Goal: Task Accomplishment & Management: Use online tool/utility

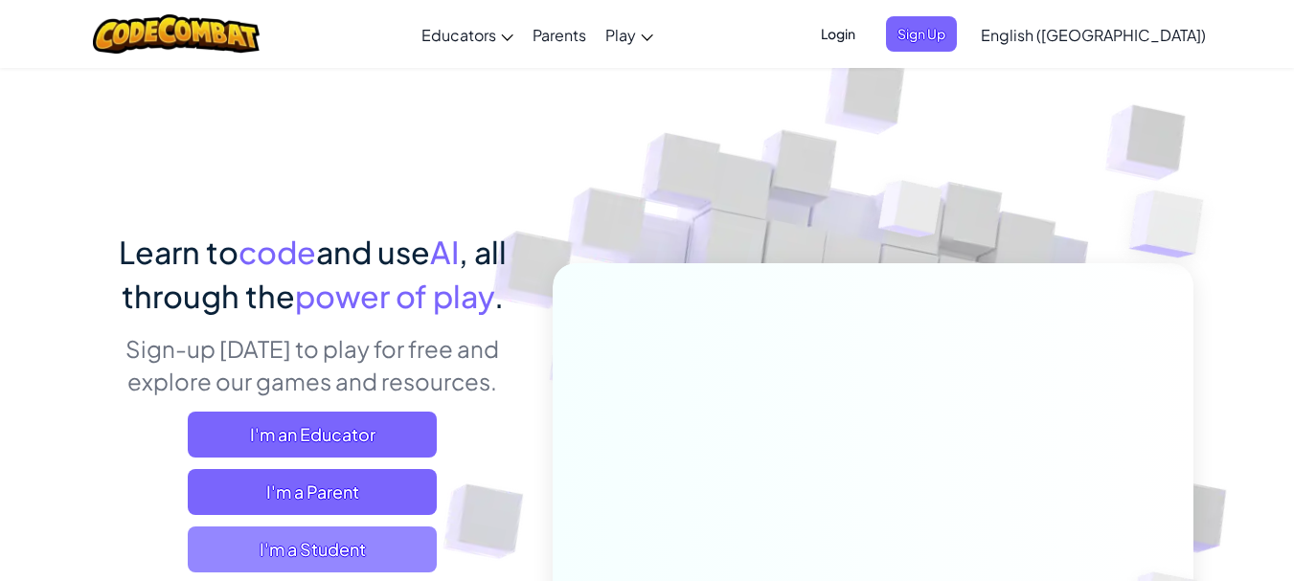
click at [276, 555] on span "I'm a Student" at bounding box center [312, 550] width 249 height 46
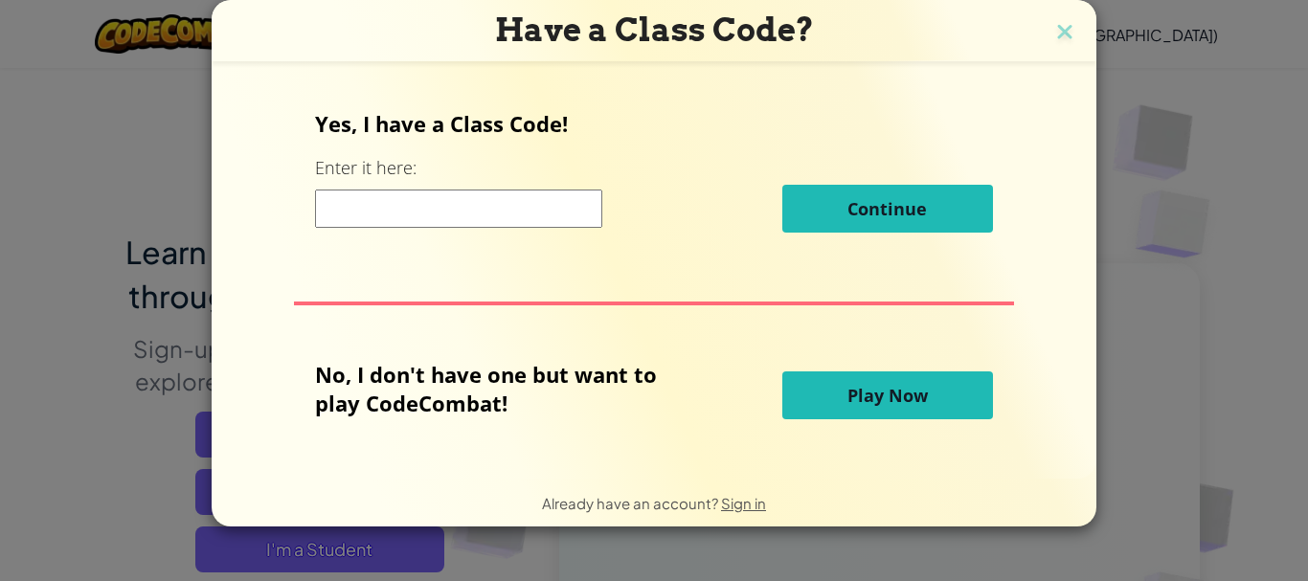
click at [868, 388] on span "Play Now" at bounding box center [887, 395] width 80 height 23
click at [875, 399] on span "Play Now" at bounding box center [887, 395] width 80 height 23
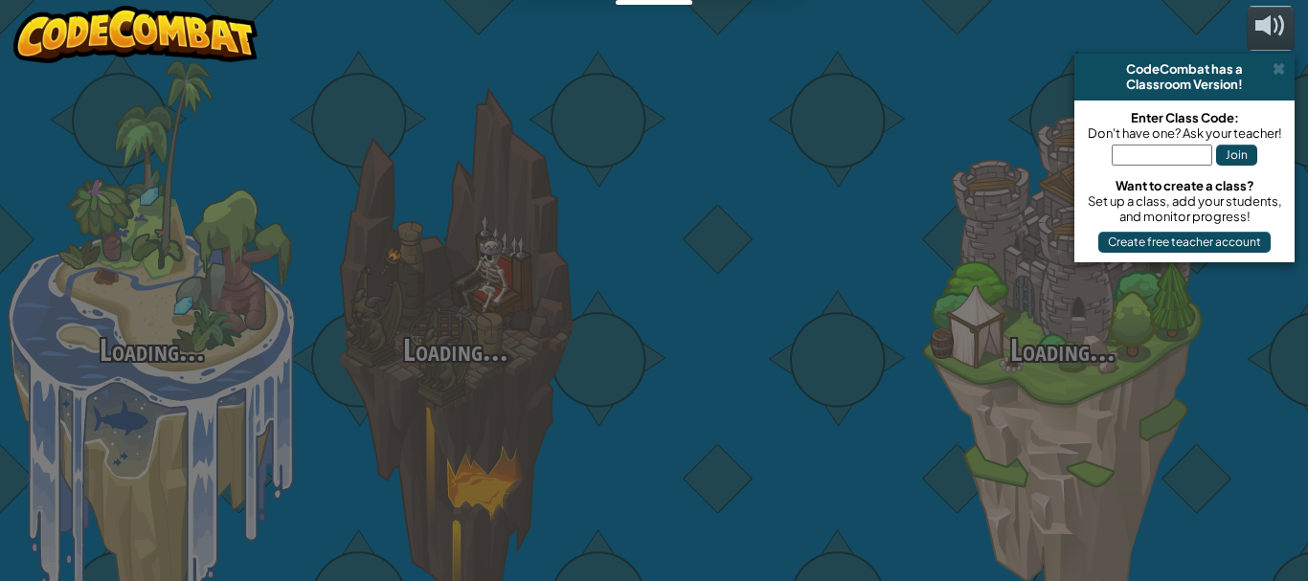
click at [881, 402] on div at bounding box center [759, 303] width 304 height 607
click at [881, 389] on div at bounding box center [759, 303] width 304 height 607
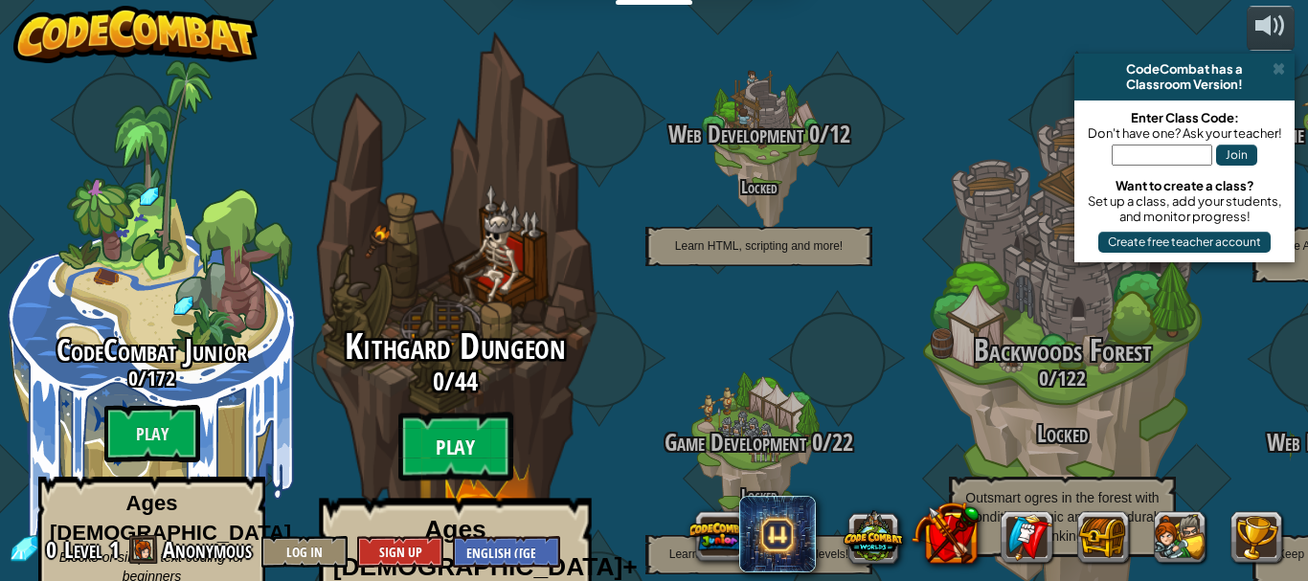
click at [492, 413] on btn "Play" at bounding box center [455, 447] width 115 height 69
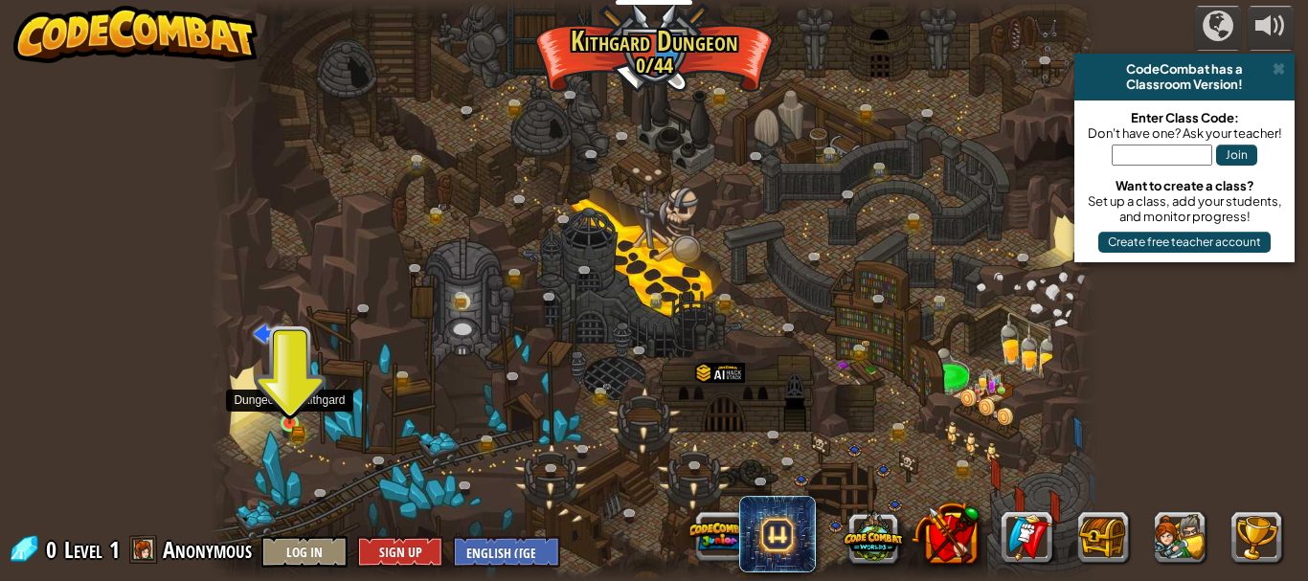
click at [299, 424] on img at bounding box center [290, 402] width 20 height 45
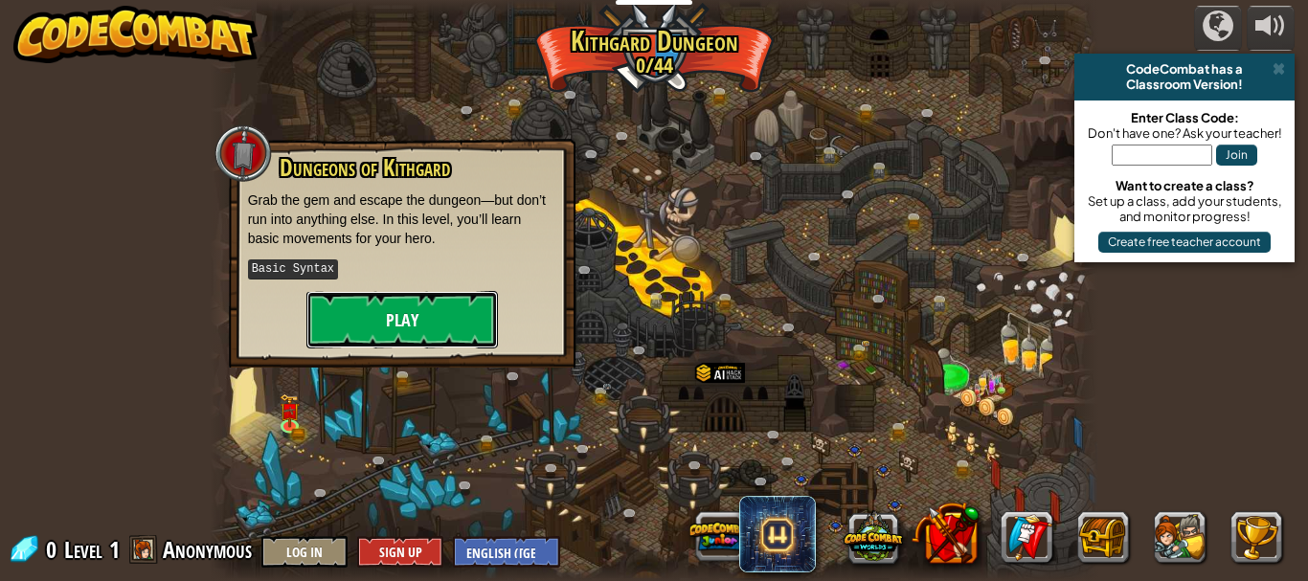
click at [413, 324] on button "Play" at bounding box center [402, 319] width 192 height 57
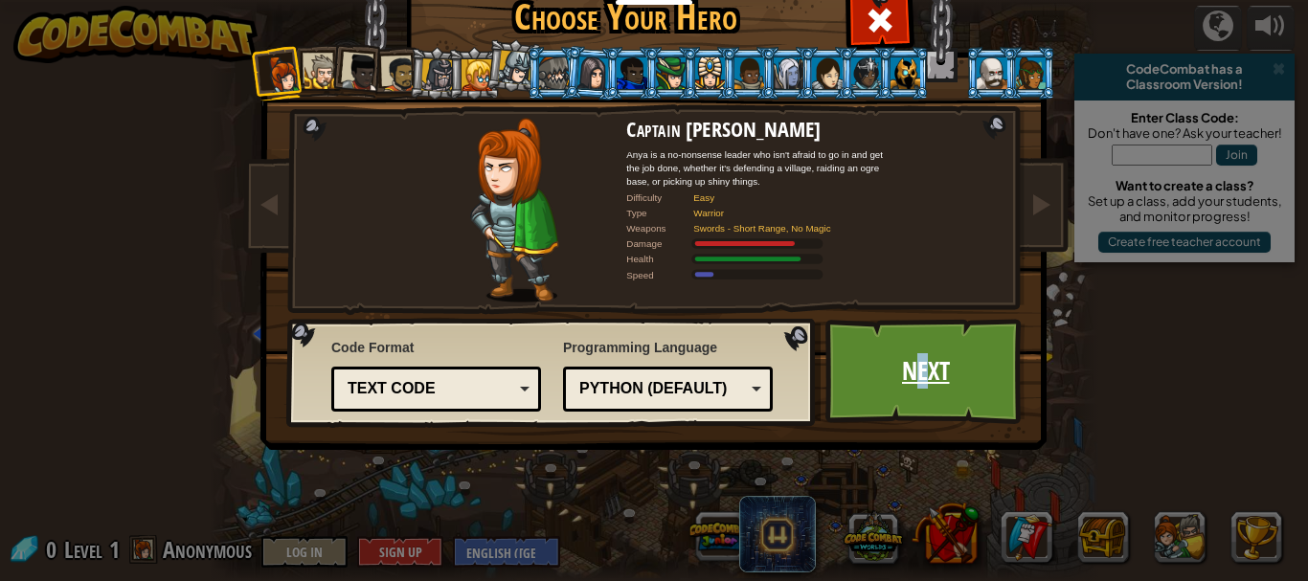
click at [917, 387] on link "Next" at bounding box center [925, 371] width 200 height 105
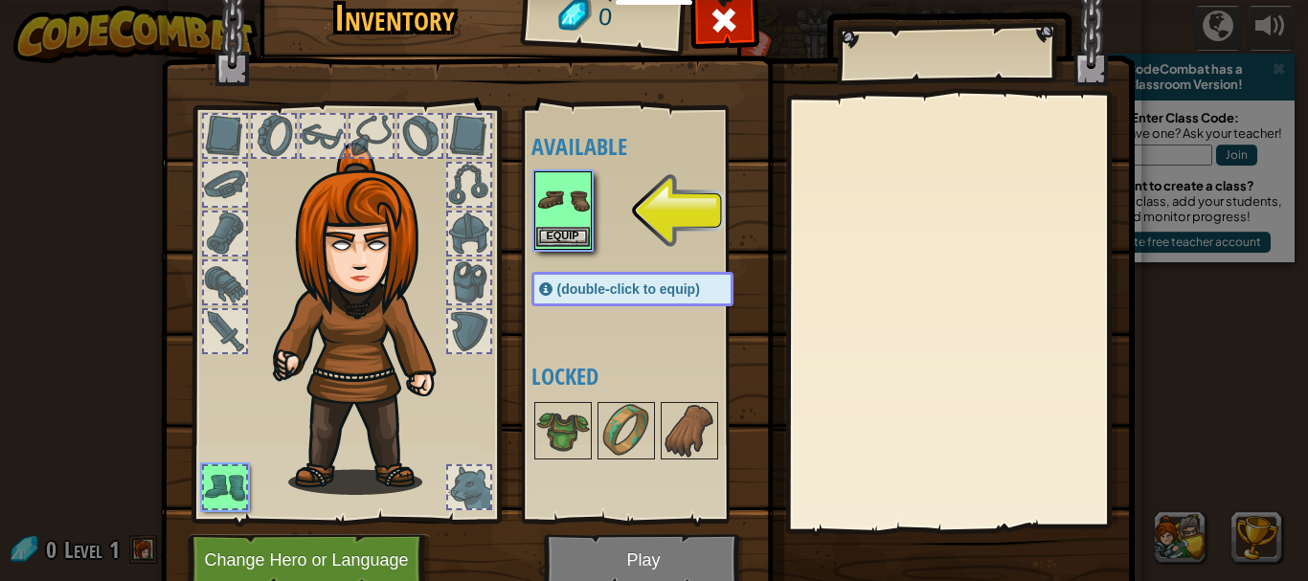
click at [548, 187] on img at bounding box center [563, 200] width 54 height 54
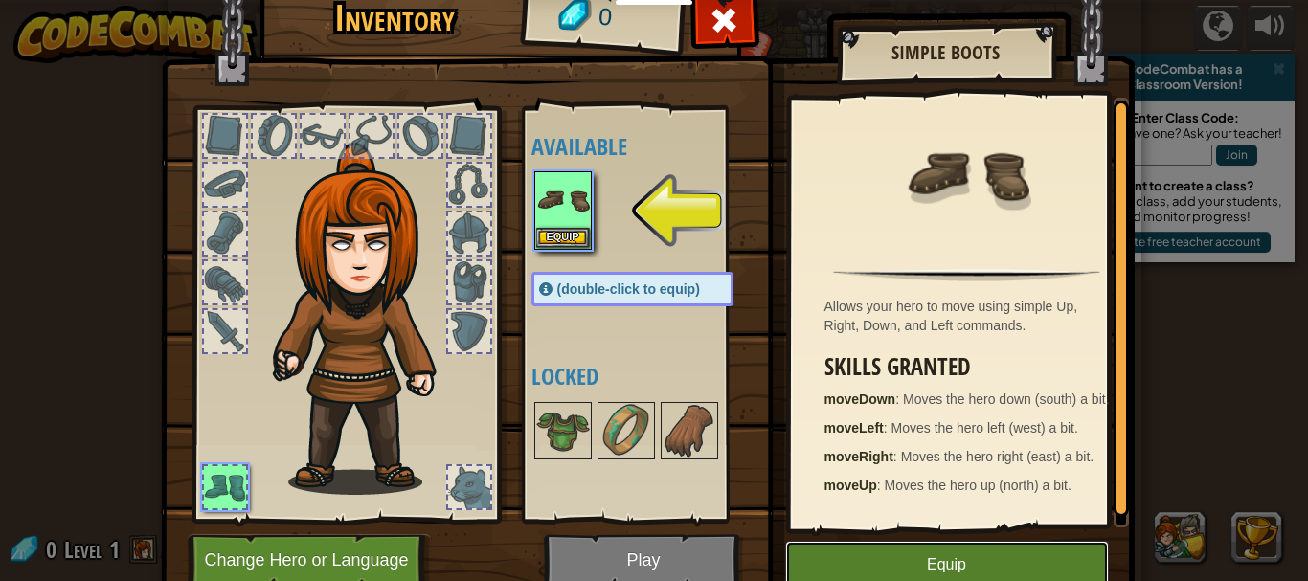
click at [1011, 553] on button "Equip" at bounding box center [947, 565] width 324 height 48
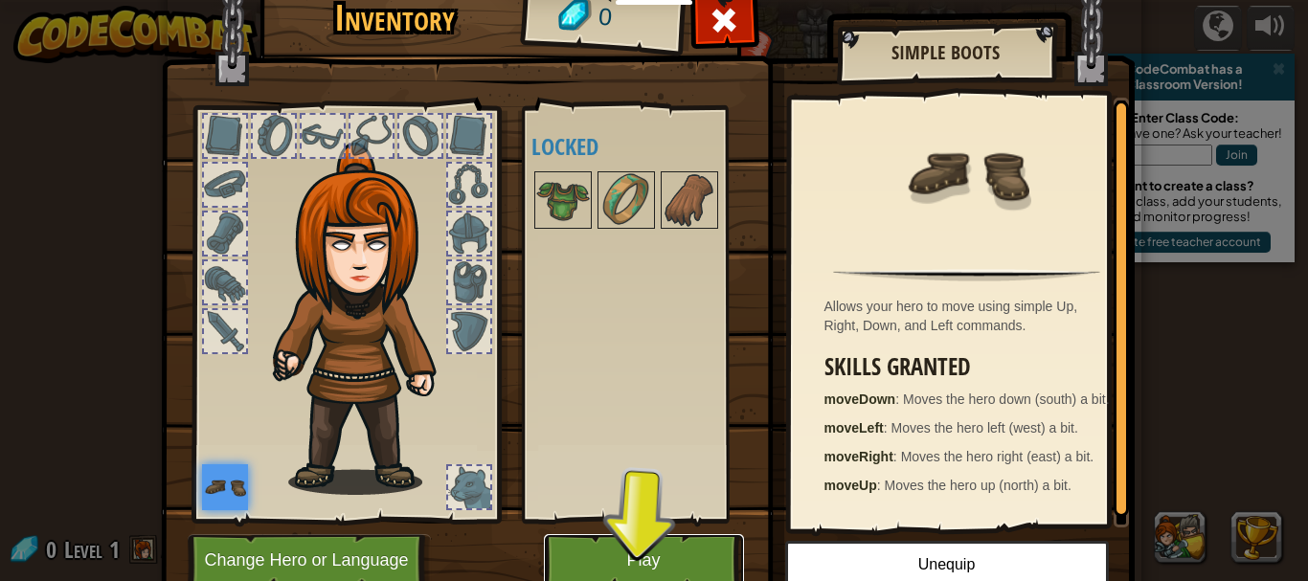
click at [667, 544] on button "Play" at bounding box center [644, 560] width 200 height 53
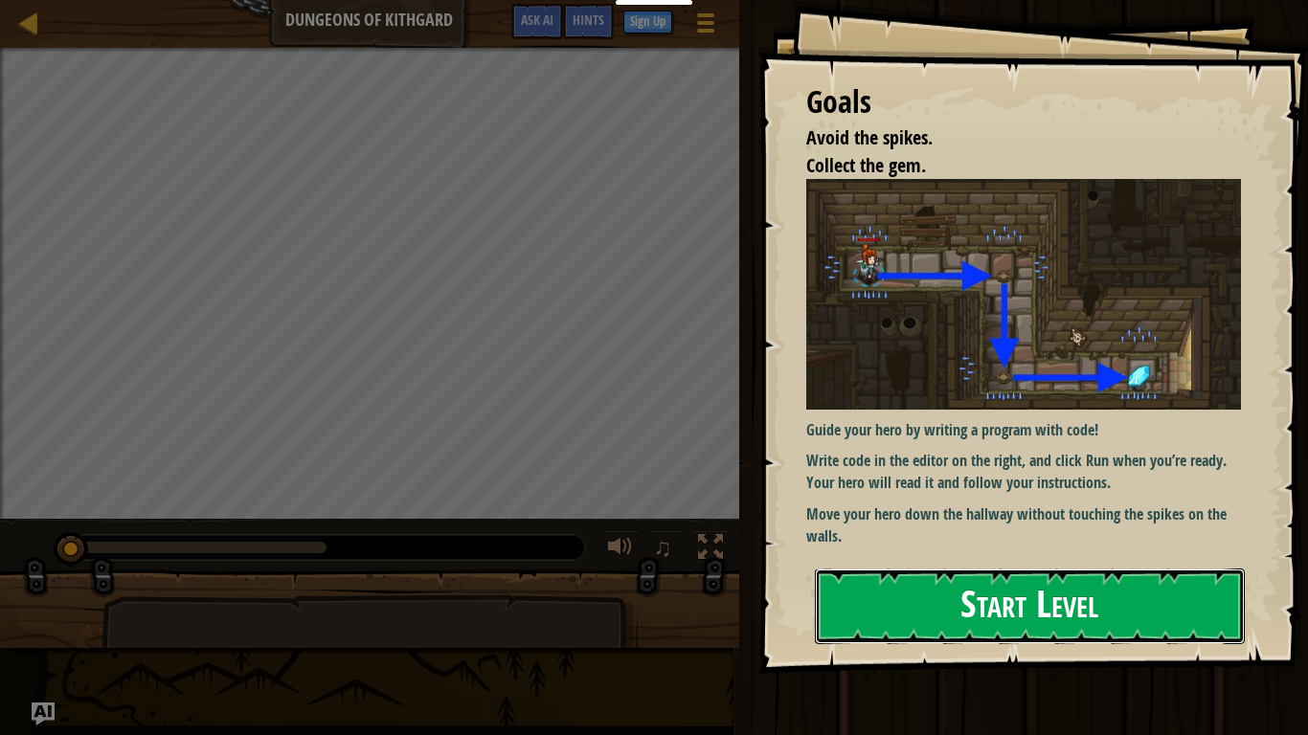
click at [1033, 580] on button "Start Level" at bounding box center [1030, 607] width 430 height 76
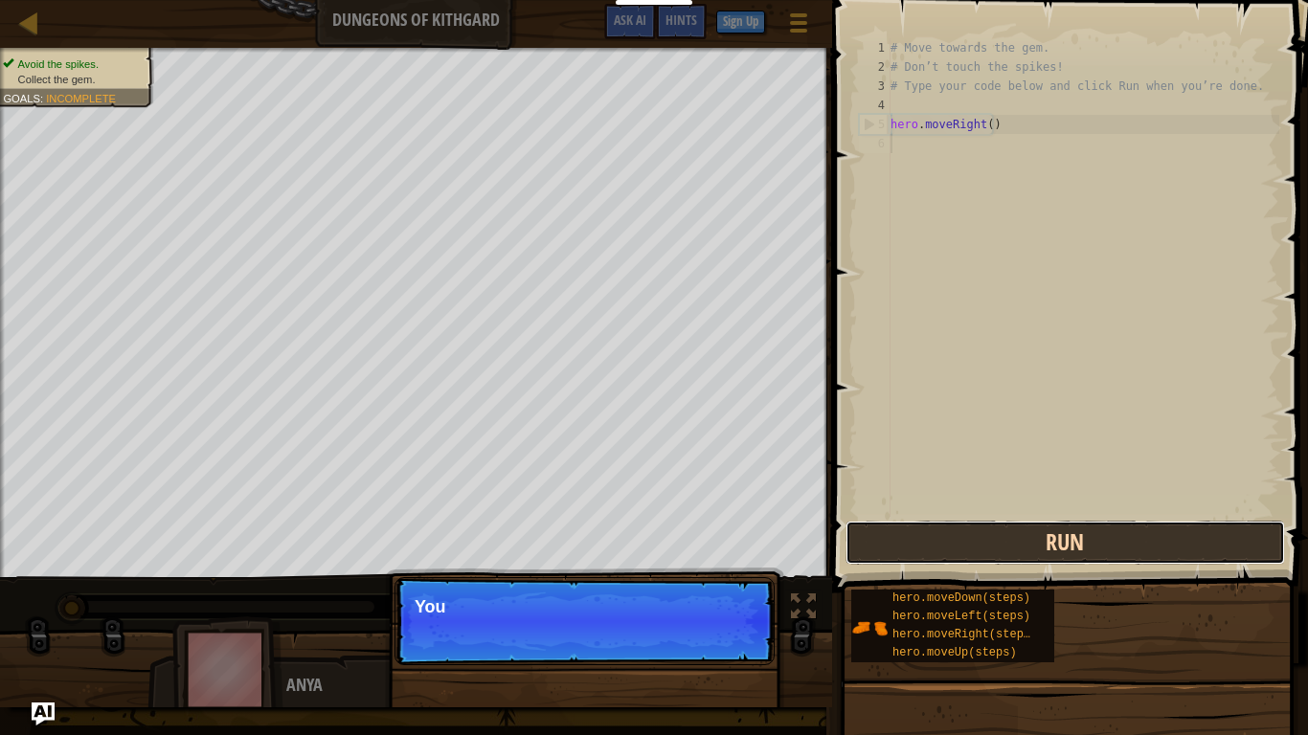
click at [1097, 547] on button "Run" at bounding box center [1066, 543] width 440 height 44
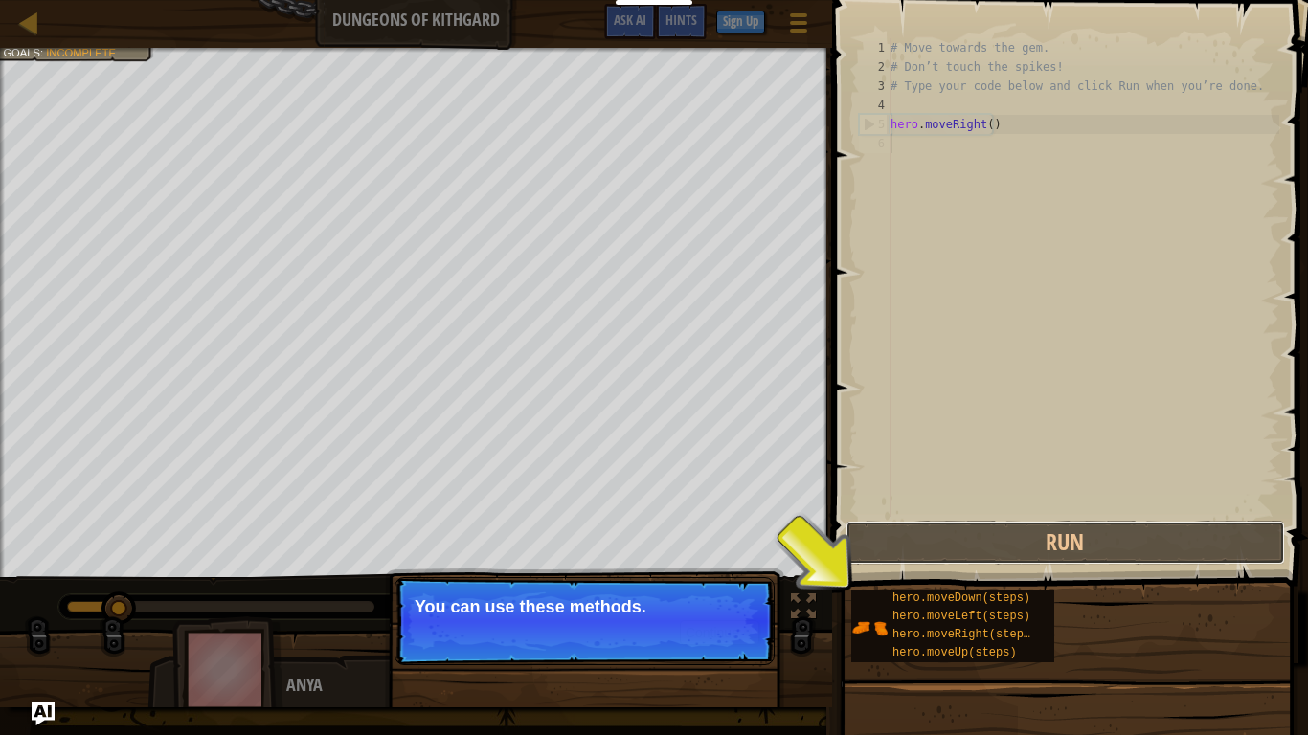
drag, startPoint x: 1097, startPoint y: 560, endPoint x: 1097, endPoint y: 589, distance: 28.7
click at [1097, 574] on div "Hints 1 2 3 4 5 6 # Move towards the gem. # Don’t touch the spikes! # Type your…" at bounding box center [1067, 363] width 482 height 726
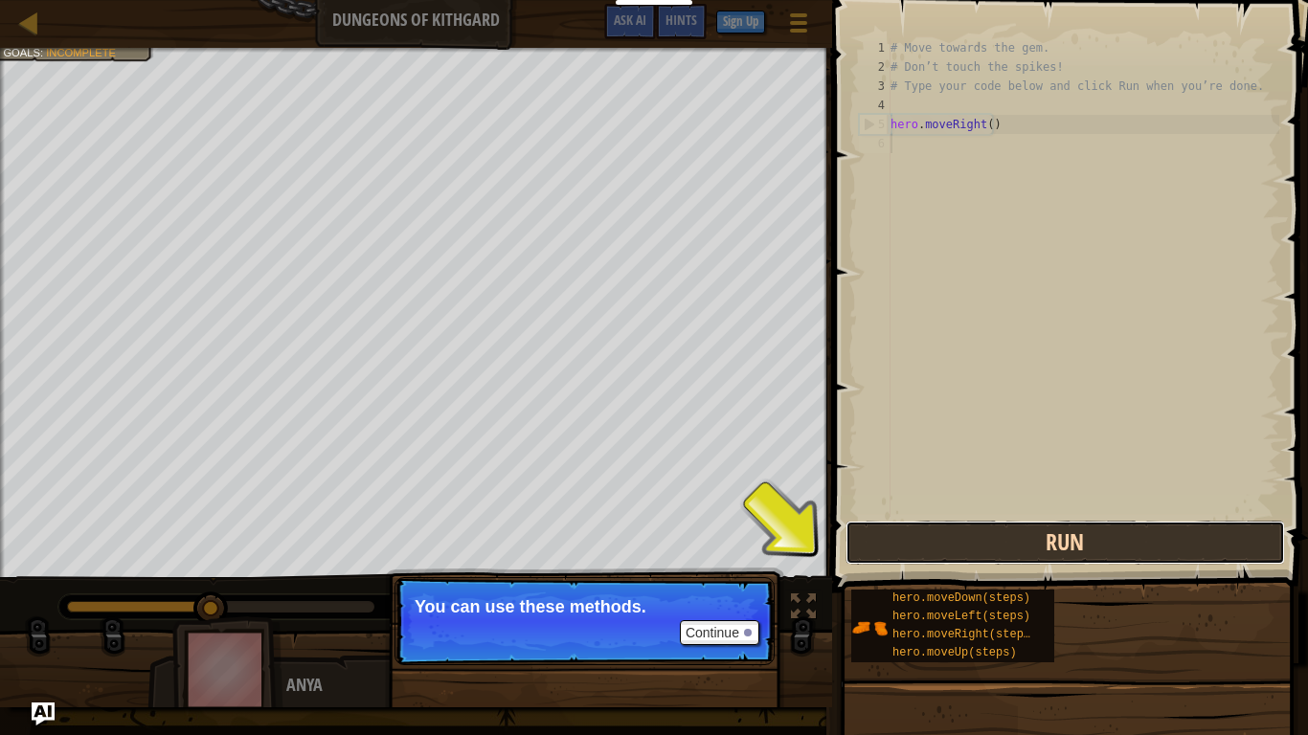
click at [1088, 551] on button "Run" at bounding box center [1066, 543] width 440 height 44
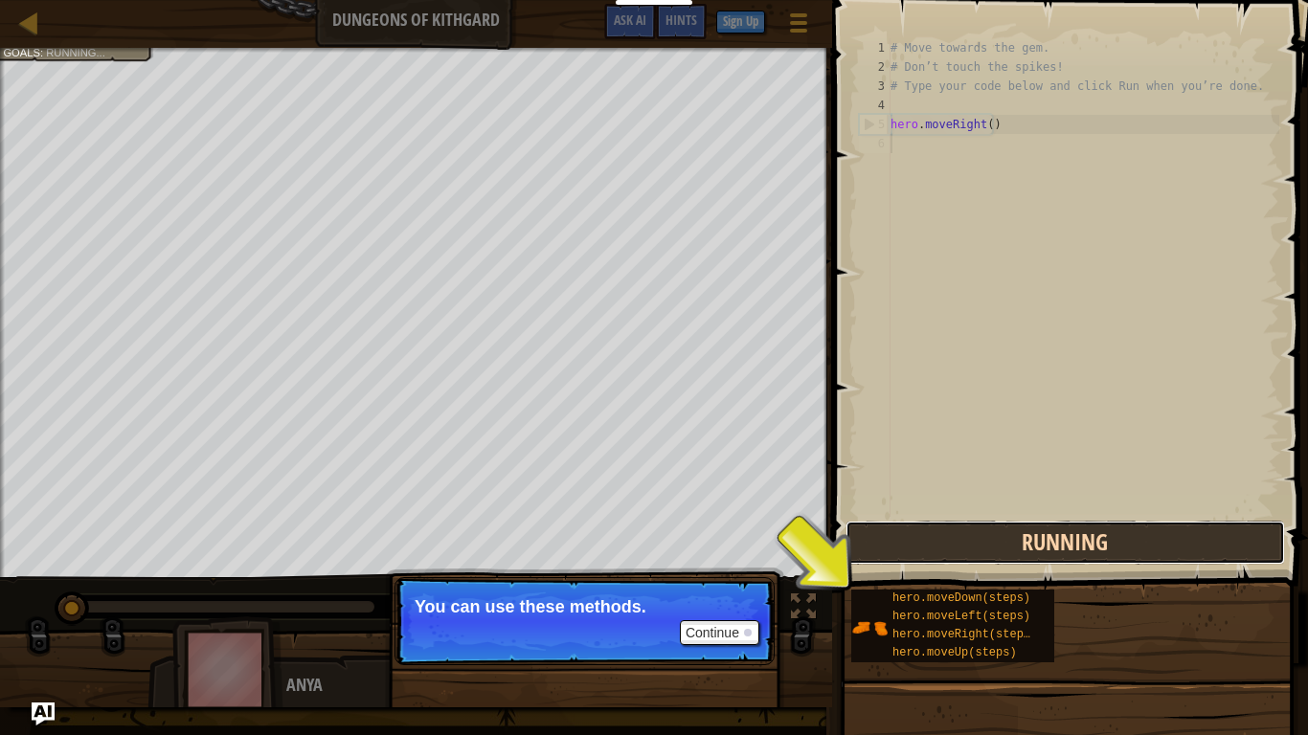
click at [1088, 552] on button "Running" at bounding box center [1066, 543] width 440 height 44
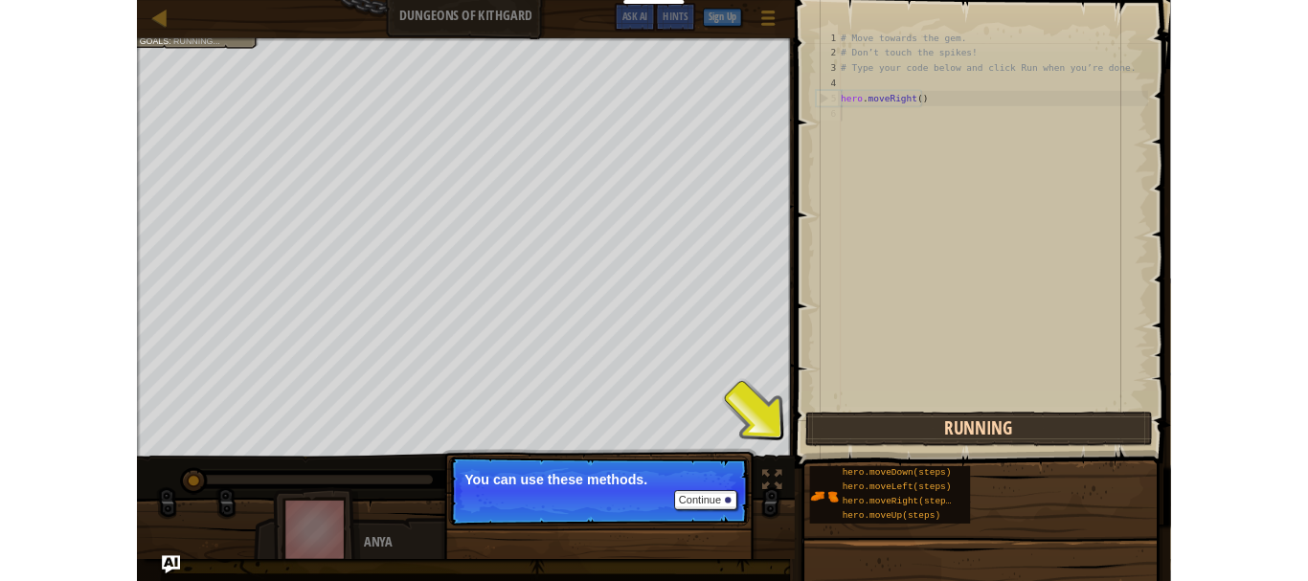
scroll to position [9, 0]
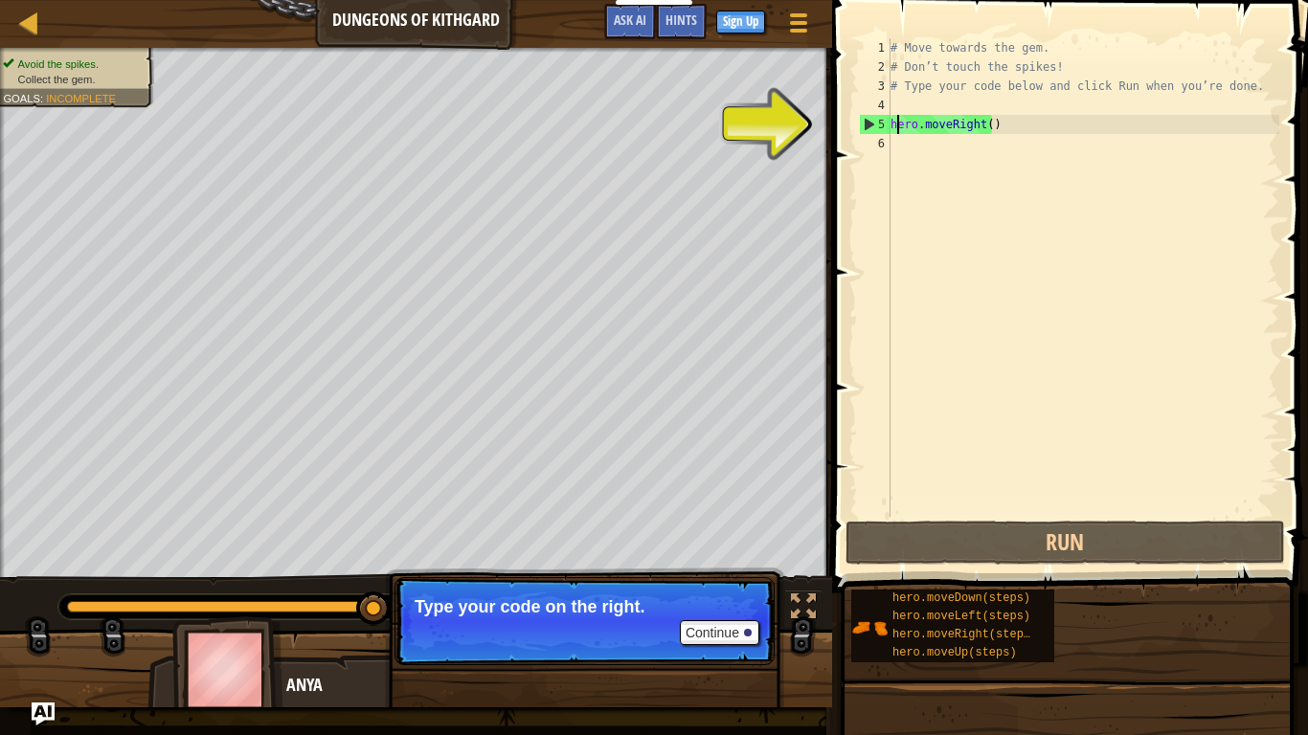
click at [898, 129] on div "# Move towards the gem. # Don’t touch the spikes! # Type your code below and cl…" at bounding box center [1083, 296] width 393 height 517
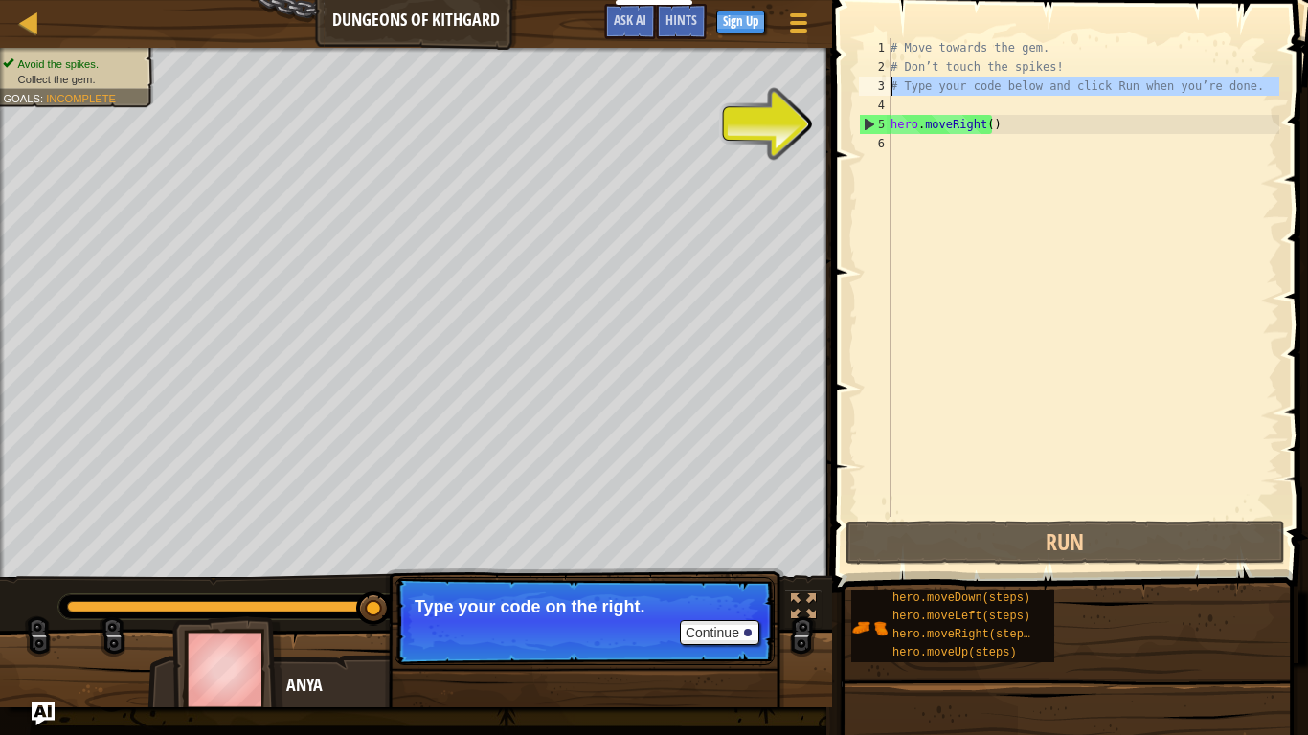
click at [890, 82] on div "3" at bounding box center [875, 86] width 32 height 19
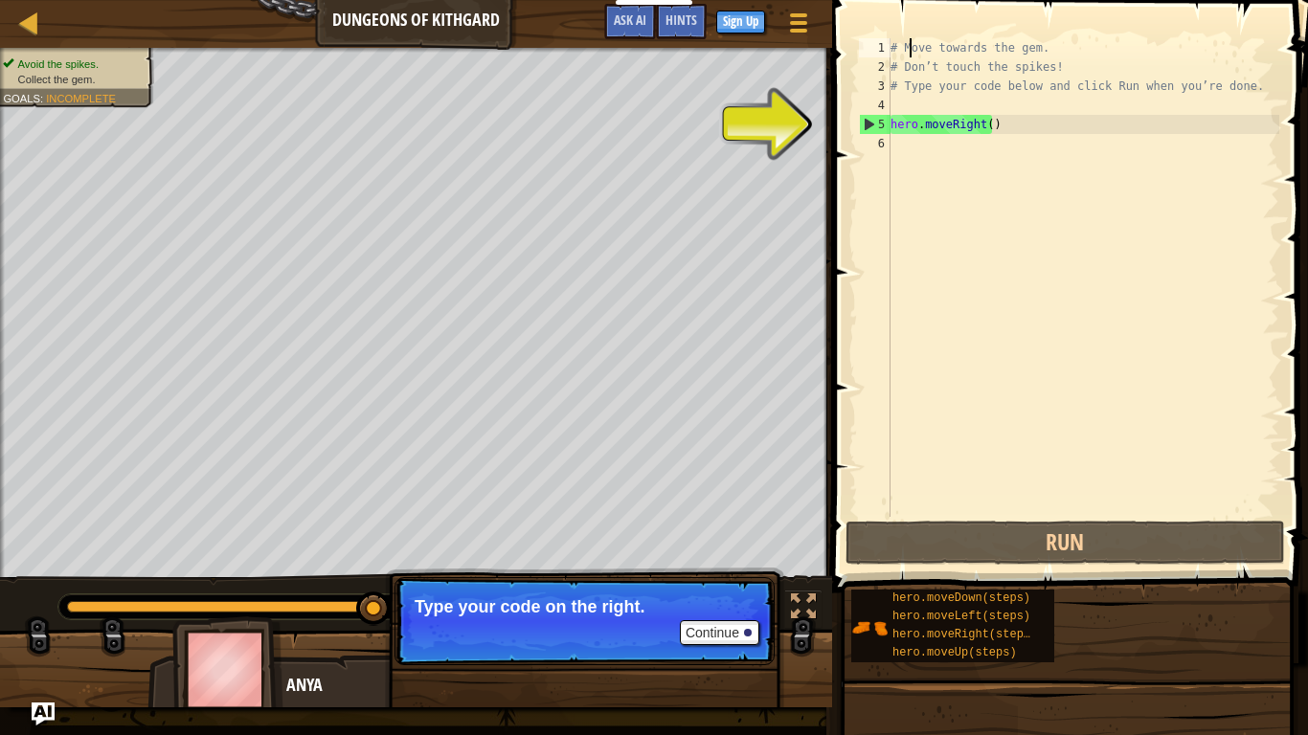
click at [909, 54] on div "# Move towards the gem. # Don’t touch the spikes! # Type your code below and cl…" at bounding box center [1083, 296] width 393 height 517
click at [0, 580] on div "Map Dungeons of Kithgard Game Menu Done Sign Up Hints Ask AI 1 הההההההההההההההה…" at bounding box center [654, 367] width 1308 height 735
click at [14, 580] on div at bounding box center [416, 677] width 832 height 96
click at [866, 117] on div "5" at bounding box center [875, 124] width 31 height 19
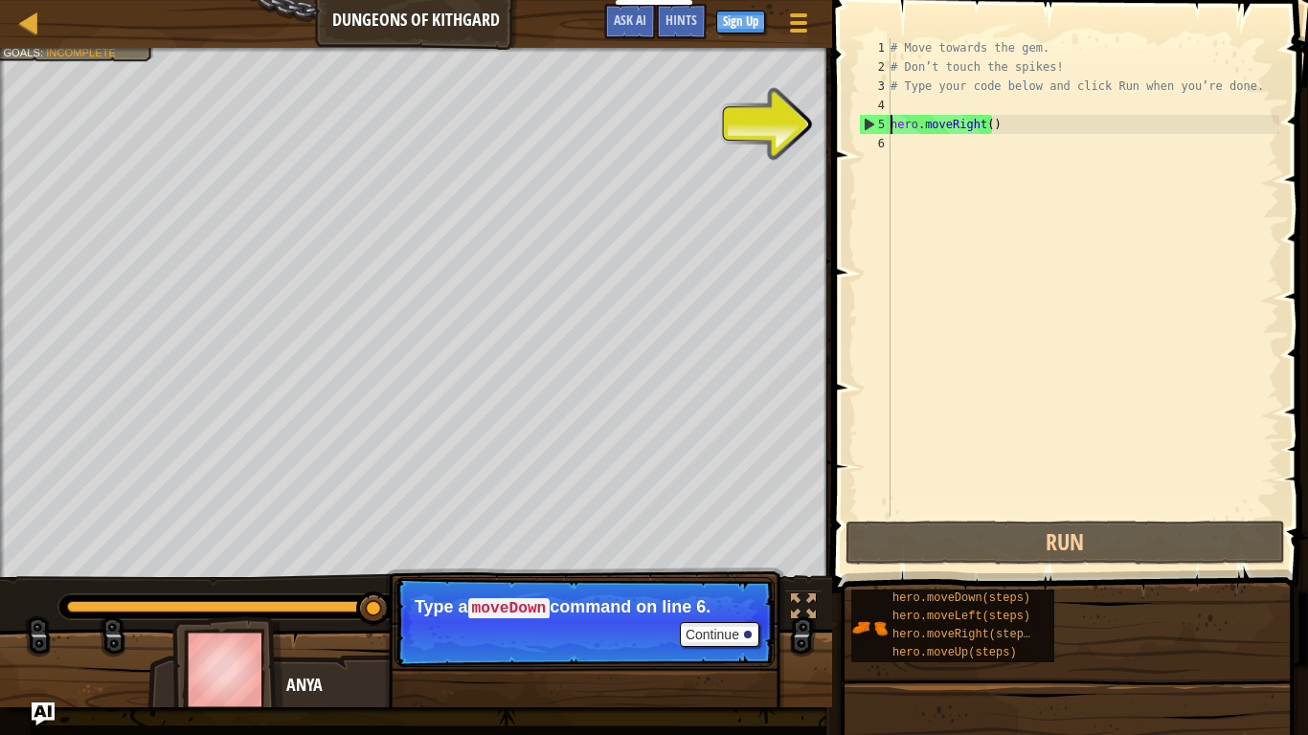
click at [867, 121] on div "5" at bounding box center [875, 124] width 31 height 19
click at [940, 127] on div "# Move towards the gem. # Don’t touch the spikes! # Type your code below and cl…" at bounding box center [1083, 296] width 393 height 517
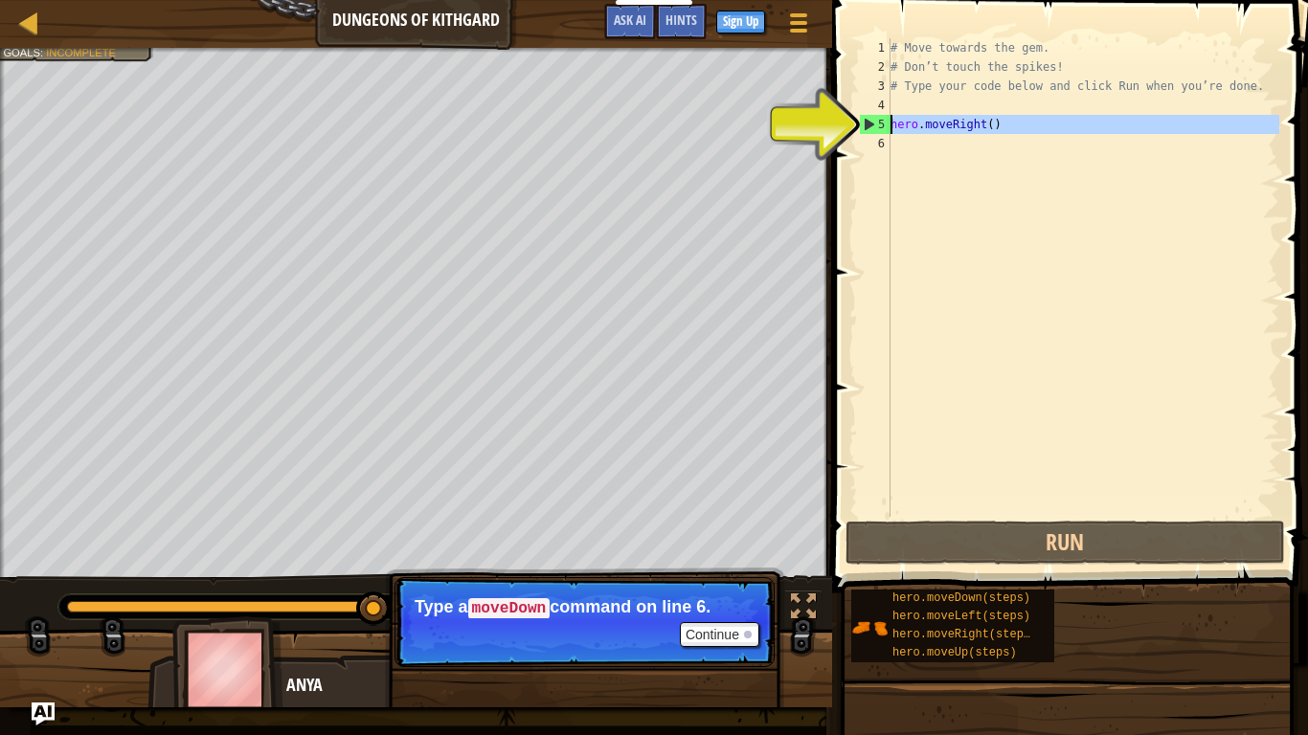
click at [864, 116] on div "5" at bounding box center [875, 124] width 31 height 19
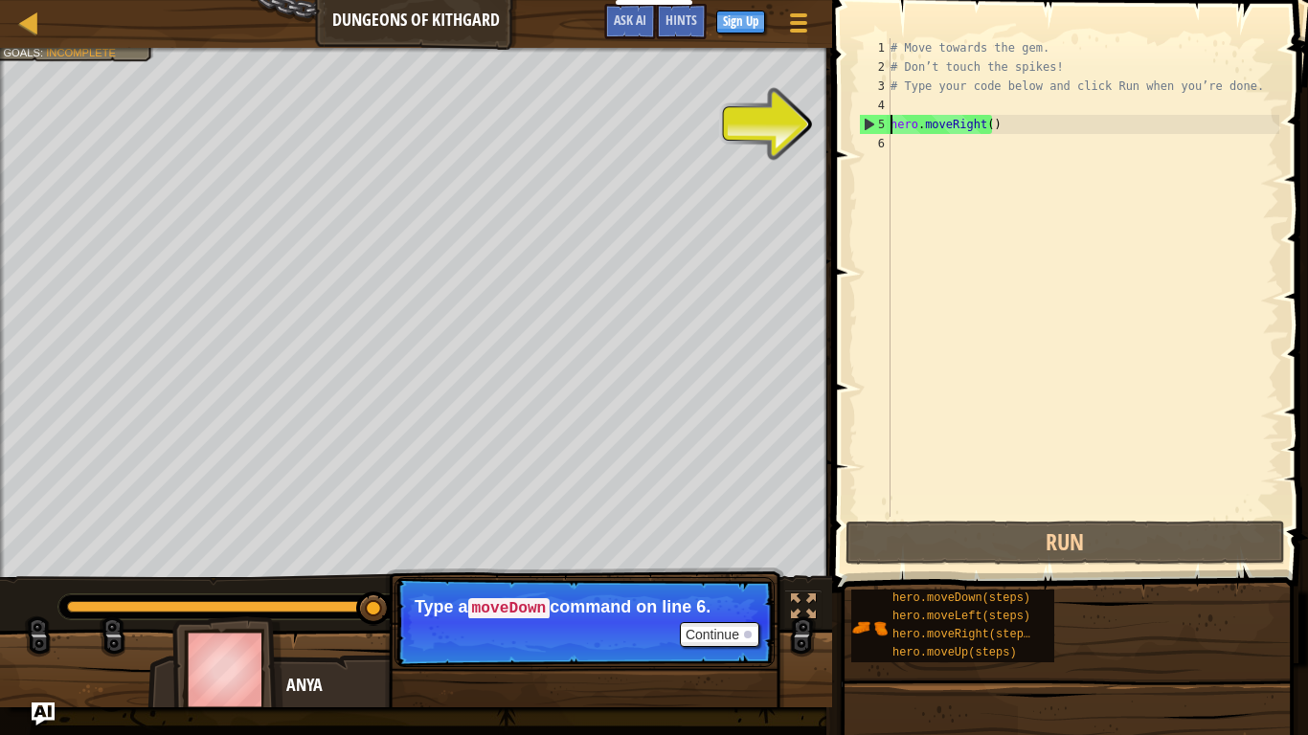
click at [864, 116] on div "5" at bounding box center [875, 124] width 31 height 19
click at [863, 116] on div "5" at bounding box center [875, 124] width 31 height 19
click at [922, 255] on div "Map Dungeons of Kithgard Game Menu Done Sign Up Hints Ask AI 1 הההההההההההההההה…" at bounding box center [654, 367] width 1308 height 735
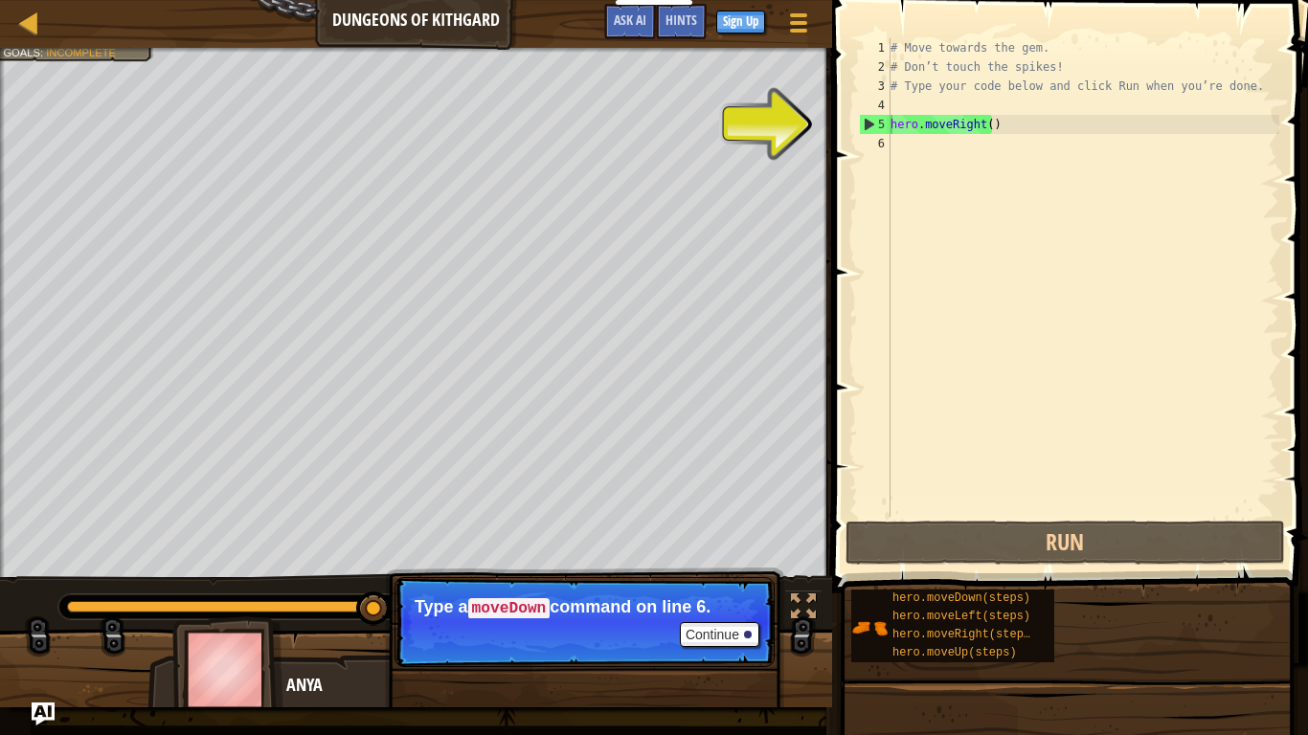
drag, startPoint x: 192, startPoint y: 693, endPoint x: 358, endPoint y: 685, distance: 165.9
click at [212, 580] on img at bounding box center [227, 670] width 111 height 106
click at [878, 115] on div "5" at bounding box center [875, 124] width 31 height 19
click at [866, 118] on div "5" at bounding box center [875, 124] width 31 height 19
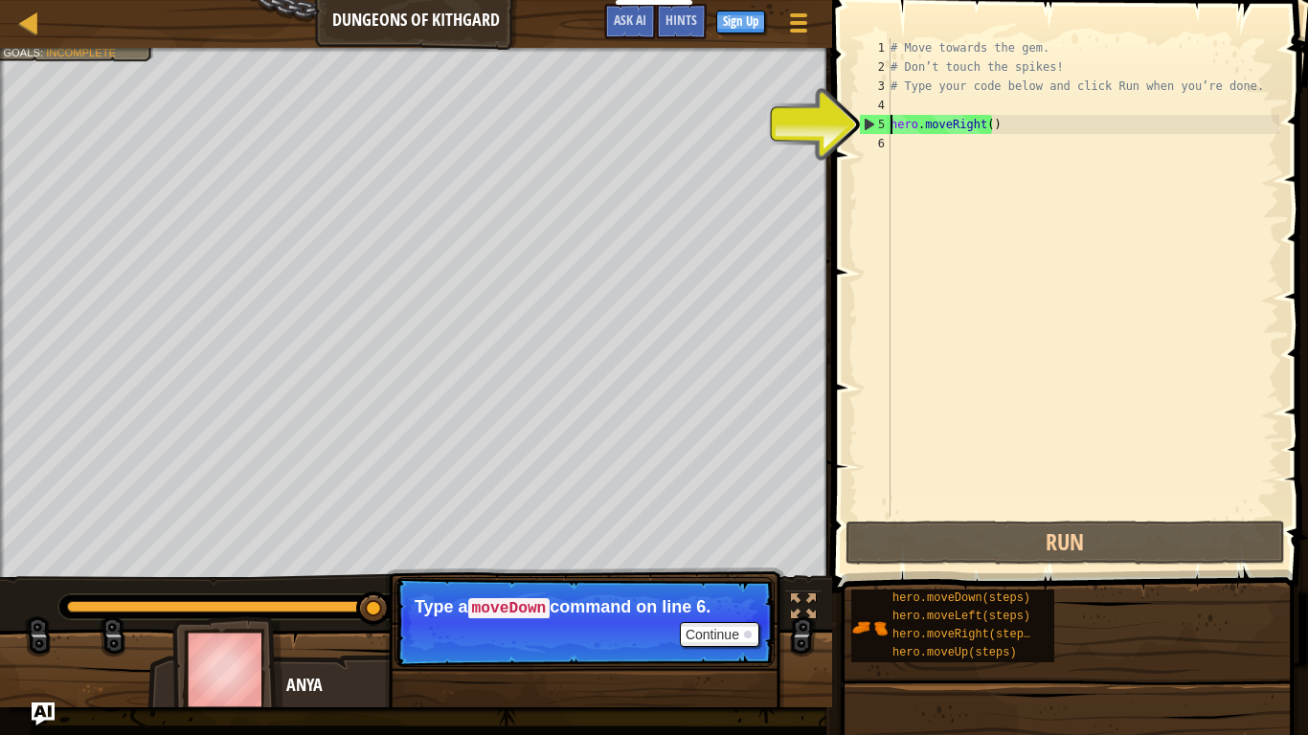
click at [866, 118] on div "5" at bounding box center [875, 124] width 31 height 19
type textarea "hero.moveRight()"
drag, startPoint x: 866, startPoint y: 118, endPoint x: 1231, endPoint y: 180, distance: 371.1
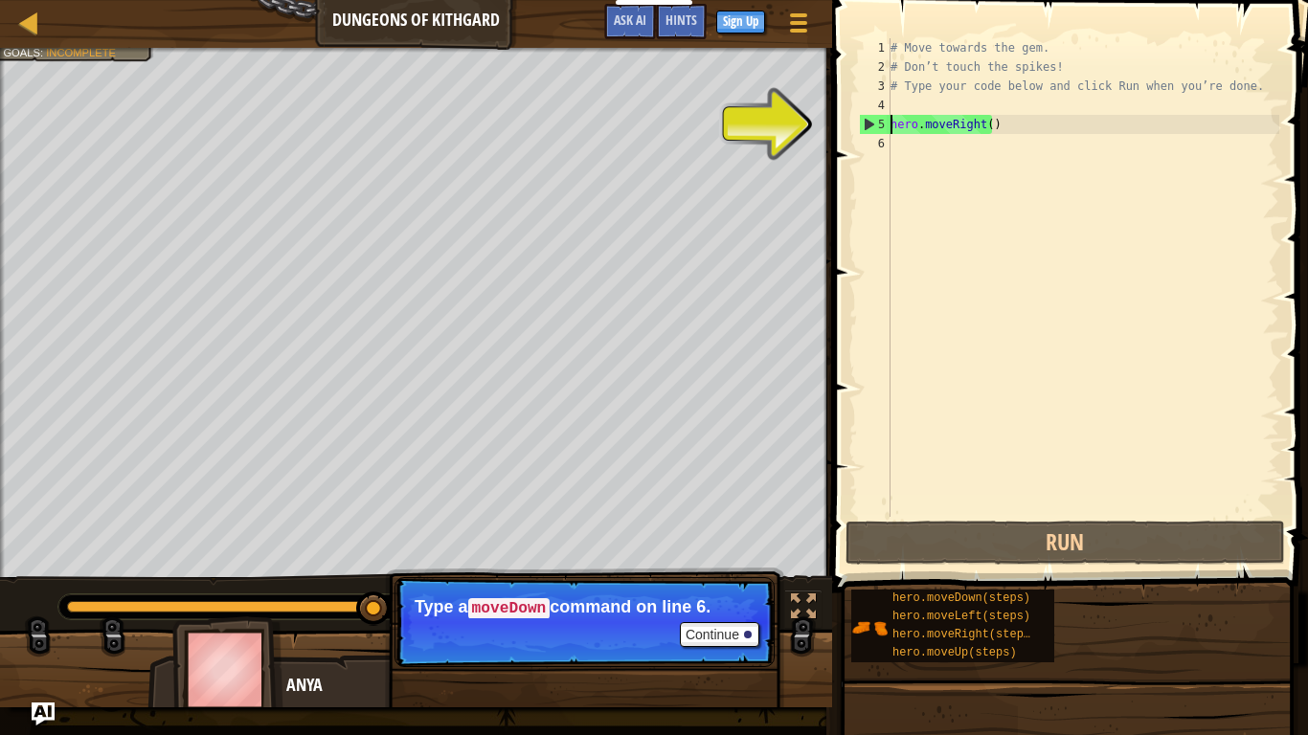
click at [1231, 180] on div "# Move towards the gem. # Don’t touch the spikes! # Type your code below and cl…" at bounding box center [1083, 277] width 393 height 479
click at [883, 142] on div "6" at bounding box center [875, 143] width 32 height 19
click at [870, 117] on div "5" at bounding box center [875, 124] width 31 height 19
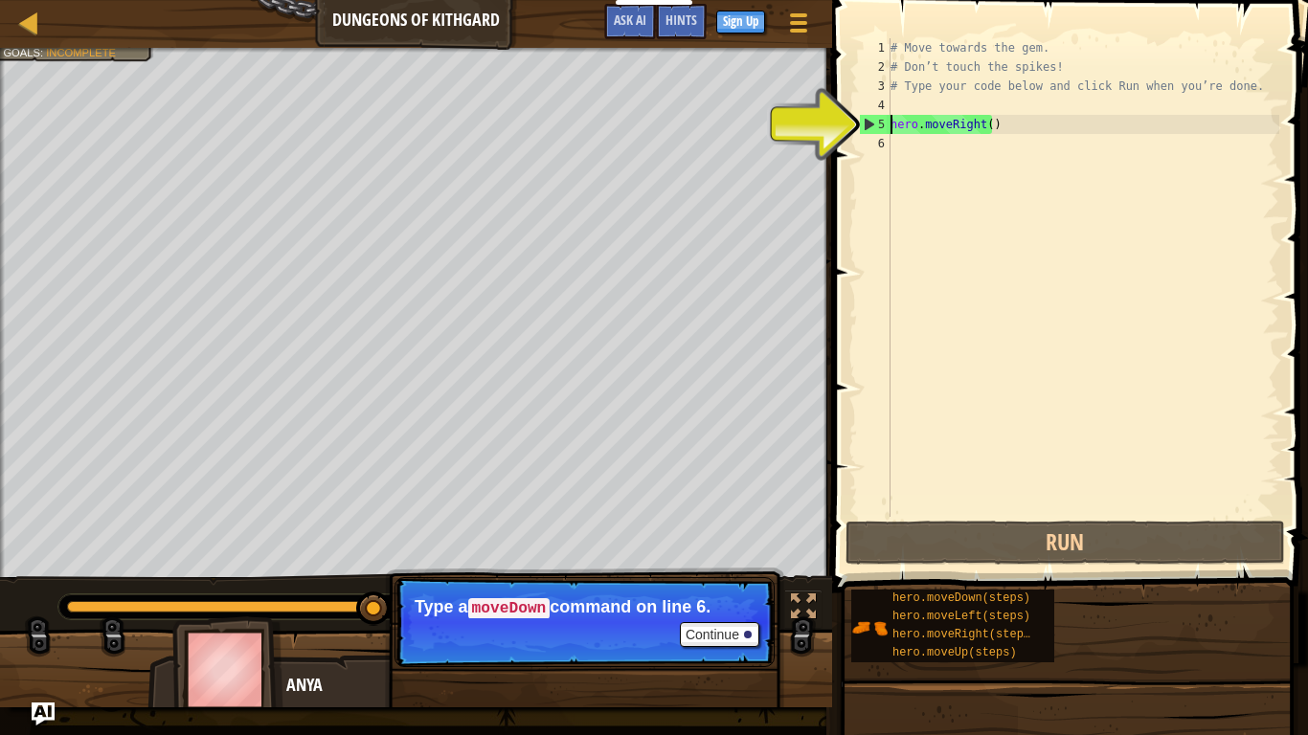
type textarea "hero.moveRight()"
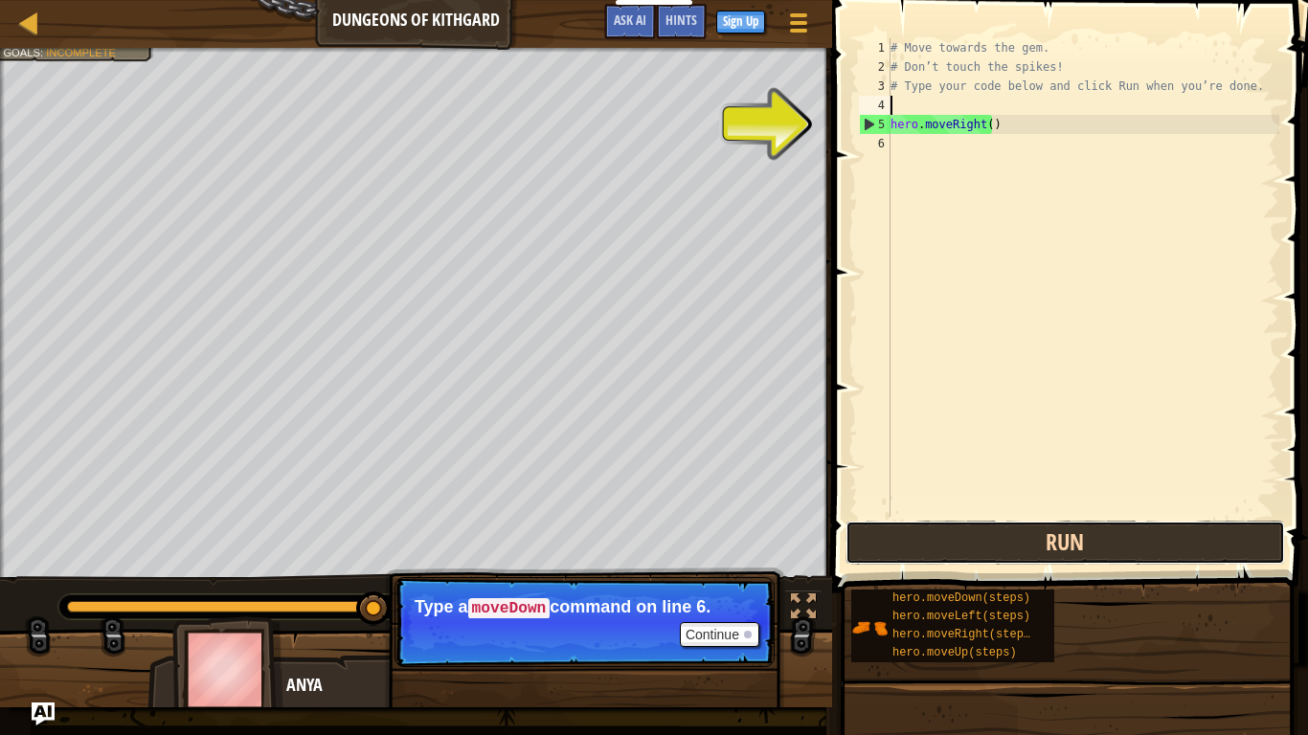
click at [1108, 551] on button "Run" at bounding box center [1066, 543] width 440 height 44
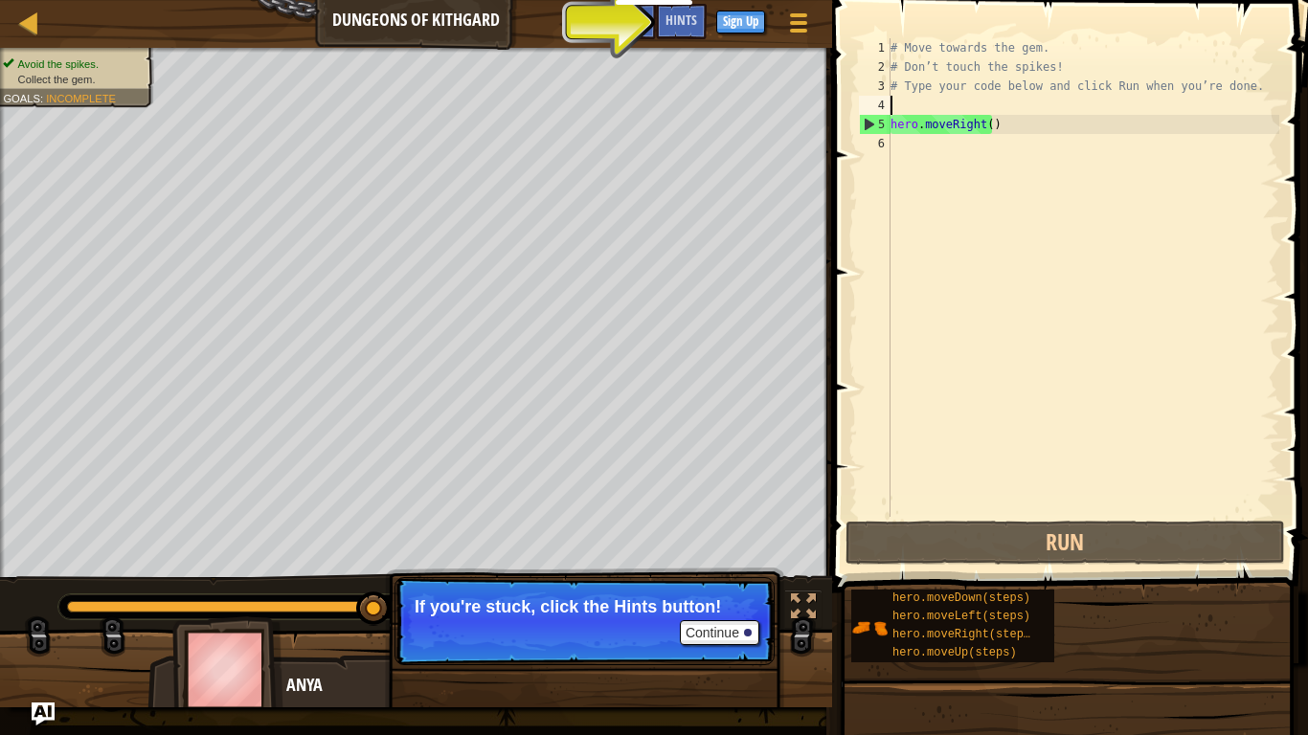
click at [911, 105] on div "# Move towards the gem. # Don’t touch the spikes! # Type your code below and cl…" at bounding box center [1083, 296] width 393 height 517
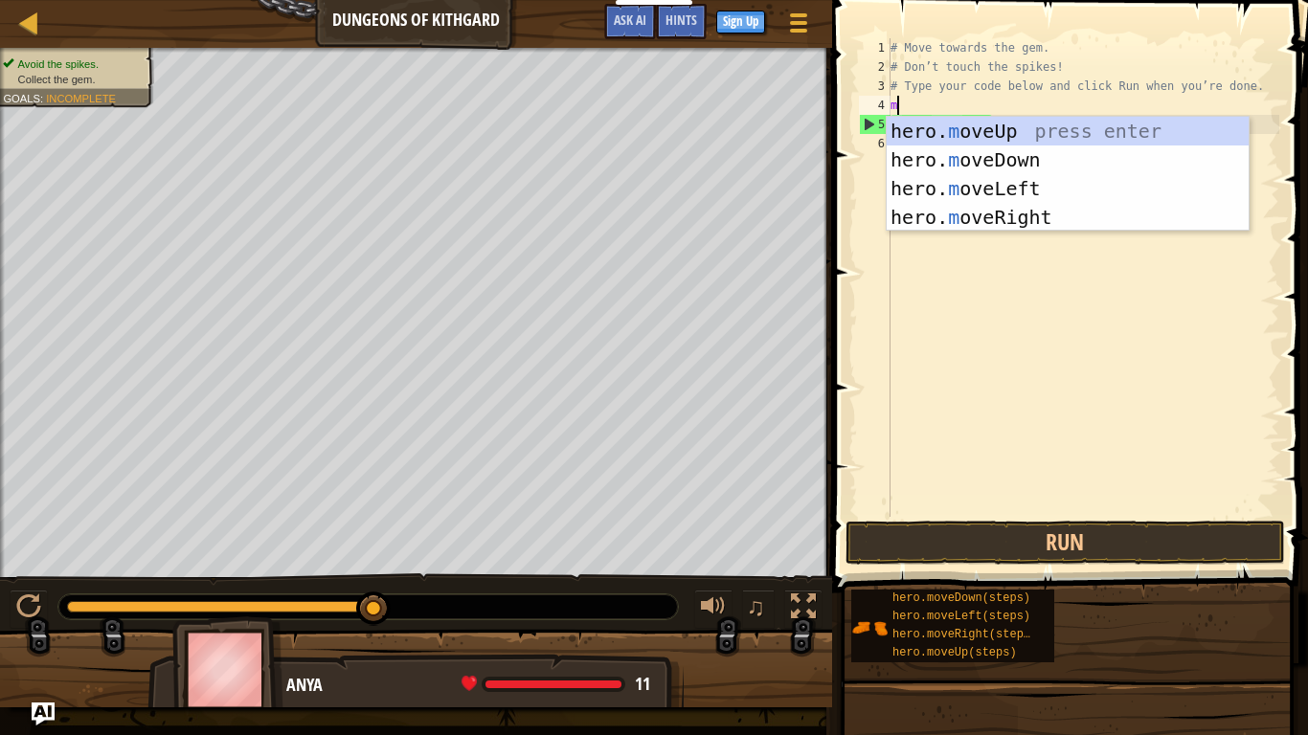
type textarea "mo"
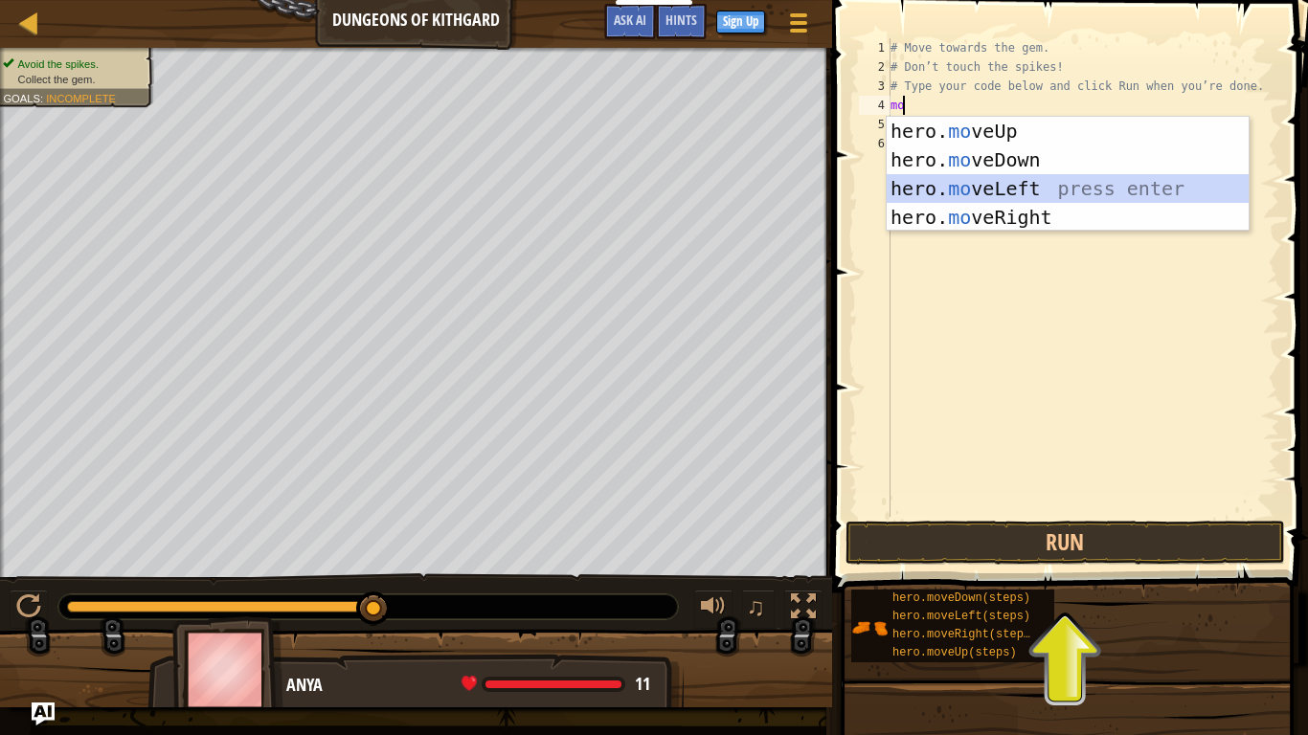
click at [963, 186] on div "hero. mo veUp press enter hero. mo veDown press enter hero. mo veLeft press ent…" at bounding box center [1068, 203] width 362 height 172
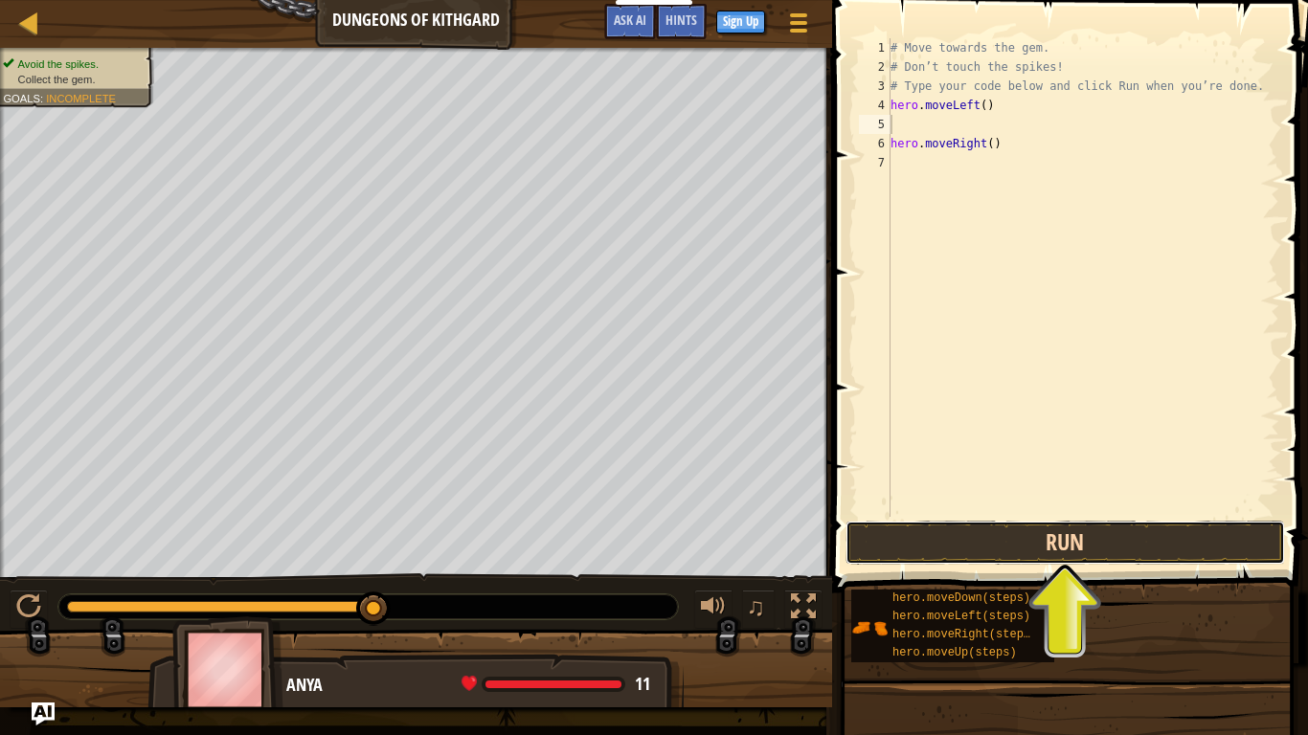
click at [1034, 543] on button "Run" at bounding box center [1066, 543] width 440 height 44
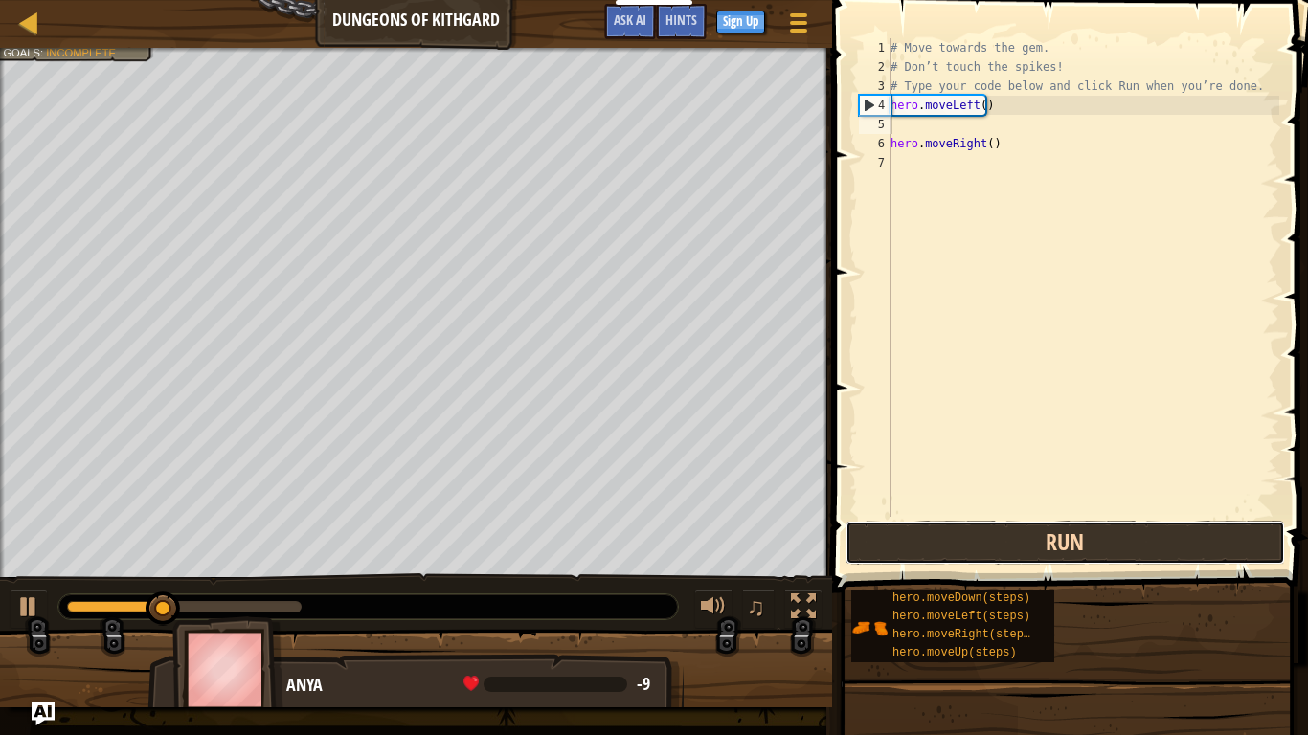
click at [1050, 537] on button "Run" at bounding box center [1066, 543] width 440 height 44
click at [1050, 537] on button "Running" at bounding box center [1066, 543] width 440 height 44
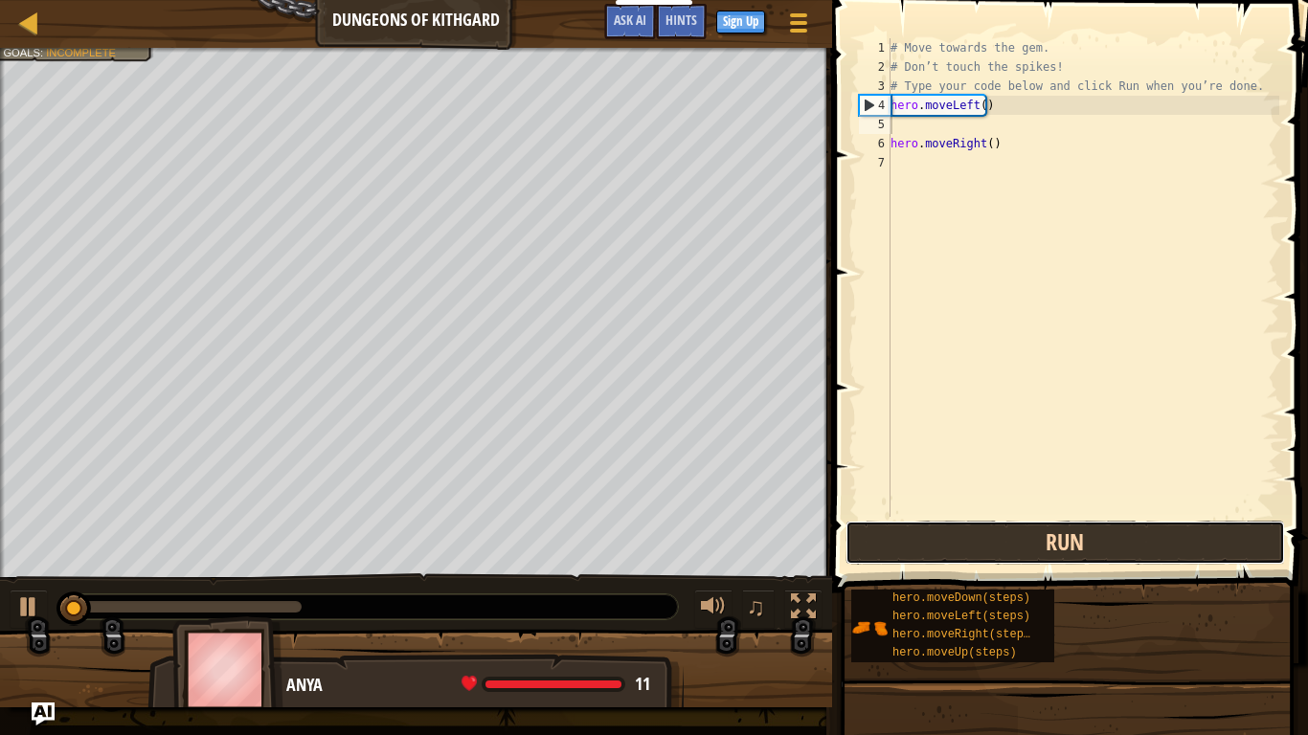
click at [1050, 537] on button "Run" at bounding box center [1066, 543] width 440 height 44
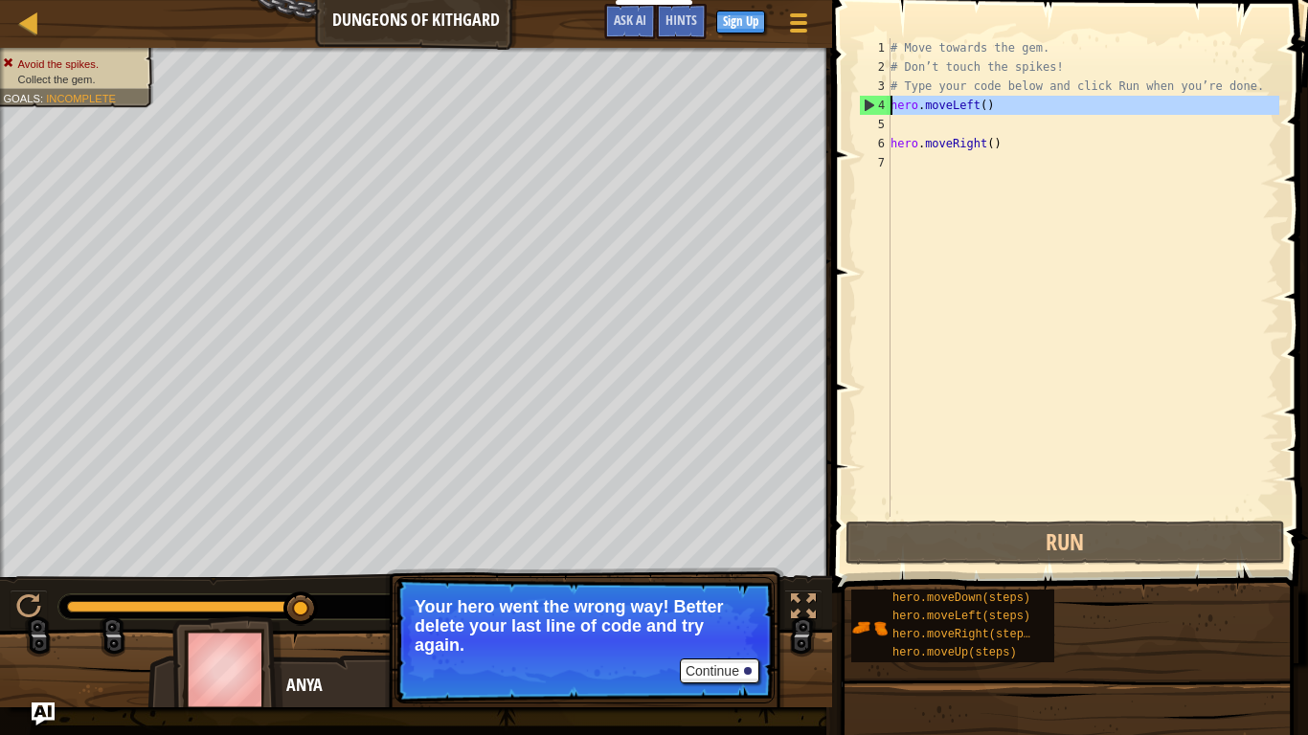
click at [869, 103] on div "4" at bounding box center [875, 105] width 31 height 19
drag, startPoint x: 1057, startPoint y: 144, endPoint x: 1209, endPoint y: 151, distance: 152.5
click at [1163, 149] on div "# Move towards the gem. # Don’t touch the spikes! # Type your code below and cl…" at bounding box center [1083, 296] width 393 height 517
click at [960, 147] on div "# Move towards the gem. # Don’t touch the spikes! # Type your code below and cl…" at bounding box center [1083, 296] width 393 height 517
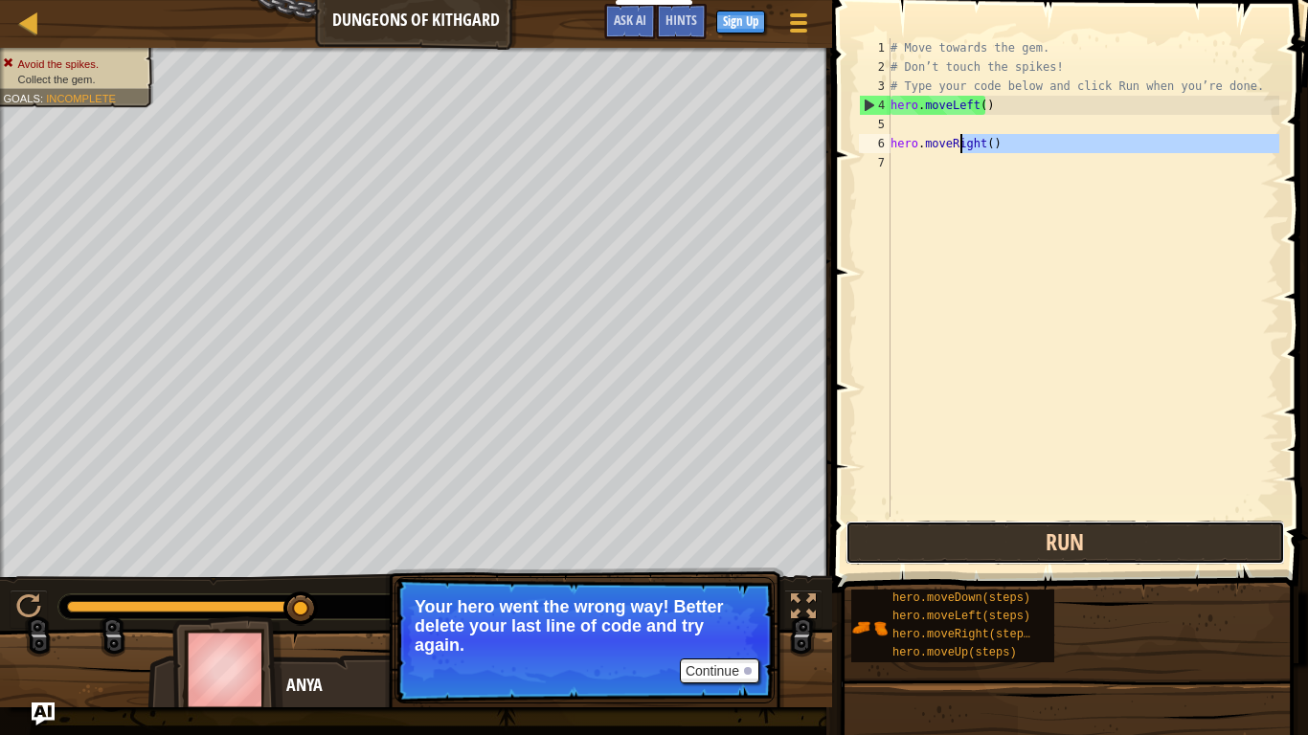
click at [1093, 543] on button "Run" at bounding box center [1066, 543] width 440 height 44
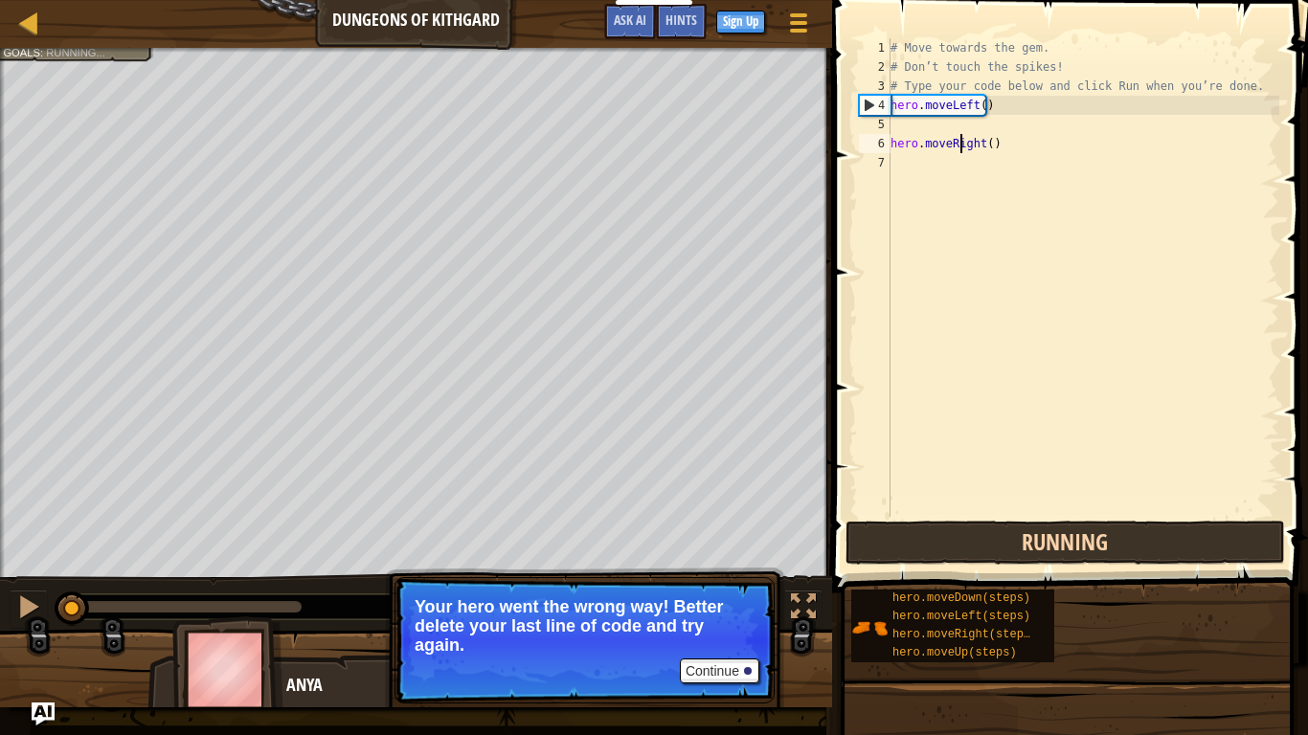
type textarea "hero.moveRight()"
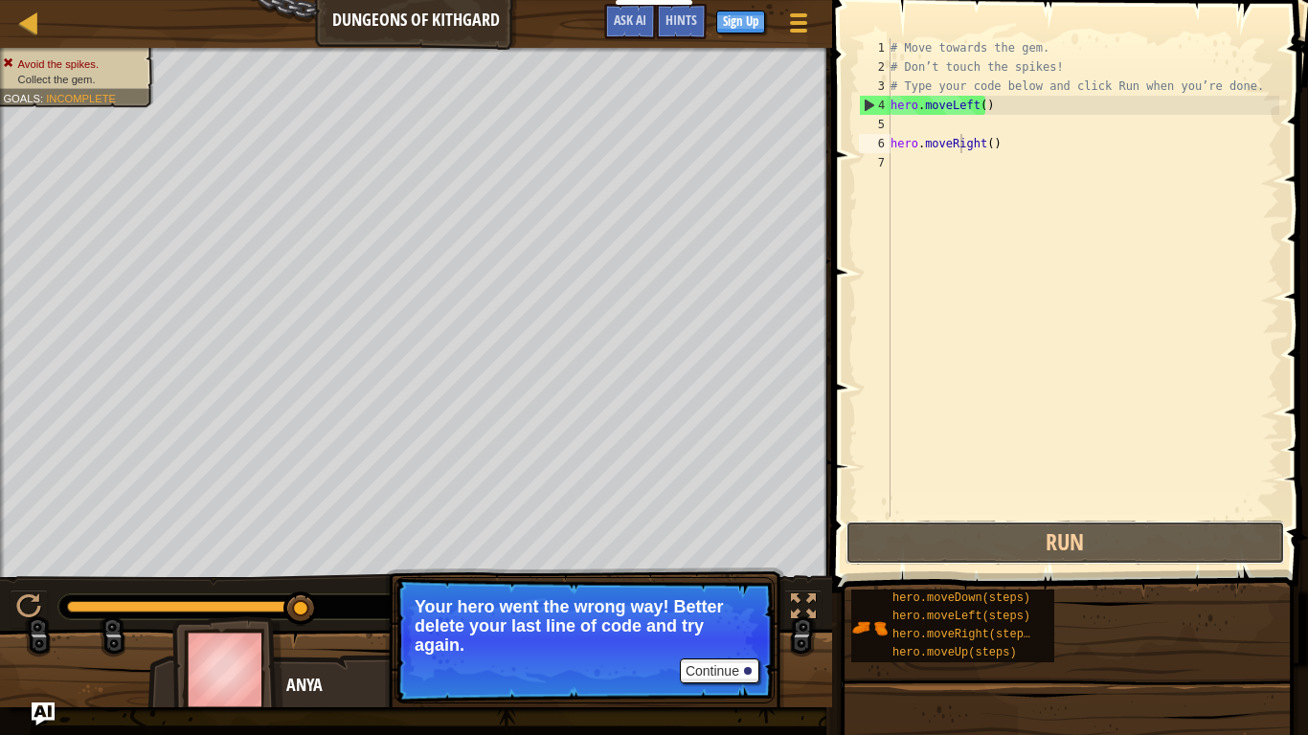
drag, startPoint x: 1093, startPoint y: 543, endPoint x: 1100, endPoint y: 486, distance: 57.0
click at [1094, 543] on button "Run" at bounding box center [1066, 543] width 440 height 44
click at [907, 156] on div "# Move towards the gem. # Don’t touch the spikes! # Type your code below and cl…" at bounding box center [1083, 296] width 393 height 517
type textarea "m"
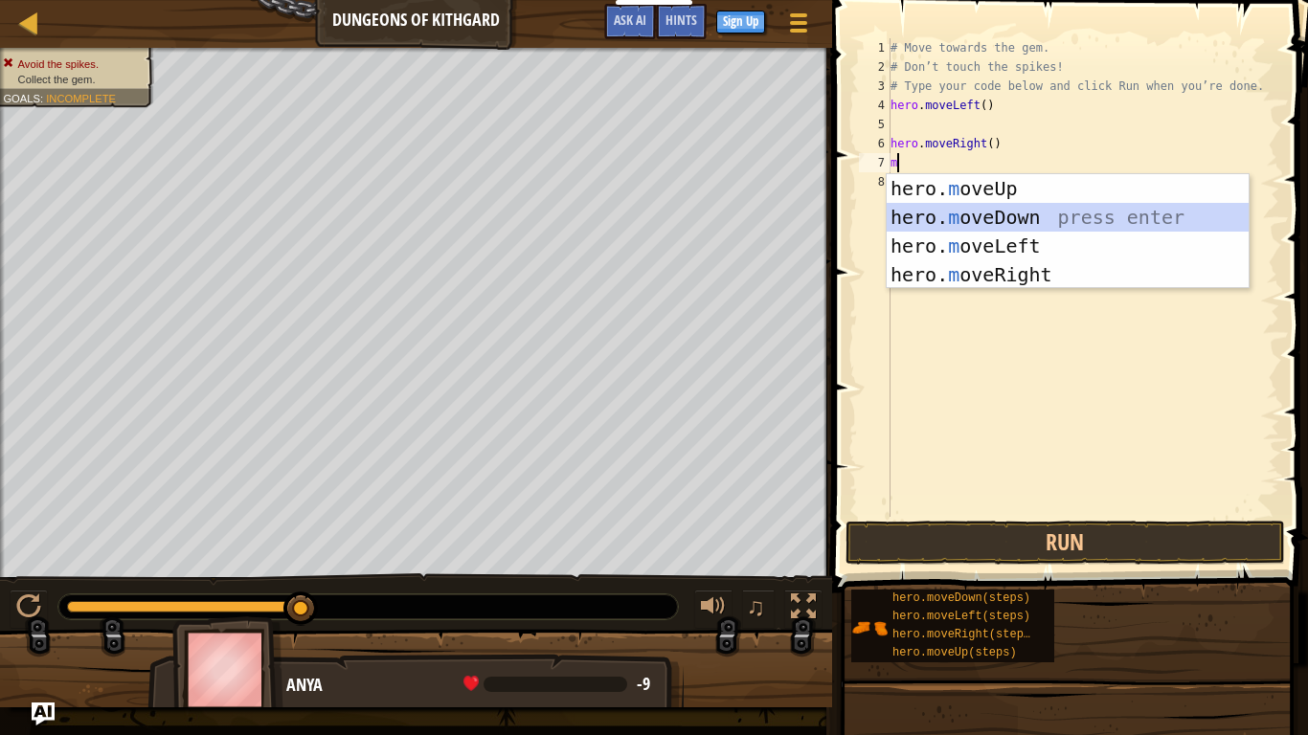
click at [1004, 223] on div "hero. m oveUp press enter hero. m oveDown press enter hero. m oveLeft press ent…" at bounding box center [1068, 260] width 362 height 172
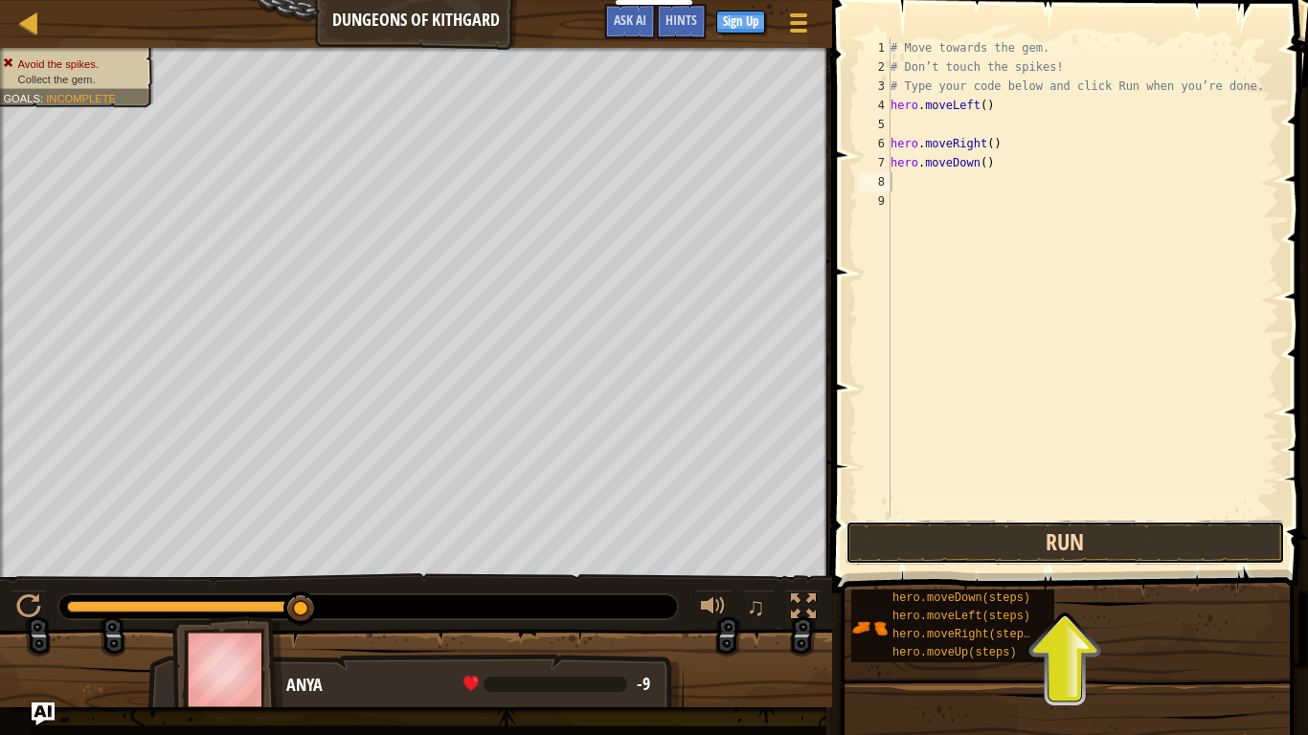
click at [1058, 533] on button "Run" at bounding box center [1066, 543] width 440 height 44
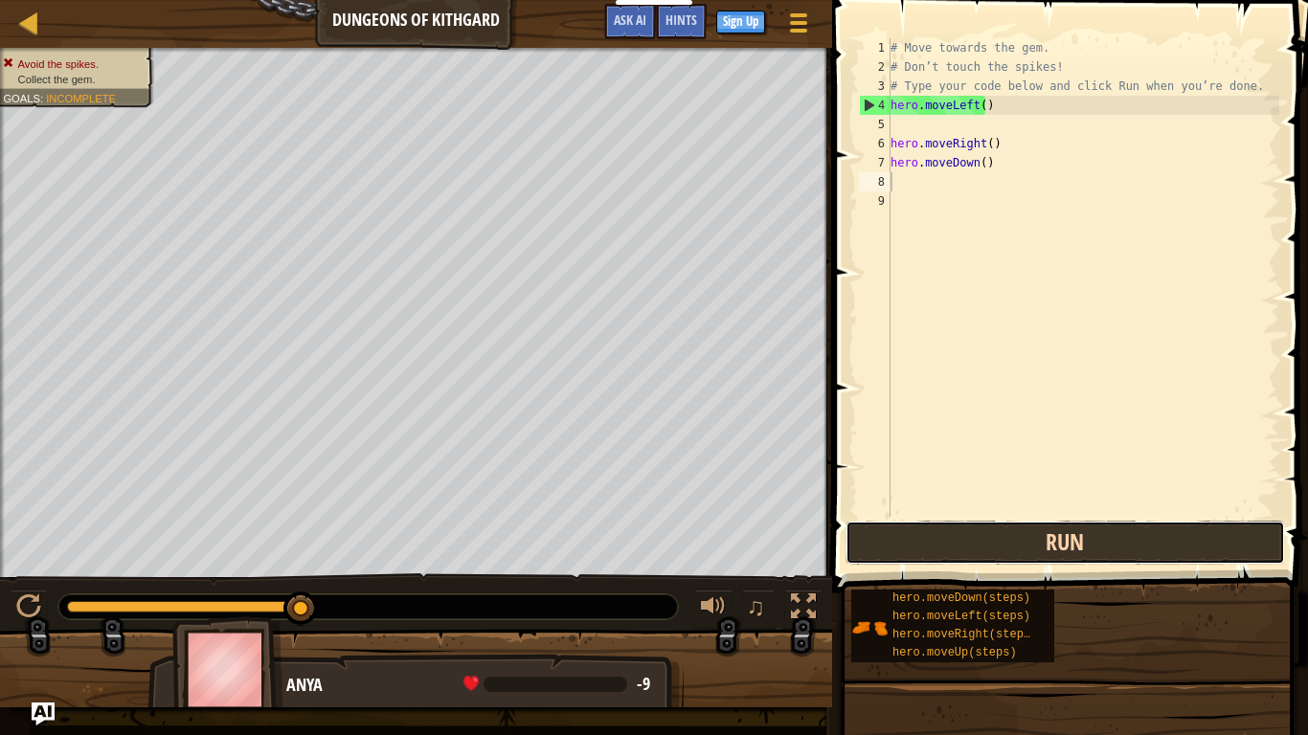
click at [1057, 533] on button "Run" at bounding box center [1066, 543] width 440 height 44
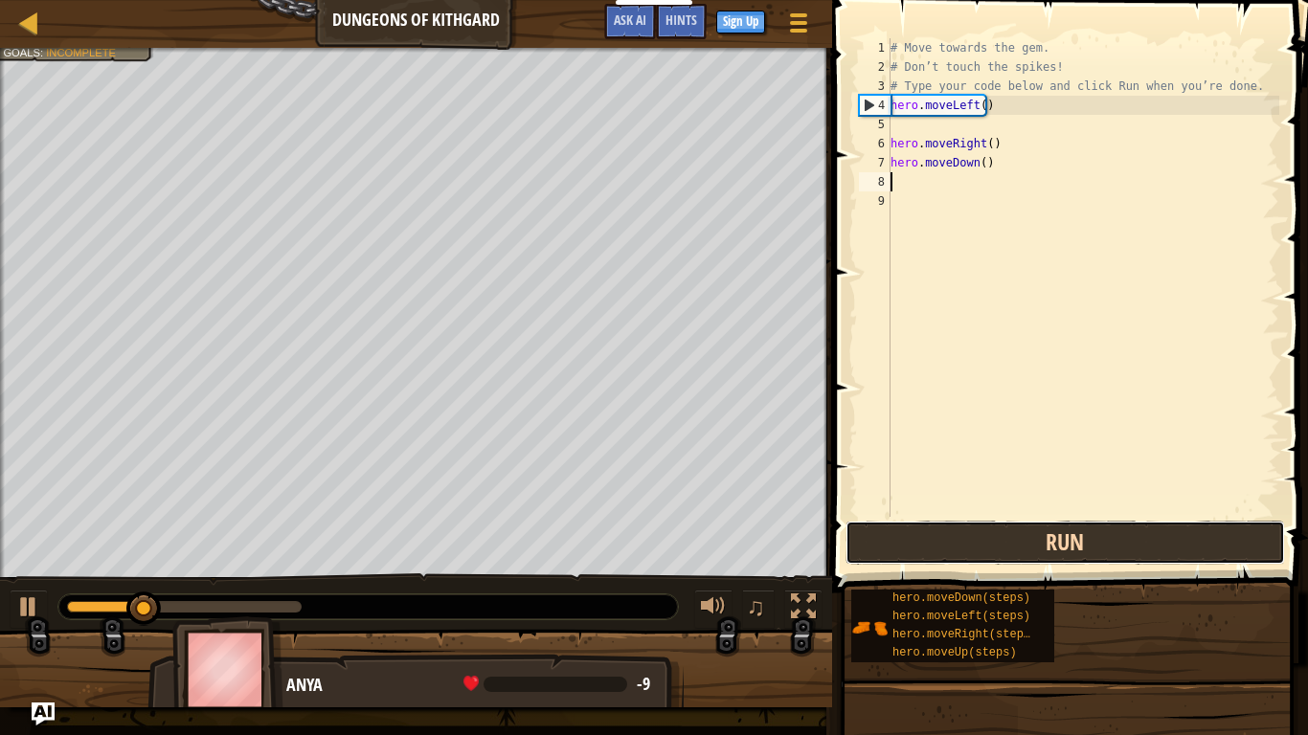
click at [1057, 533] on button "Run" at bounding box center [1066, 543] width 440 height 44
click at [1057, 533] on button "Running" at bounding box center [1066, 543] width 440 height 44
drag, startPoint x: 1057, startPoint y: 533, endPoint x: 1074, endPoint y: 545, distance: 20.7
click at [1138, 558] on button "Run" at bounding box center [1066, 543] width 440 height 44
click at [1070, 545] on button "Running" at bounding box center [1066, 543] width 440 height 44
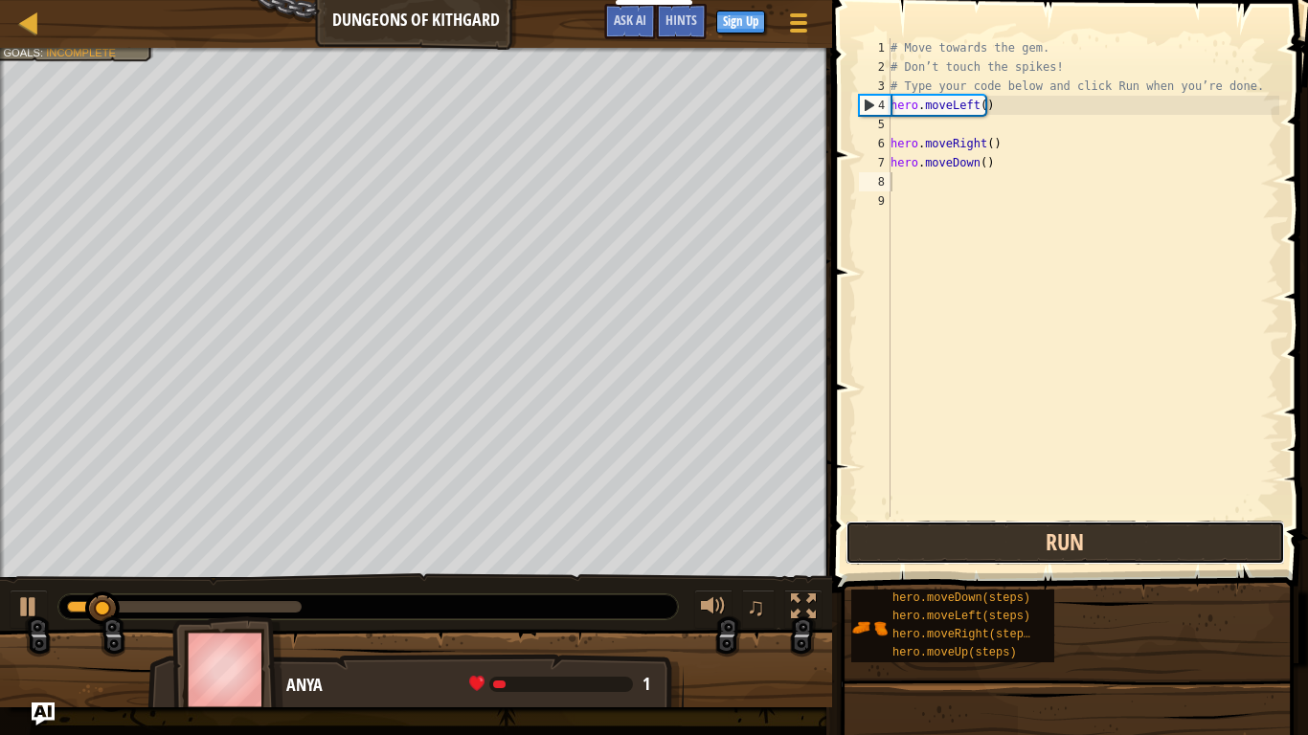
click at [1070, 543] on button "Run" at bounding box center [1066, 543] width 440 height 44
click at [1072, 542] on button "Running" at bounding box center [1066, 543] width 440 height 44
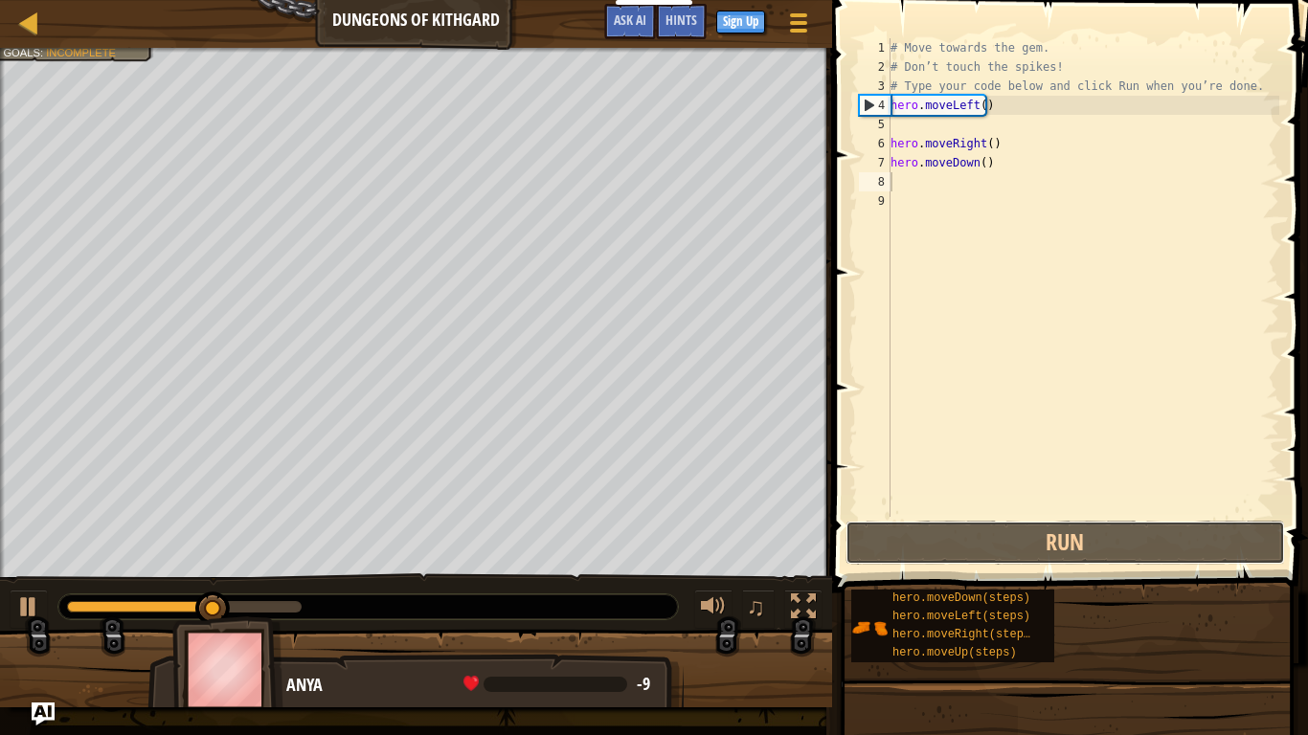
drag, startPoint x: 1072, startPoint y: 542, endPoint x: 1276, endPoint y: 420, distance: 237.5
click at [1280, 423] on div "1 2 3 4 5 6 7 8 9 # Move towards the gem. # Don’t touch the spikes! # Type your…" at bounding box center [1067, 334] width 482 height 649
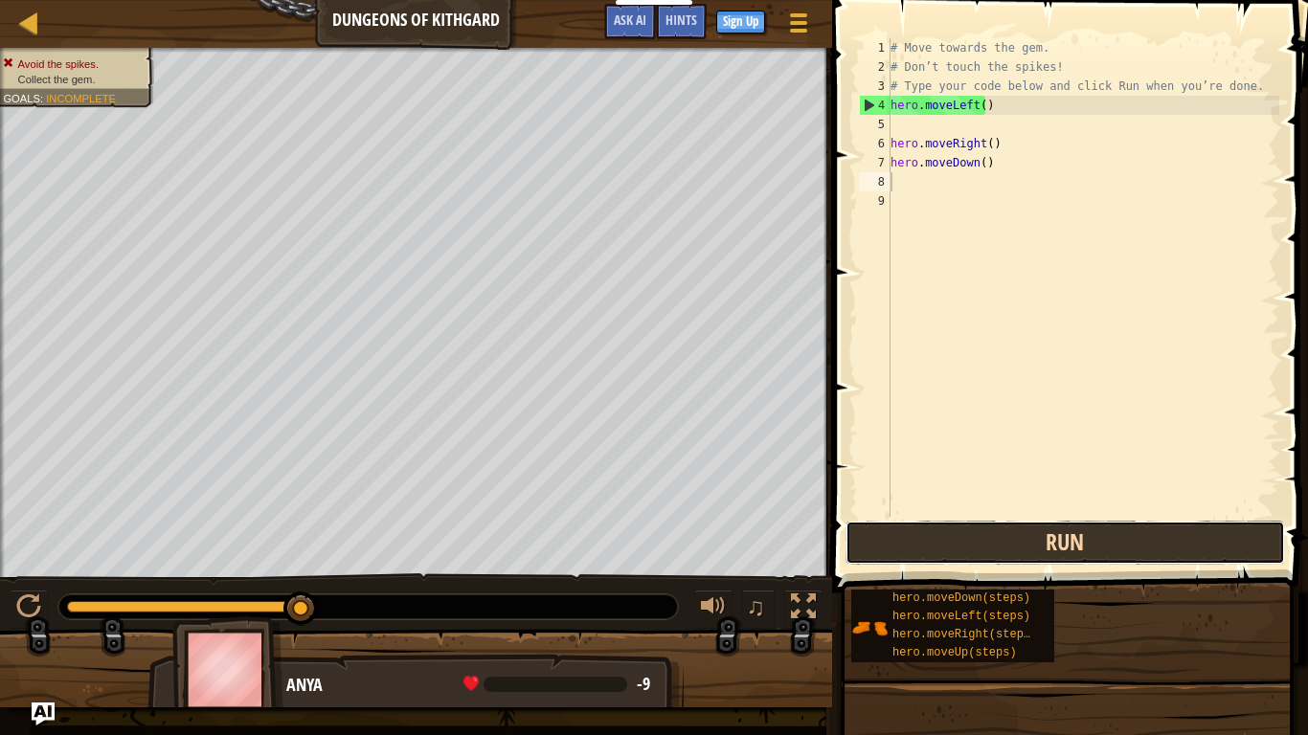
click at [1051, 545] on button "Run" at bounding box center [1066, 543] width 440 height 44
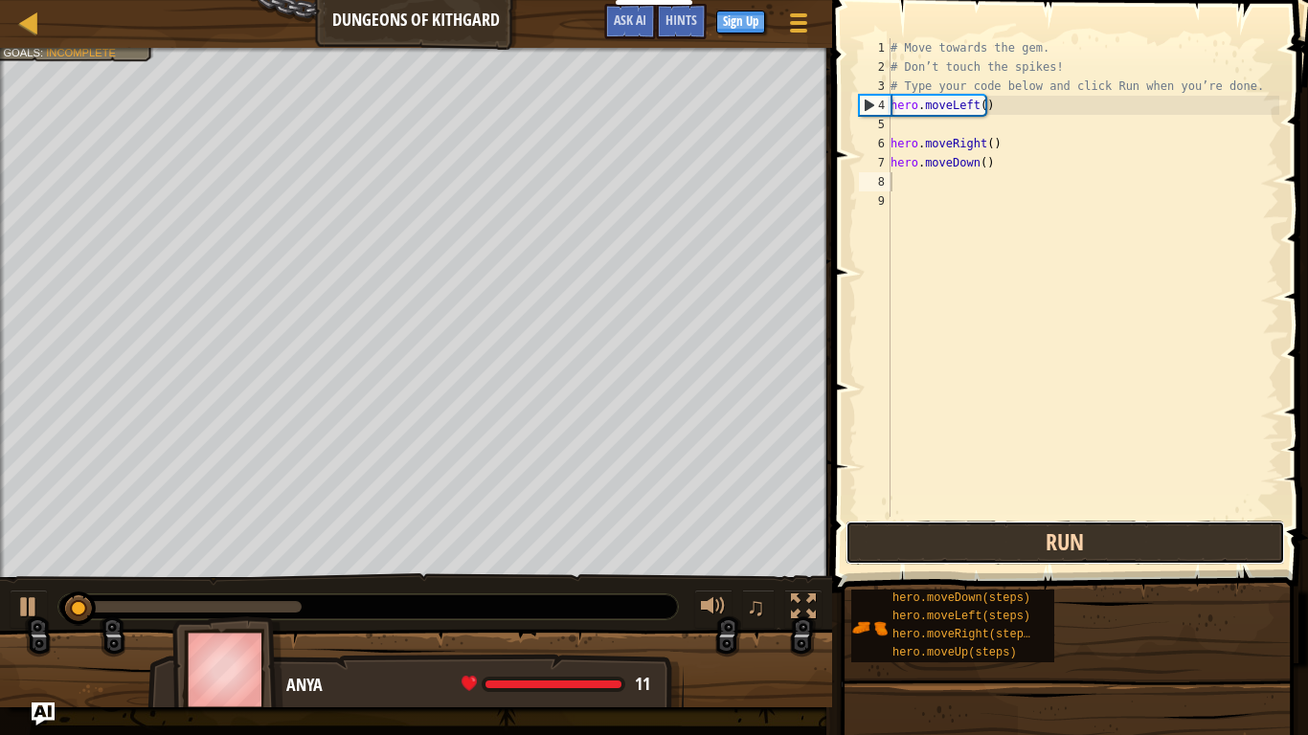
click at [1051, 545] on button "Run" at bounding box center [1066, 543] width 440 height 44
click at [1051, 545] on button "Running" at bounding box center [1066, 543] width 440 height 44
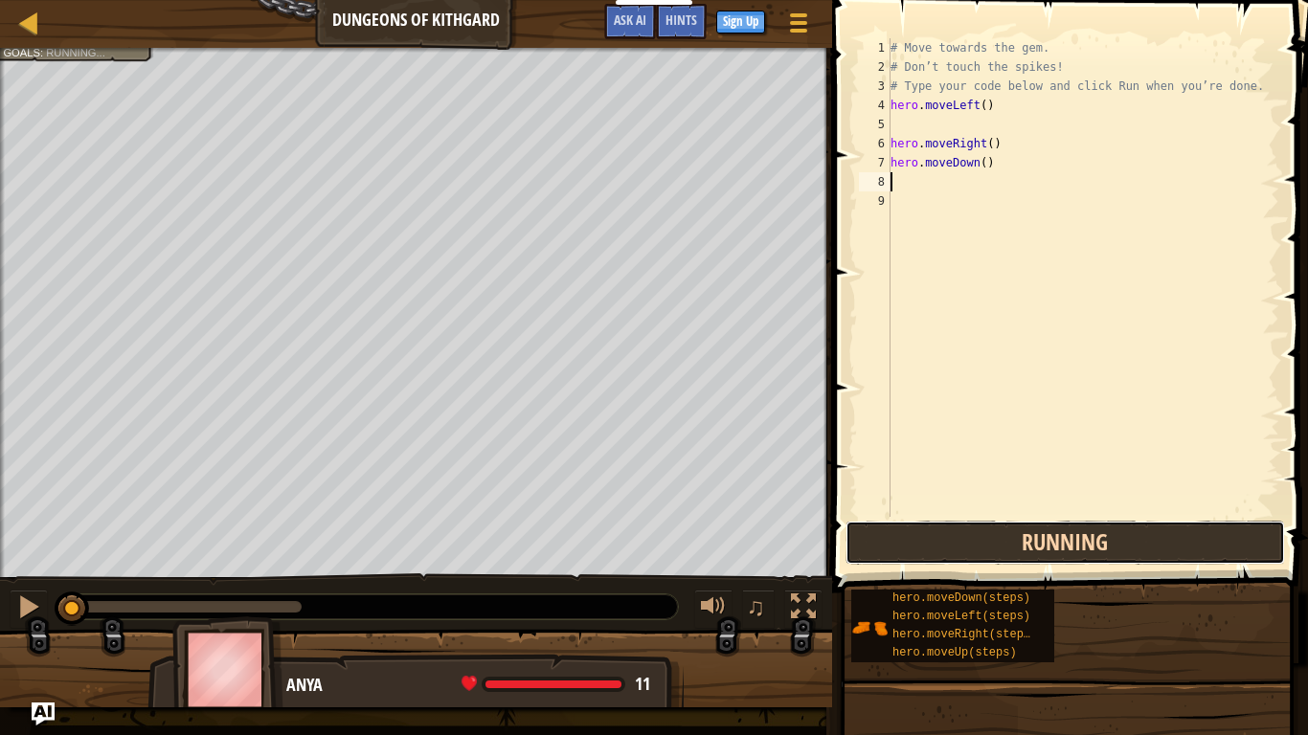
click at [1051, 545] on button "Running" at bounding box center [1066, 543] width 440 height 44
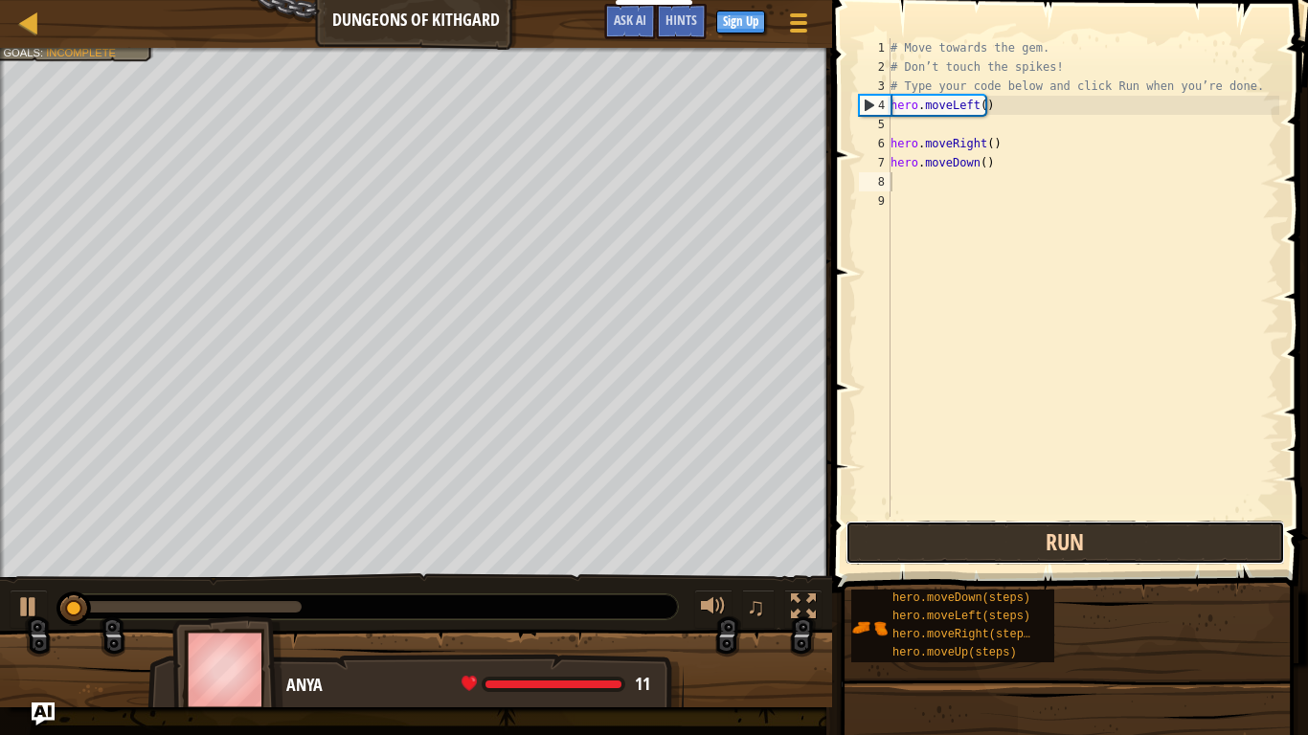
click at [1051, 545] on button "Run" at bounding box center [1066, 543] width 440 height 44
click at [1050, 541] on button "Run" at bounding box center [1066, 543] width 440 height 44
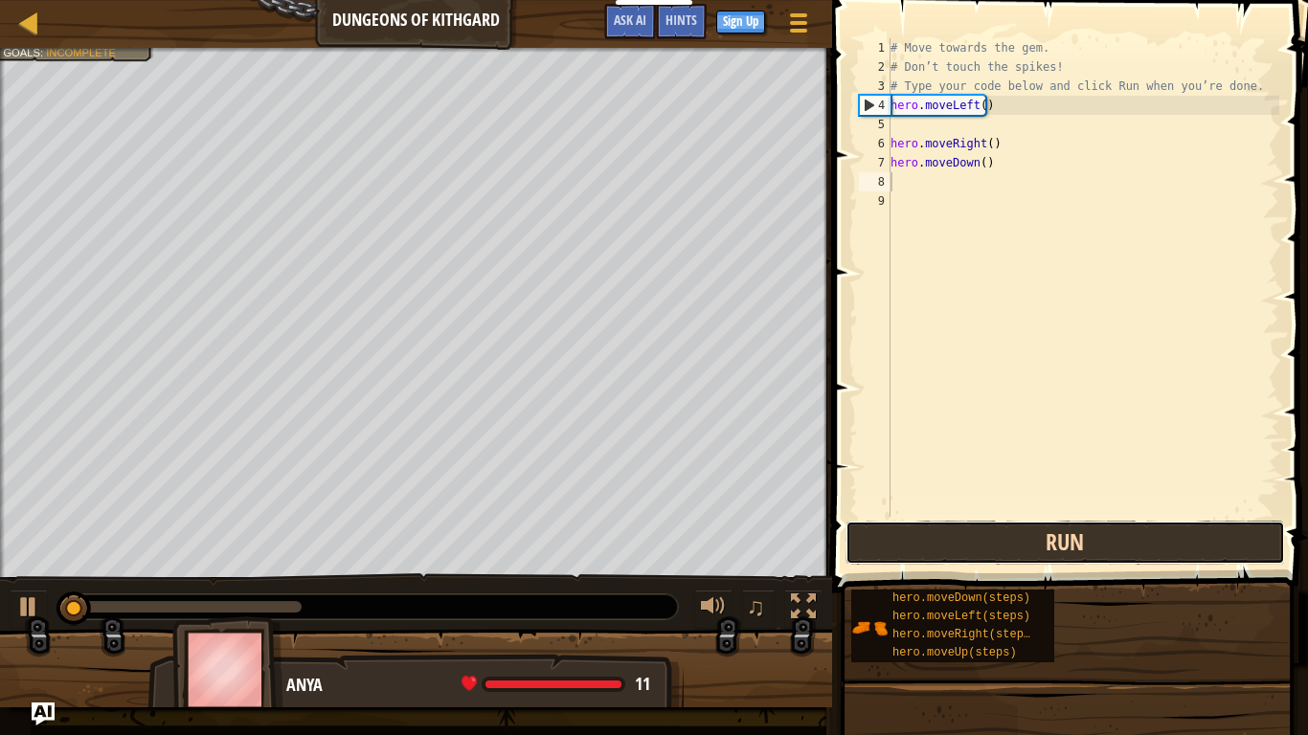
click at [1050, 541] on button "Run" at bounding box center [1066, 543] width 440 height 44
drag, startPoint x: 1050, startPoint y: 541, endPoint x: 1137, endPoint y: 541, distance: 86.2
click at [1137, 541] on button "Run" at bounding box center [1066, 543] width 440 height 44
click at [1137, 541] on button "Running" at bounding box center [1066, 543] width 440 height 44
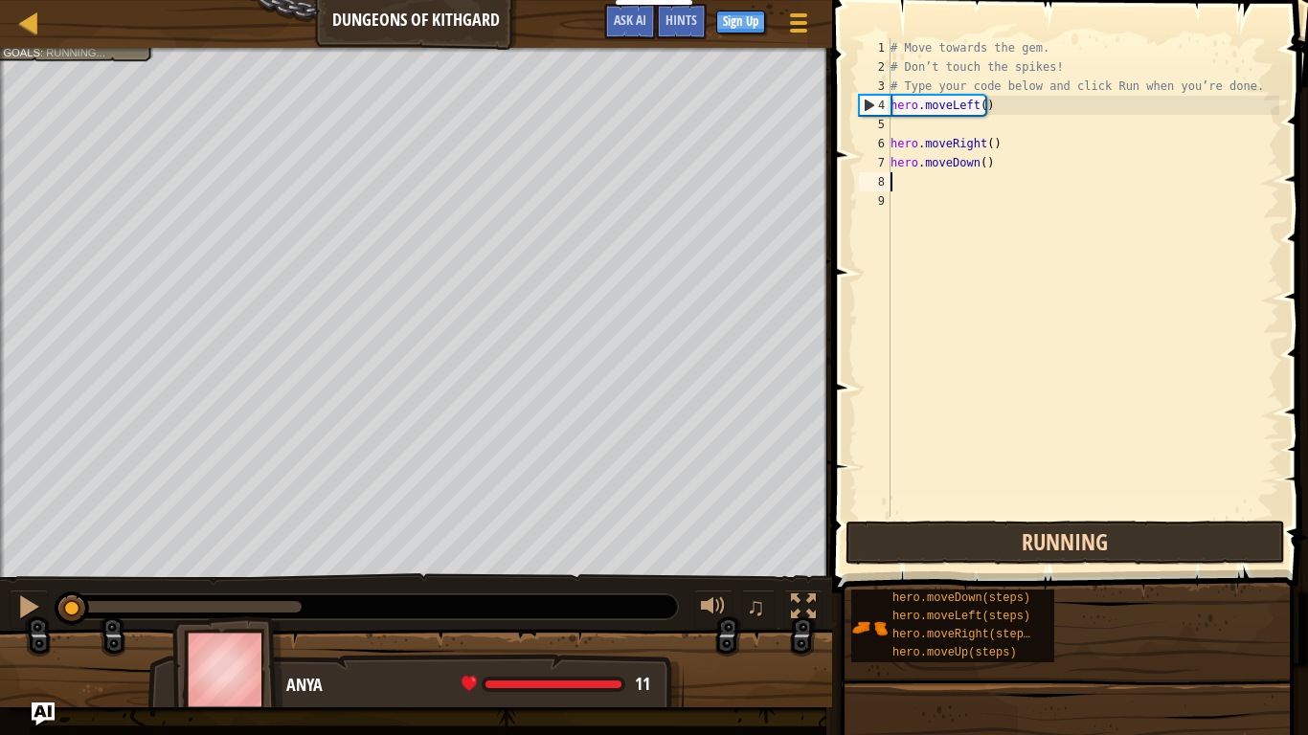
click at [1137, 541] on button "Running" at bounding box center [1066, 543] width 440 height 44
drag, startPoint x: 1138, startPoint y: 541, endPoint x: 1150, endPoint y: 528, distance: 18.3
click at [1150, 528] on button "Running" at bounding box center [1066, 543] width 440 height 44
click at [1150, 528] on button "Run" at bounding box center [1066, 543] width 440 height 44
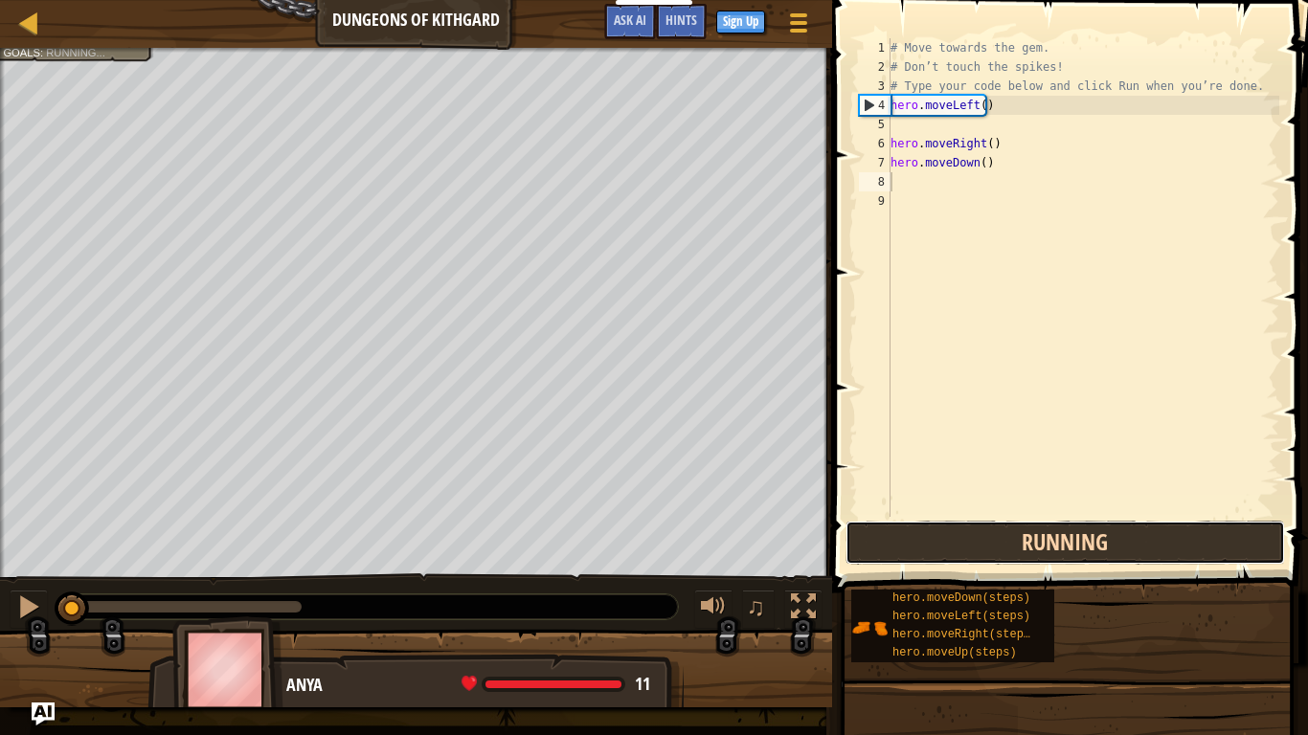
click at [1150, 528] on button "Running" at bounding box center [1066, 543] width 440 height 44
click at [1150, 528] on button "Run" at bounding box center [1066, 543] width 440 height 44
click at [1150, 528] on button "Running" at bounding box center [1066, 543] width 440 height 44
click at [1150, 528] on button "Run" at bounding box center [1066, 543] width 440 height 44
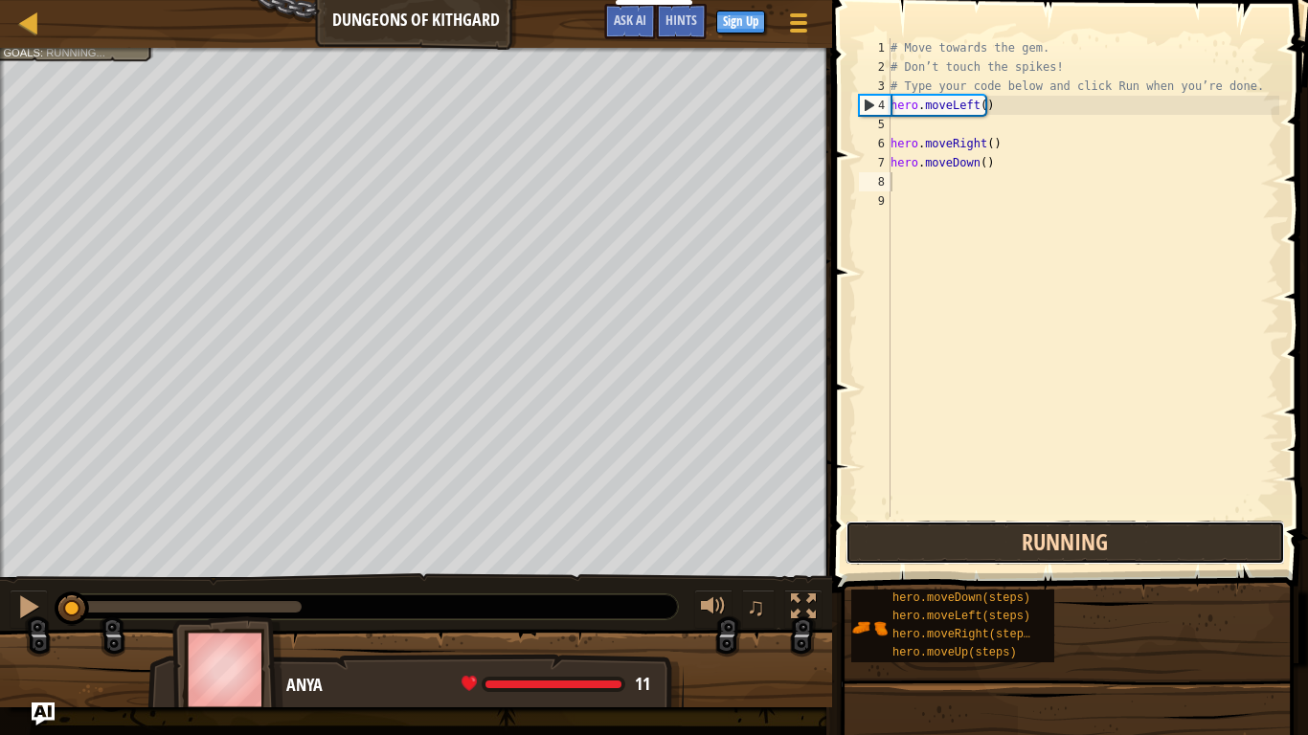
click at [1150, 528] on button "Running" at bounding box center [1066, 543] width 440 height 44
click at [1150, 528] on button "Run" at bounding box center [1066, 543] width 440 height 44
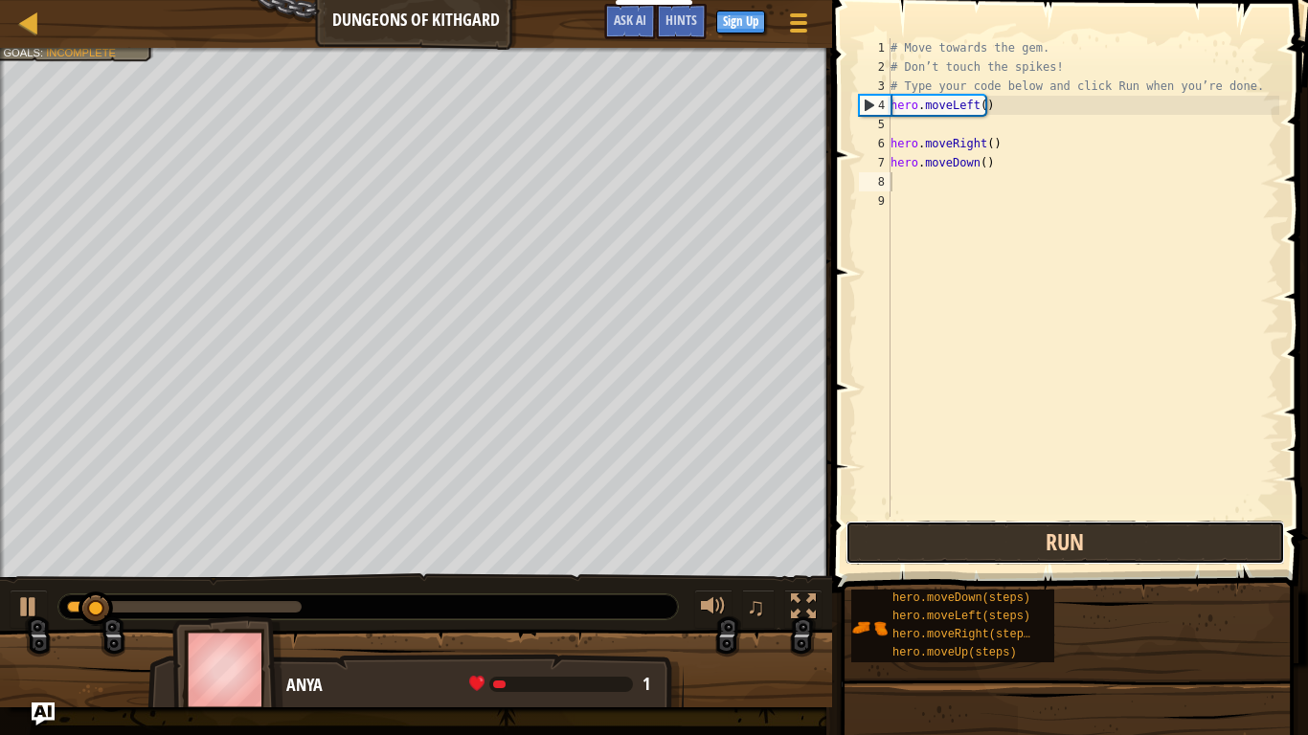
click at [1155, 528] on button "Run" at bounding box center [1066, 543] width 440 height 44
click at [1156, 528] on button "Running" at bounding box center [1066, 543] width 440 height 44
click at [1156, 528] on button "Run" at bounding box center [1066, 543] width 440 height 44
click at [1156, 528] on button "Running" at bounding box center [1066, 543] width 440 height 44
click at [1156, 528] on button "Run" at bounding box center [1066, 543] width 440 height 44
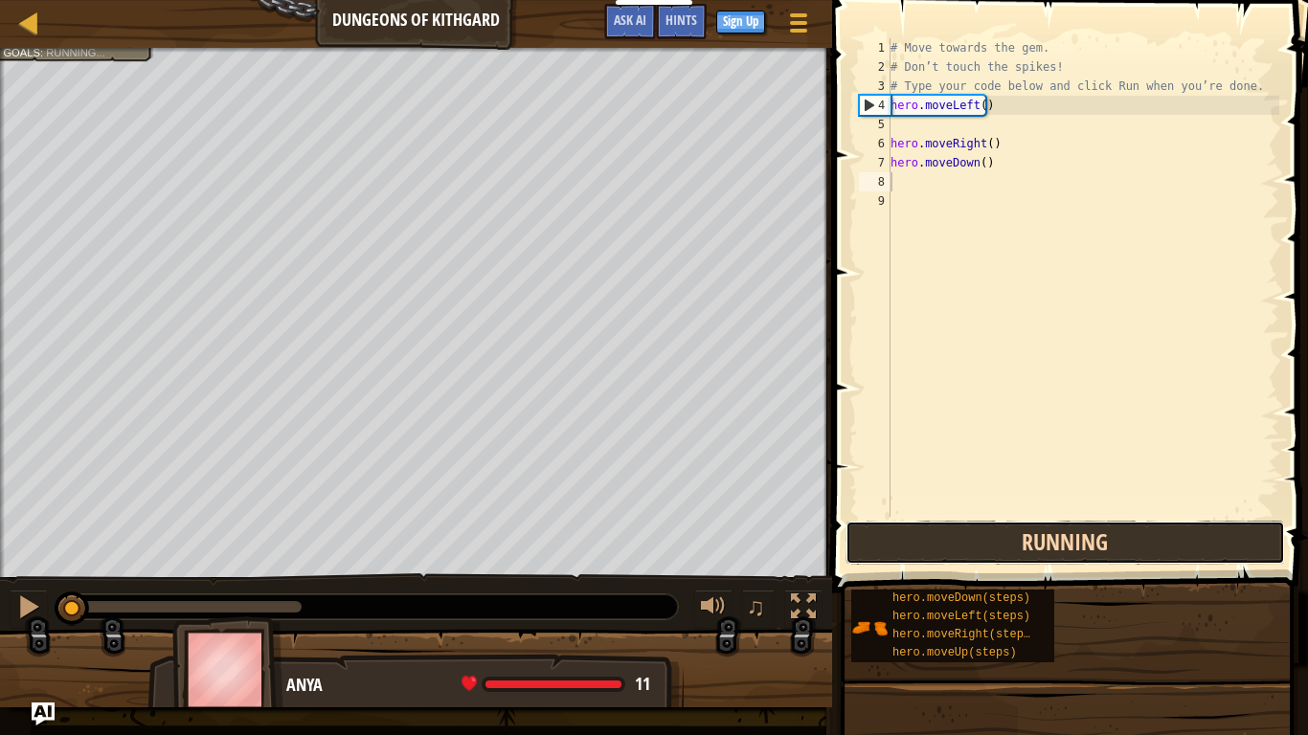
click at [1156, 528] on button "Running" at bounding box center [1066, 543] width 440 height 44
click at [1156, 528] on button "Run" at bounding box center [1066, 543] width 440 height 44
click at [1156, 528] on button "Running" at bounding box center [1066, 543] width 440 height 44
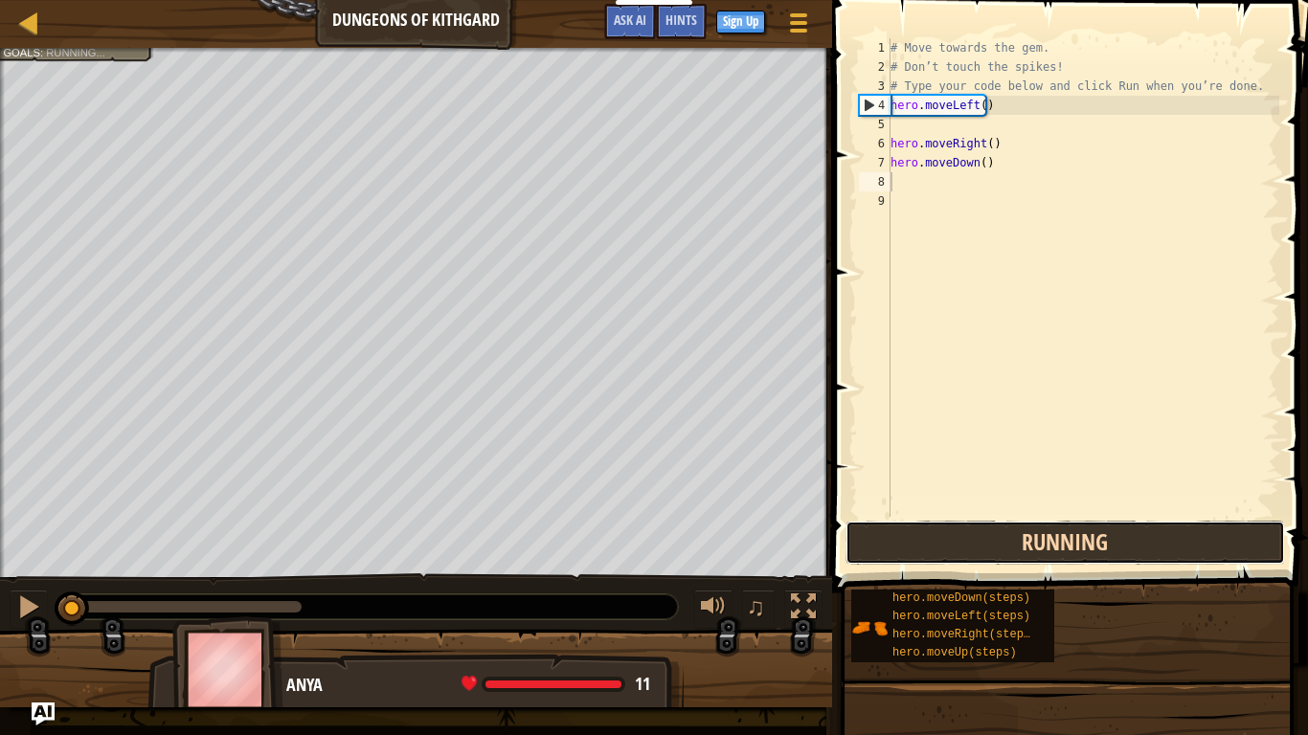
click at [1156, 528] on button "Running" at bounding box center [1066, 543] width 440 height 44
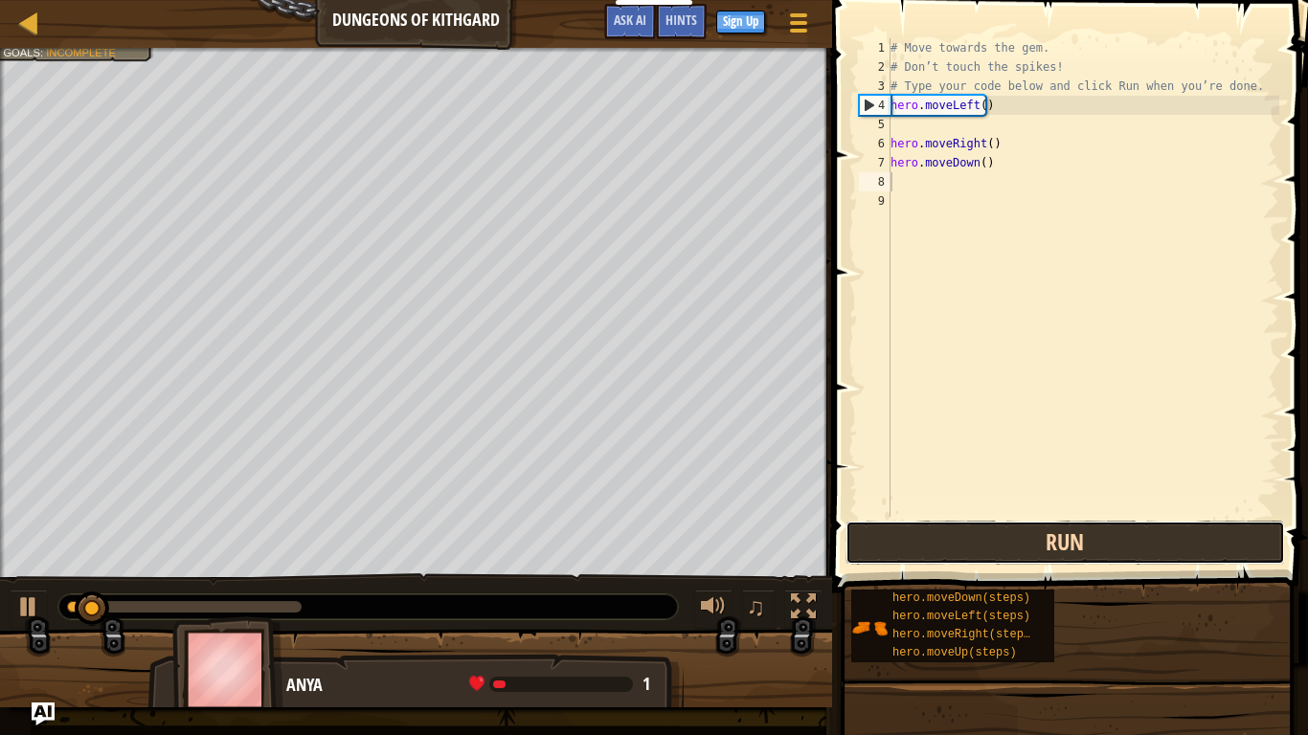
click at [1156, 528] on button "Run" at bounding box center [1066, 543] width 440 height 44
click at [1156, 528] on button "Running" at bounding box center [1066, 543] width 440 height 44
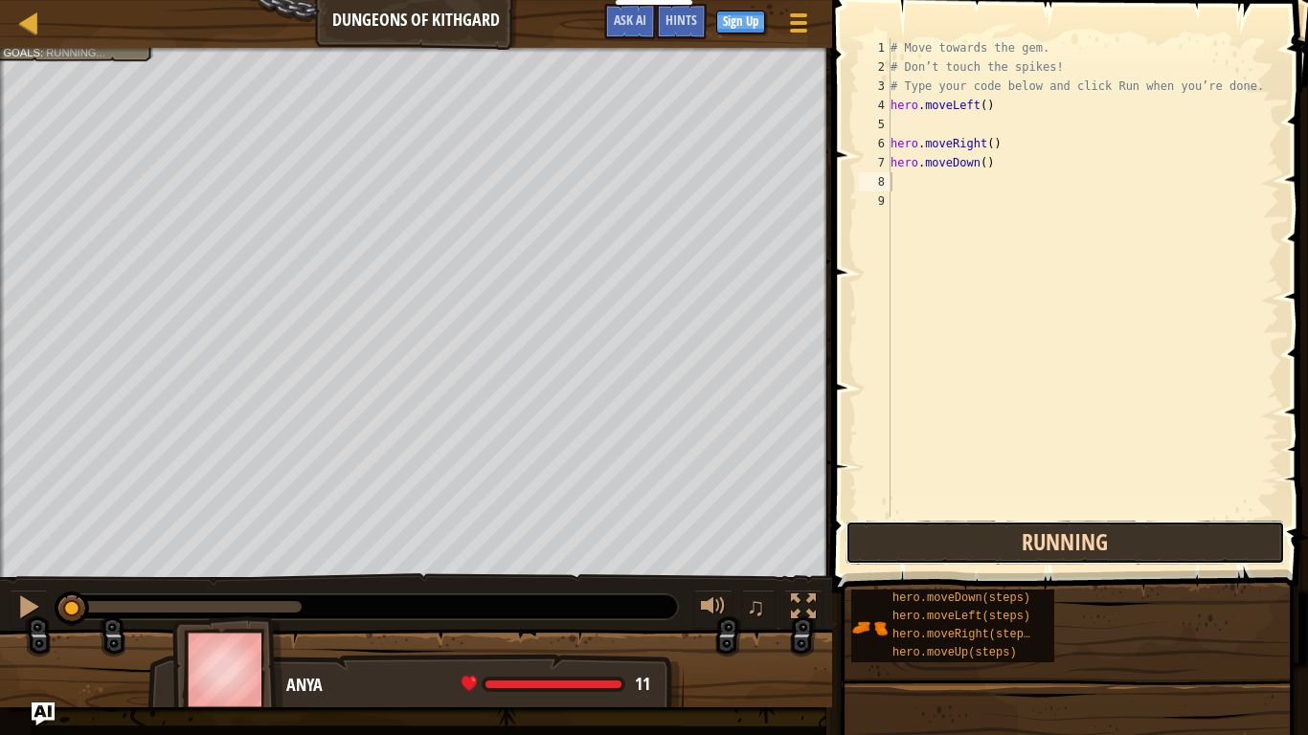
click at [1156, 528] on button "Running" at bounding box center [1066, 543] width 440 height 44
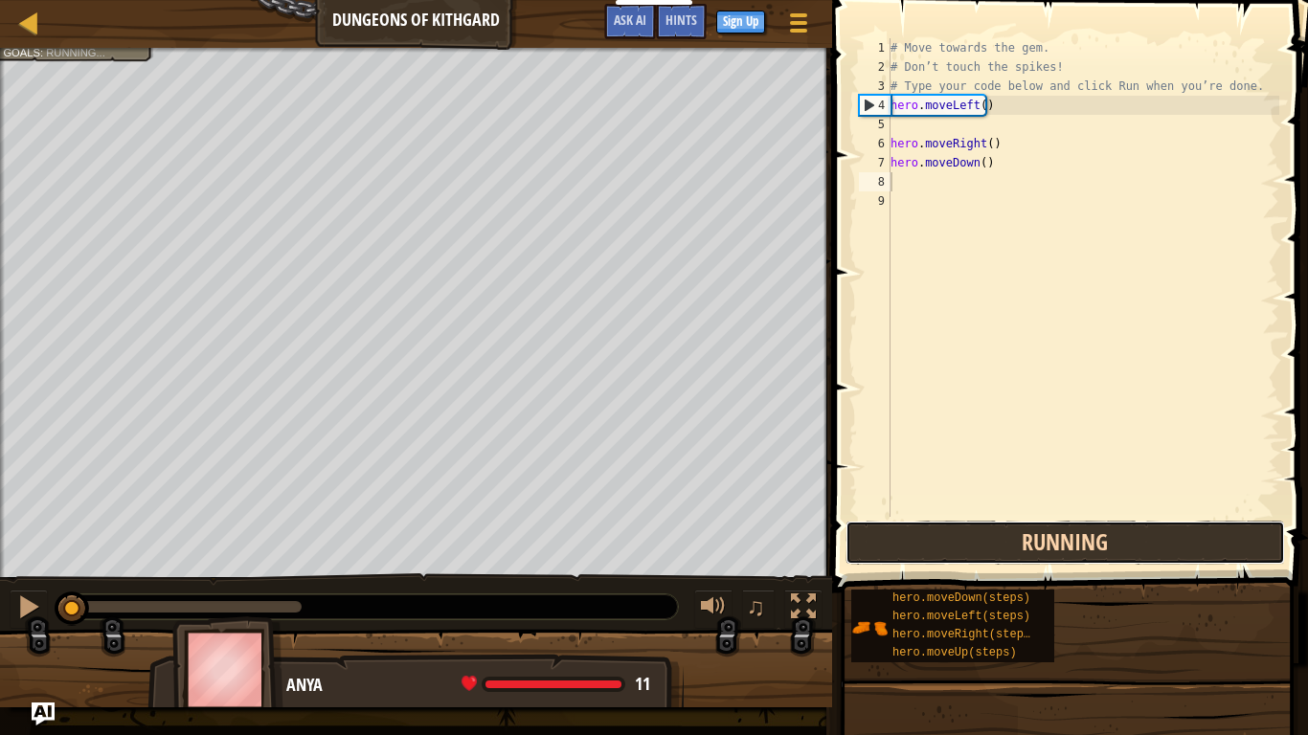
click at [1156, 528] on button "Running" at bounding box center [1066, 543] width 440 height 44
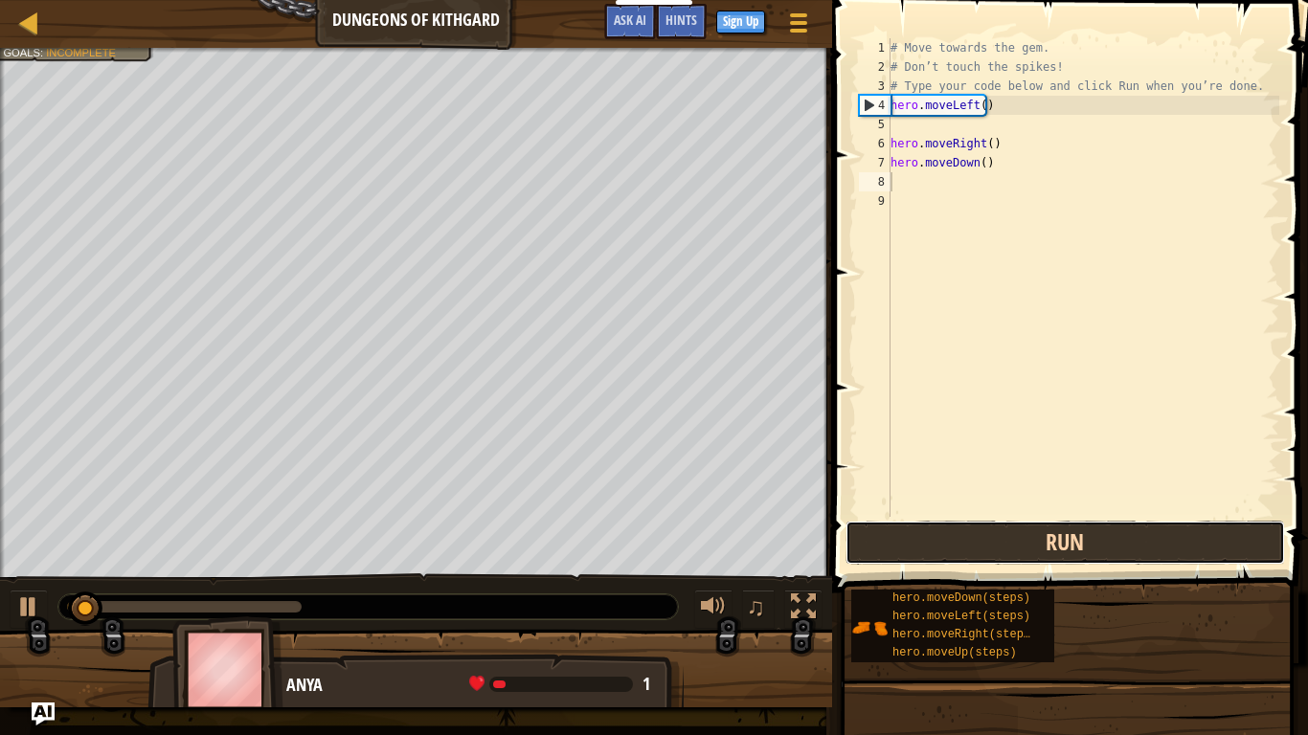
click at [1156, 528] on button "Run" at bounding box center [1066, 543] width 440 height 44
click at [1156, 528] on button "Running" at bounding box center [1066, 543] width 440 height 44
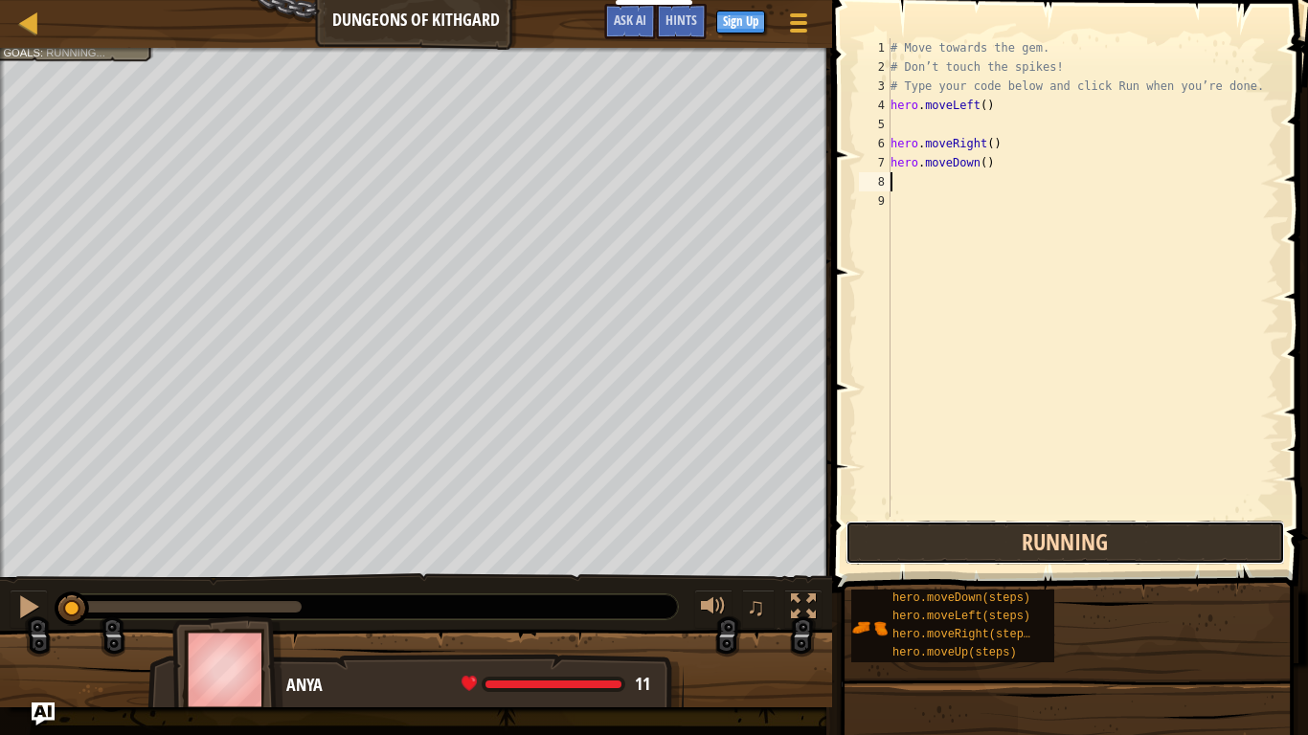
click at [1156, 528] on button "Running" at bounding box center [1066, 543] width 440 height 44
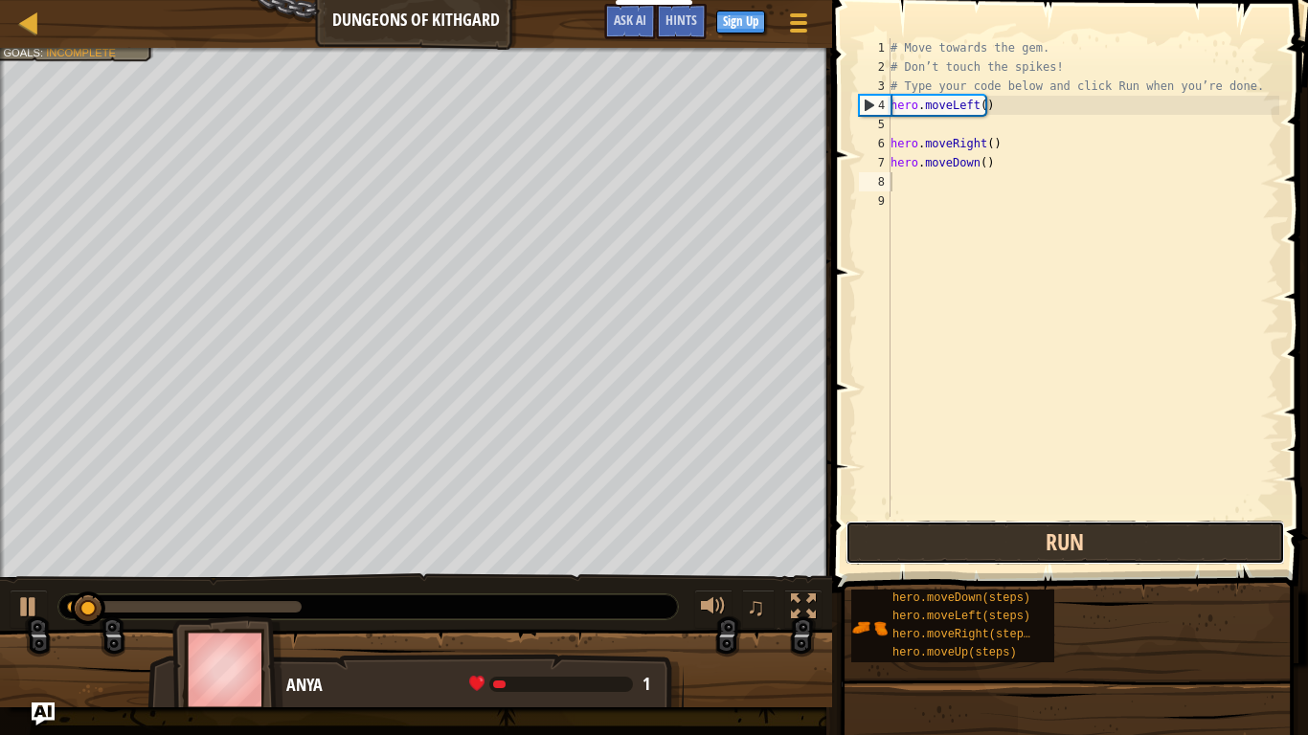
click at [1156, 528] on button "Run" at bounding box center [1066, 543] width 440 height 44
click at [1156, 528] on button "Running" at bounding box center [1066, 543] width 440 height 44
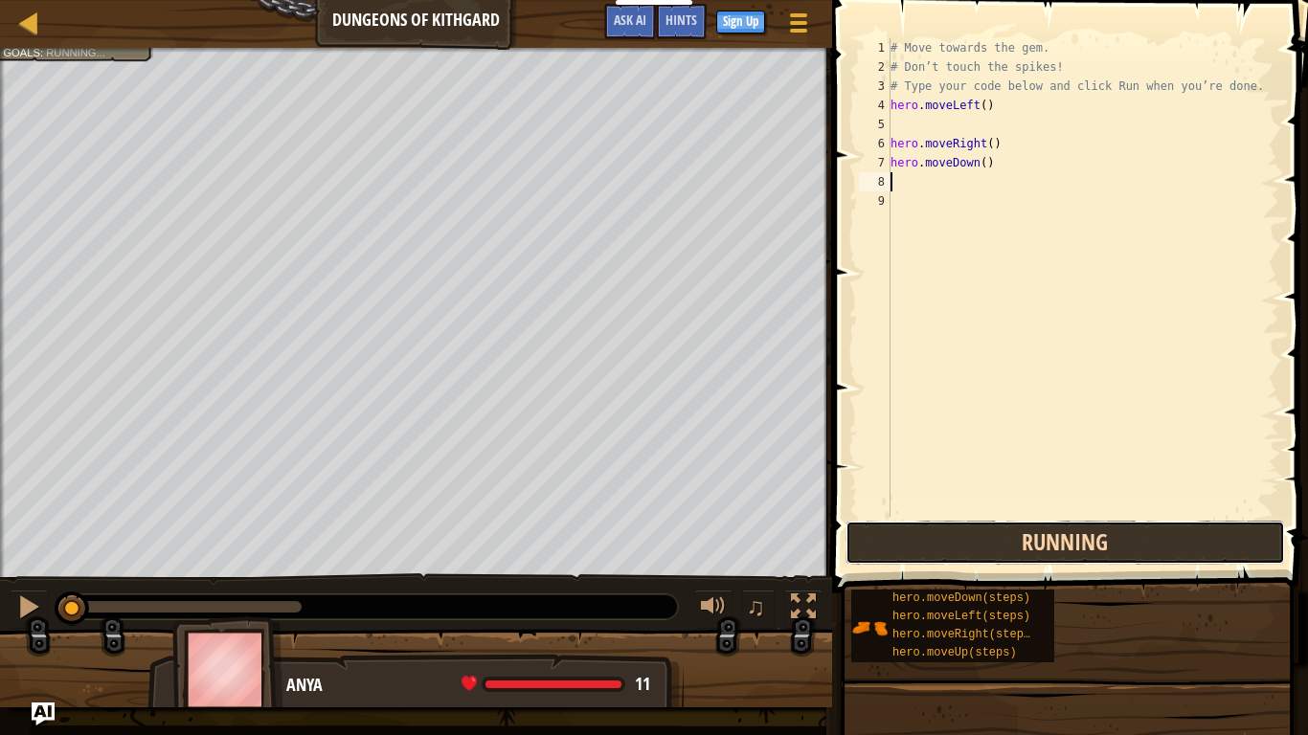
click at [1156, 528] on button "Running" at bounding box center [1066, 543] width 440 height 44
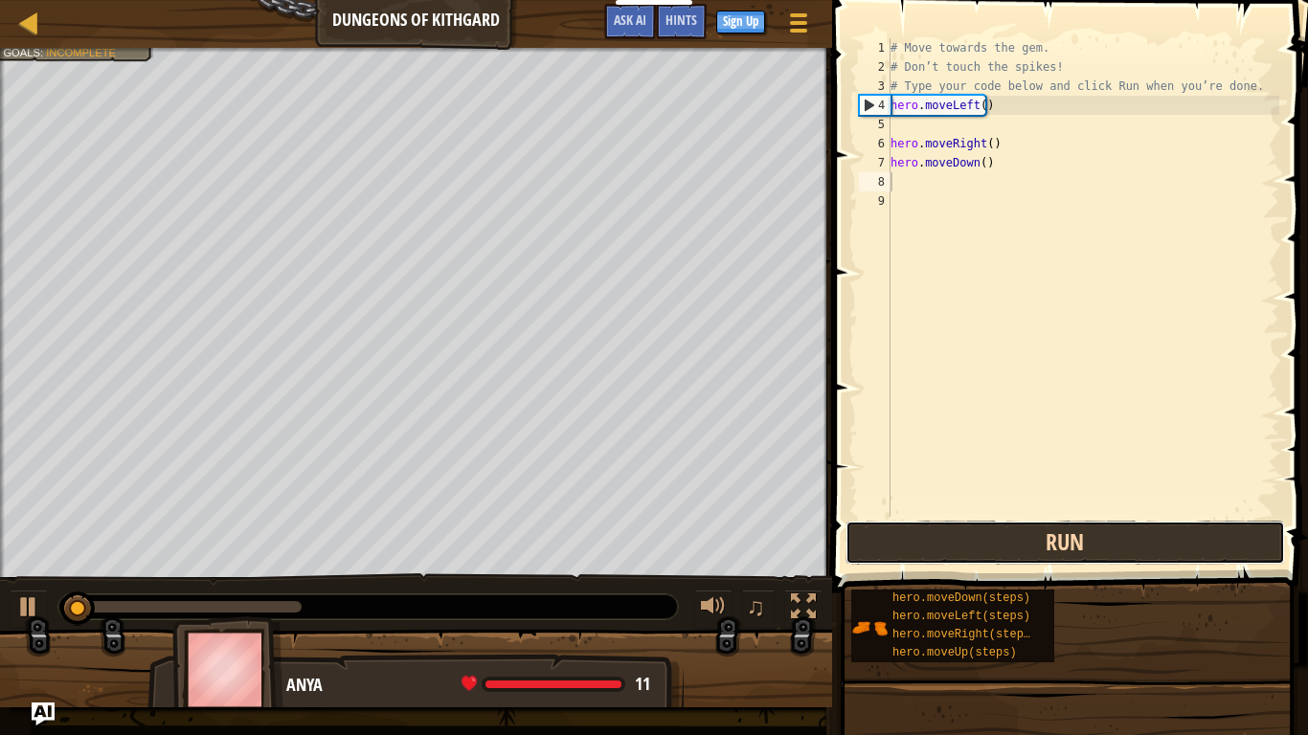
click at [1156, 528] on button "Run" at bounding box center [1066, 543] width 440 height 44
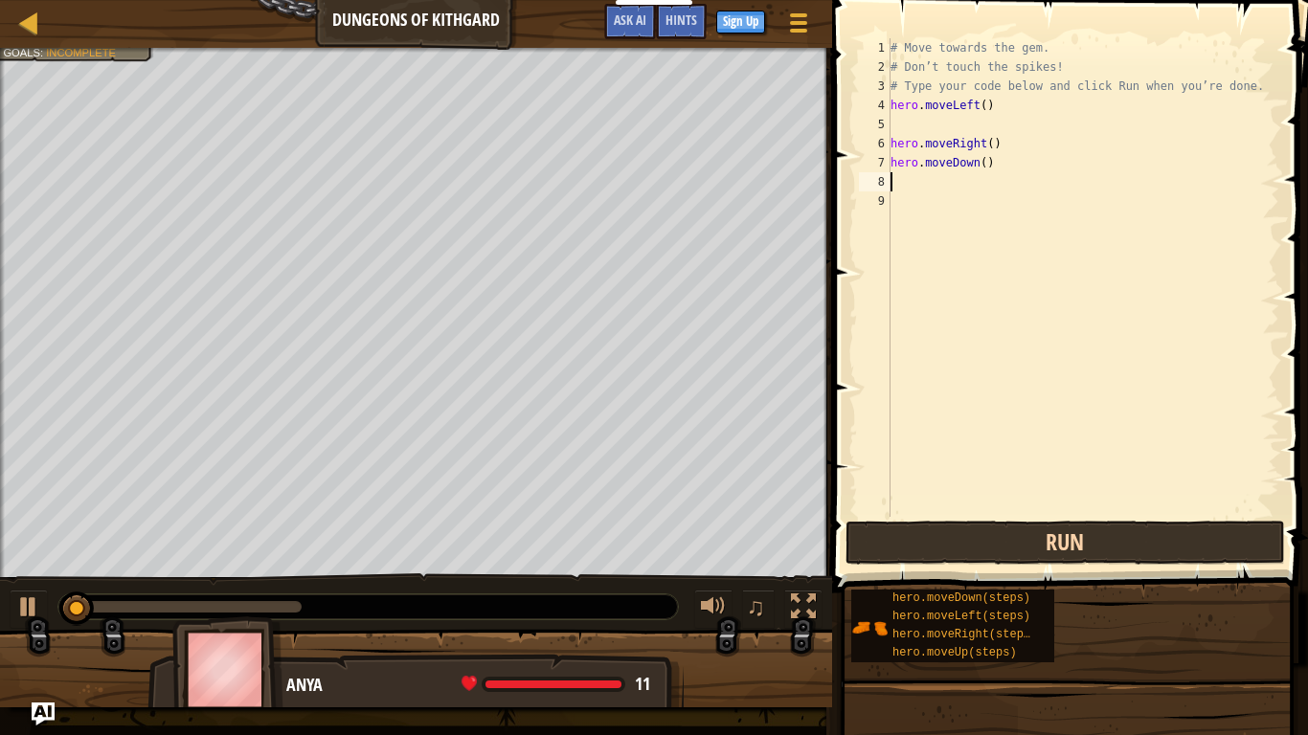
click at [1156, 528] on button "Run" at bounding box center [1066, 543] width 440 height 44
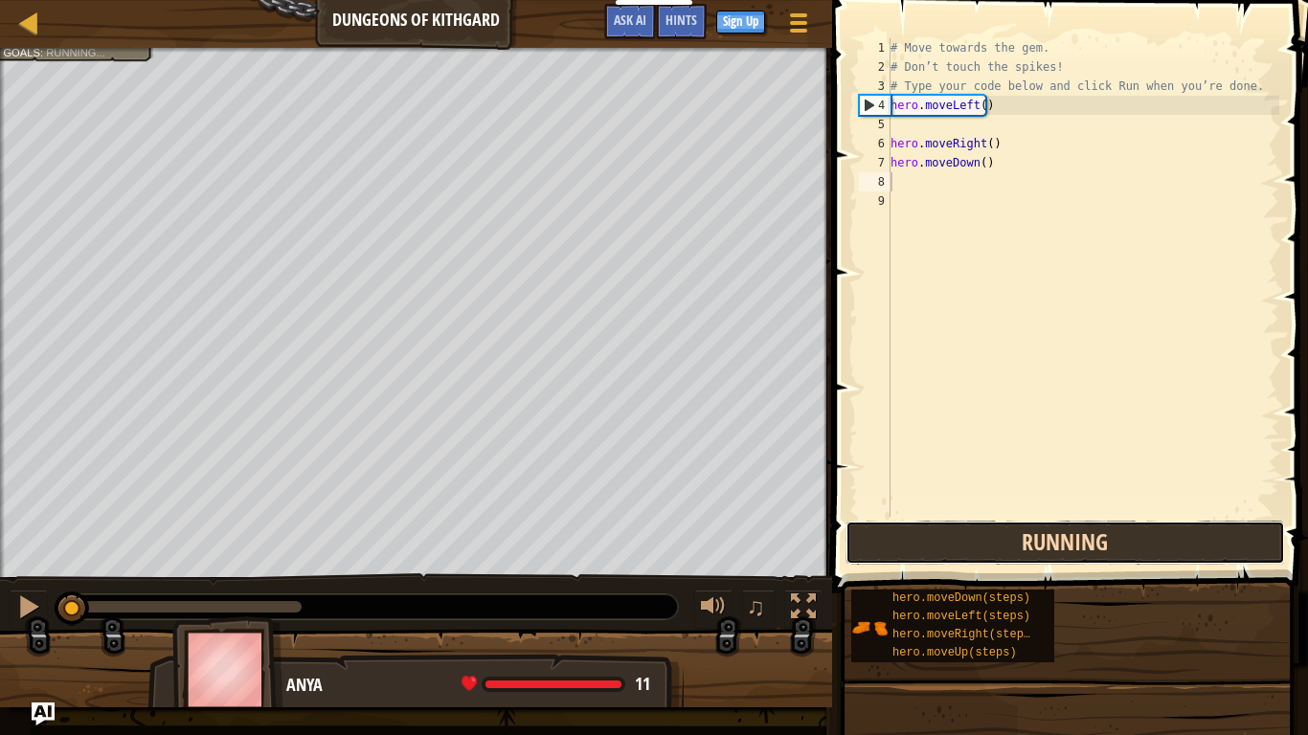
click at [1156, 528] on button "Running" at bounding box center [1066, 543] width 440 height 44
click at [1156, 528] on button "Run" at bounding box center [1066, 543] width 440 height 44
click at [1157, 528] on button "Run" at bounding box center [1066, 543] width 440 height 44
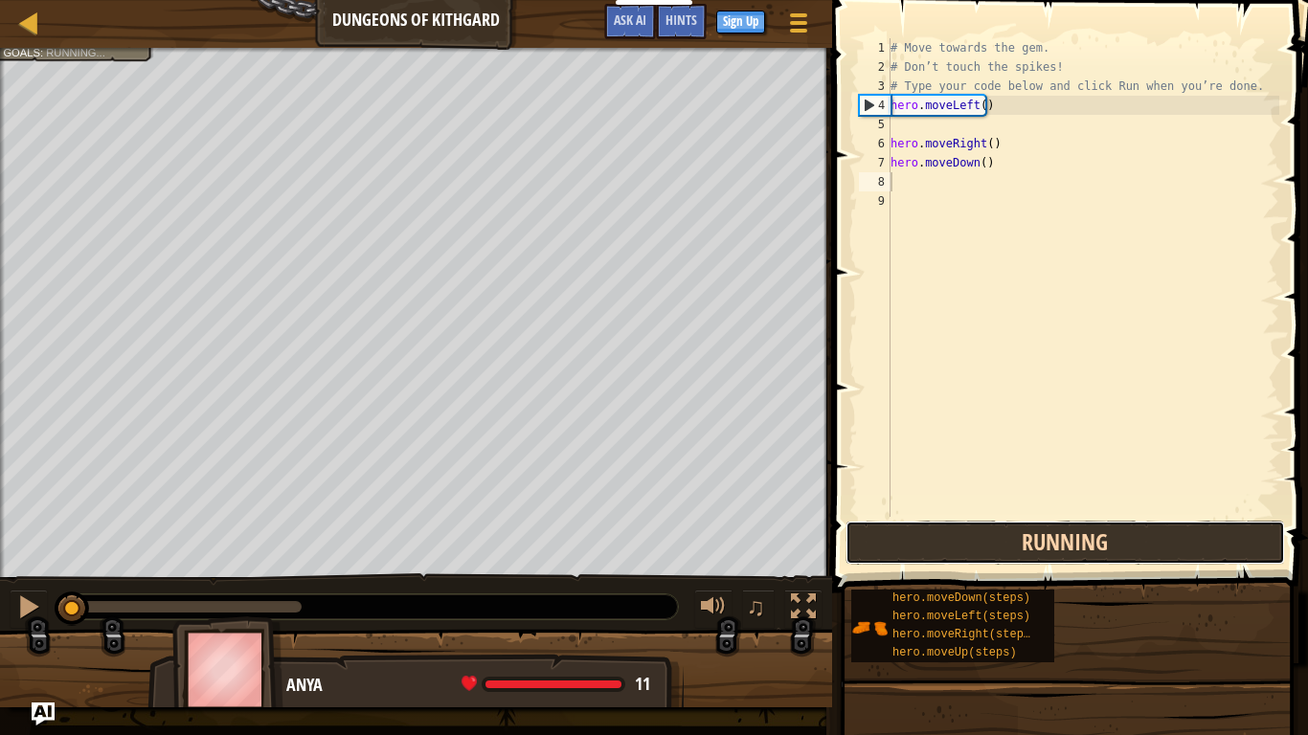
click at [1157, 528] on button "Running" at bounding box center [1066, 543] width 440 height 44
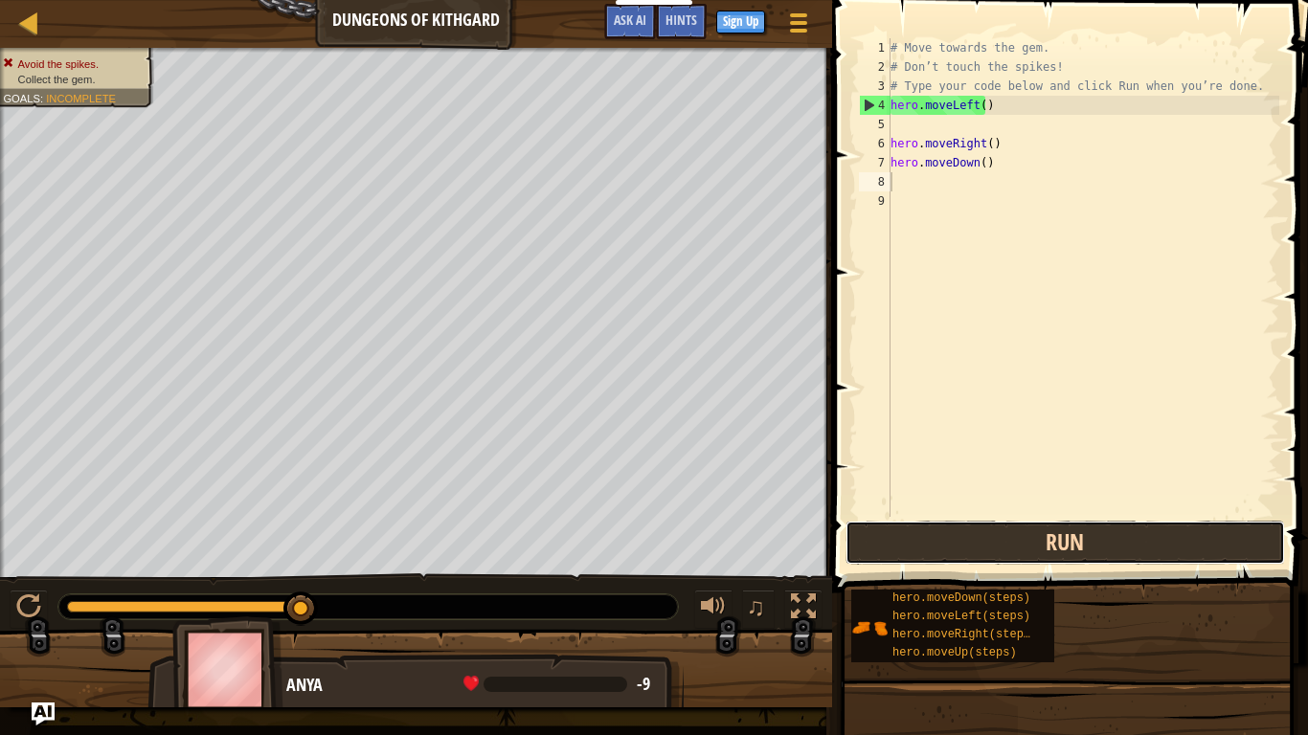
click at [1157, 528] on button "Run" at bounding box center [1066, 543] width 440 height 44
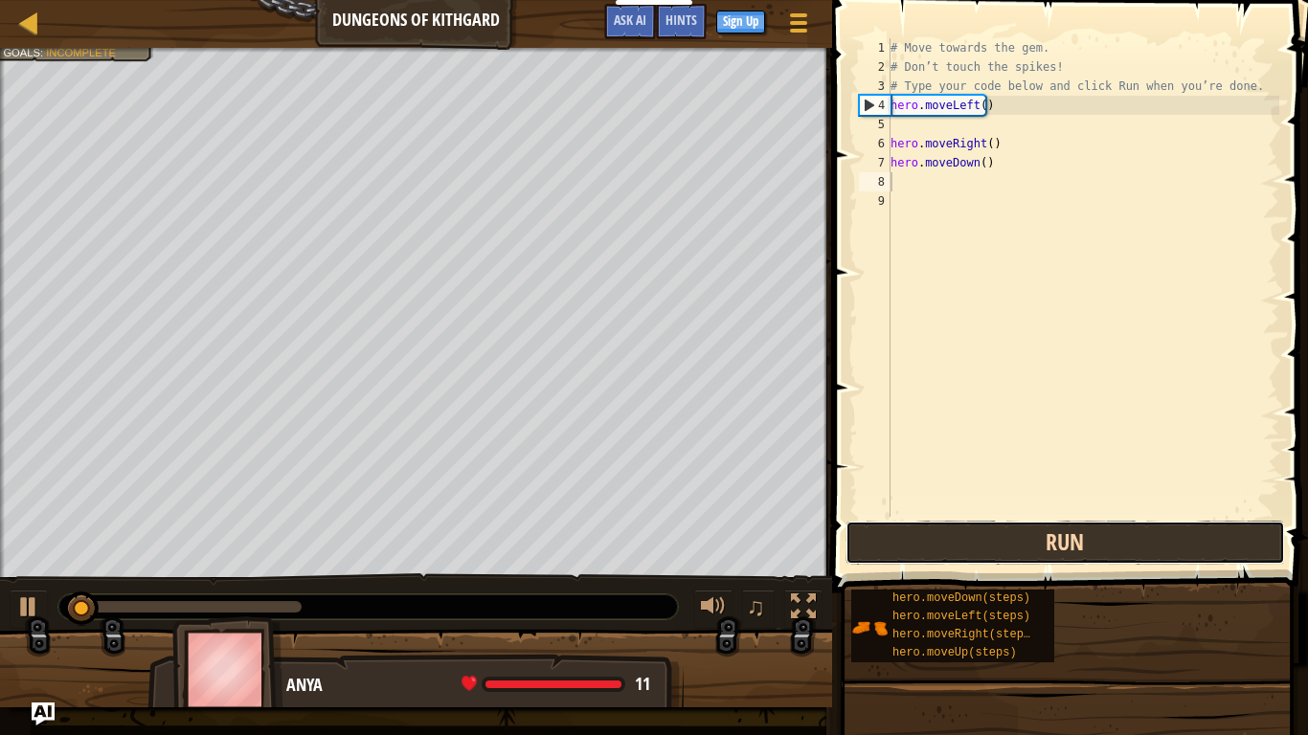
click at [1157, 528] on button "Run" at bounding box center [1066, 543] width 440 height 44
click at [1157, 528] on button "Running" at bounding box center [1066, 543] width 440 height 44
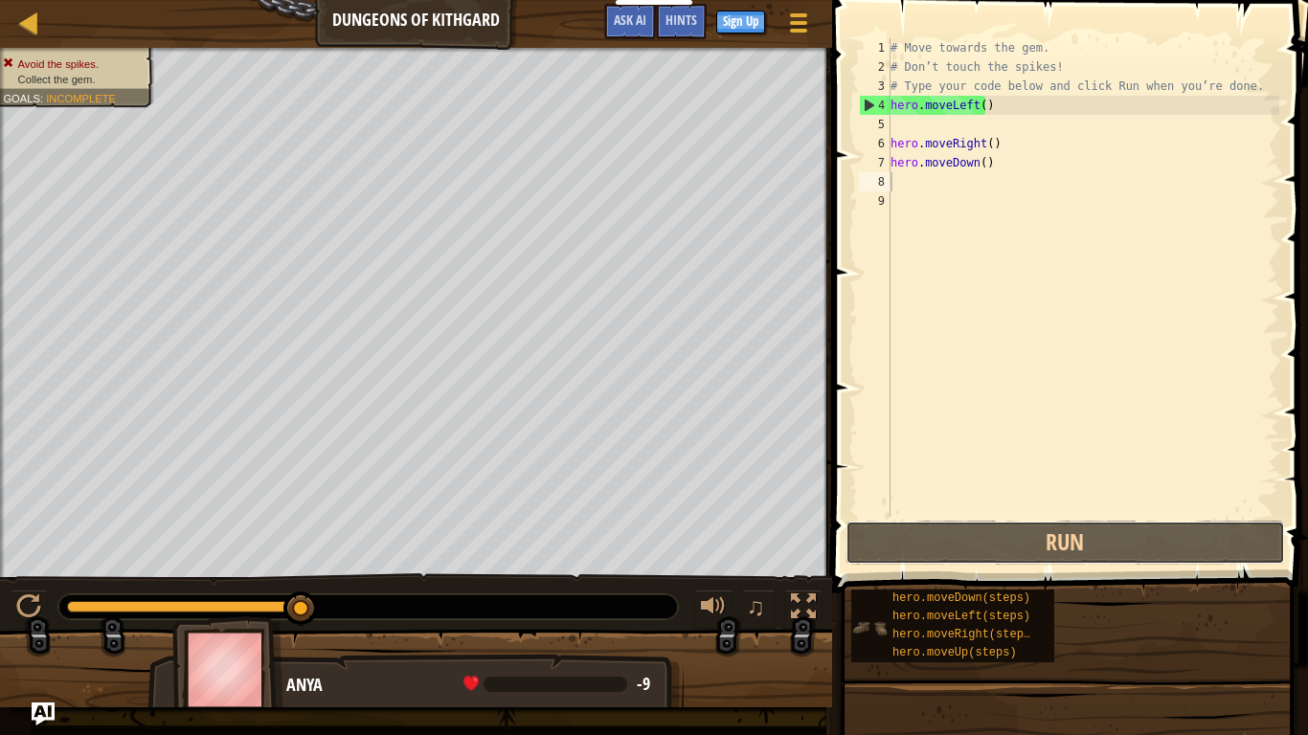
drag, startPoint x: 1157, startPoint y: 528, endPoint x: 857, endPoint y: 648, distance: 323.1
click at [846, 580] on div "Hints 1 2 3 4 5 6 7 8 9 # Move towards the gem. # Don’t touch the spikes! # Typ…" at bounding box center [1067, 363] width 482 height 726
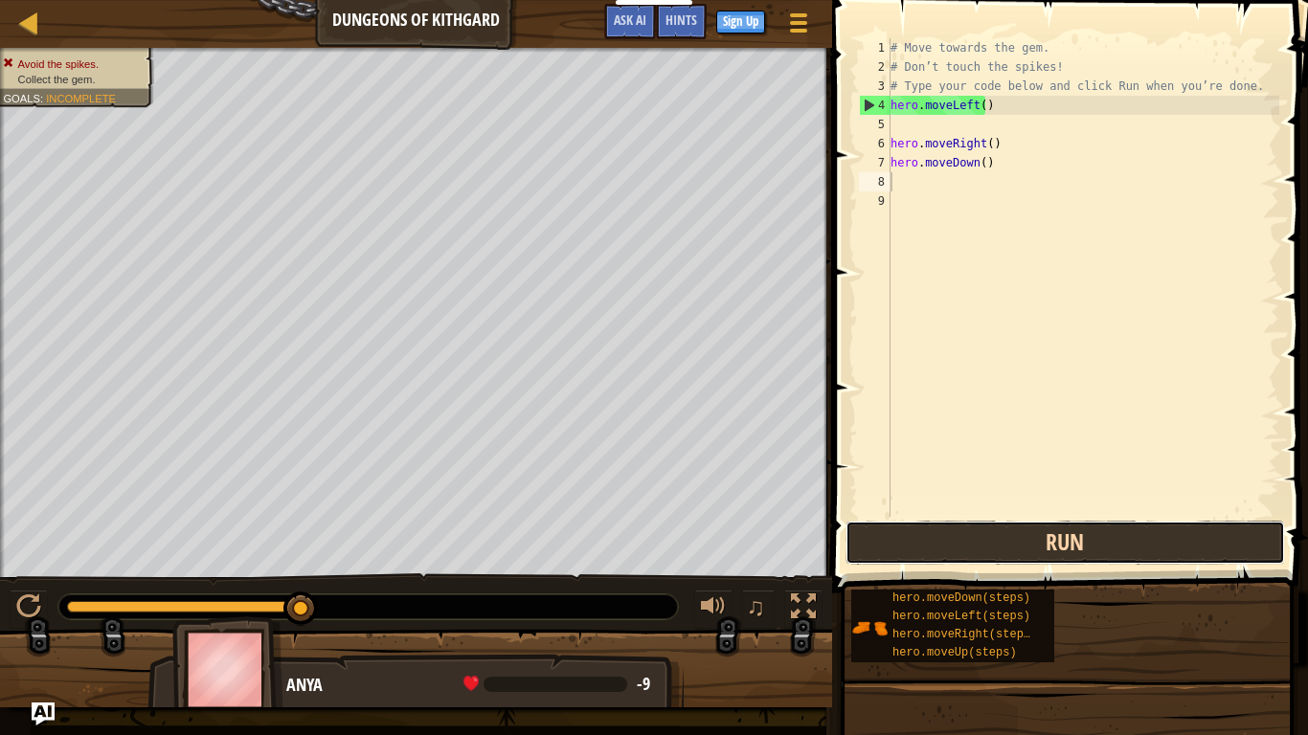
click at [973, 552] on button "Run" at bounding box center [1066, 543] width 440 height 44
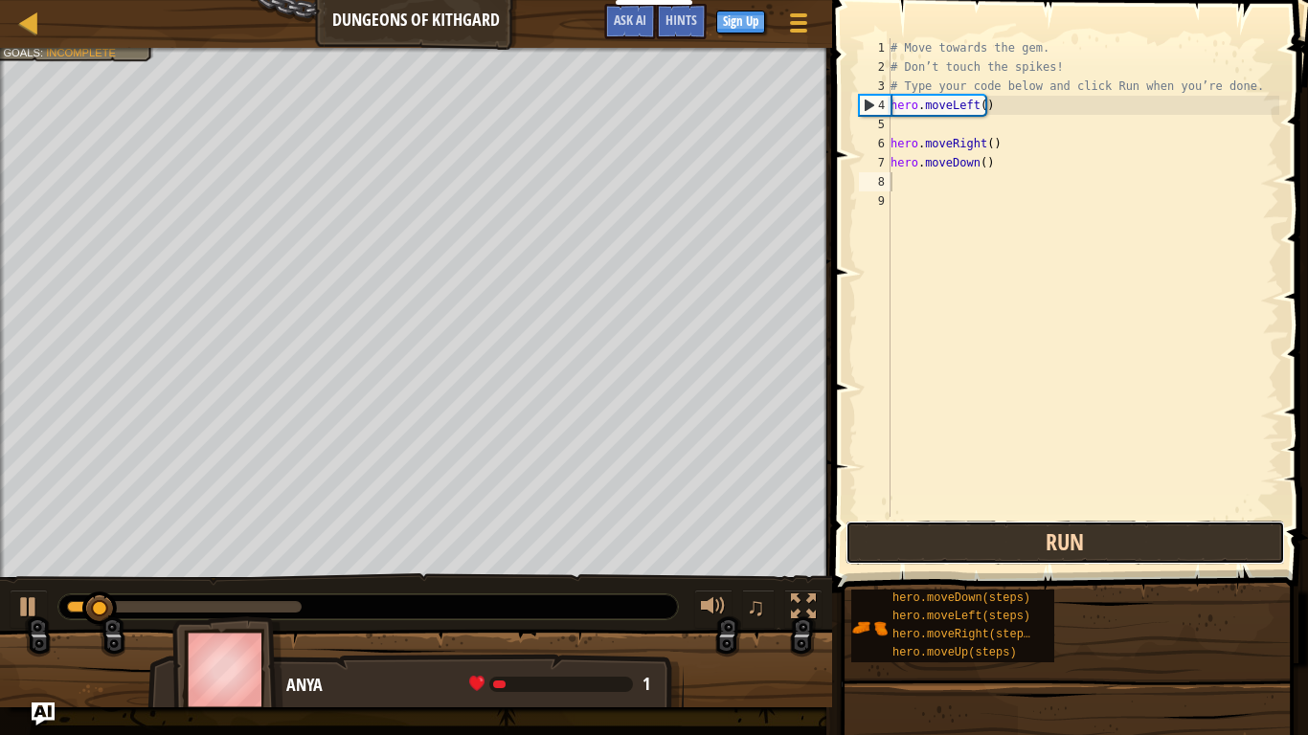
click at [961, 552] on button "Run" at bounding box center [1066, 543] width 440 height 44
click at [961, 552] on button "Running" at bounding box center [1066, 543] width 440 height 44
click at [961, 552] on button "Run" at bounding box center [1066, 543] width 440 height 44
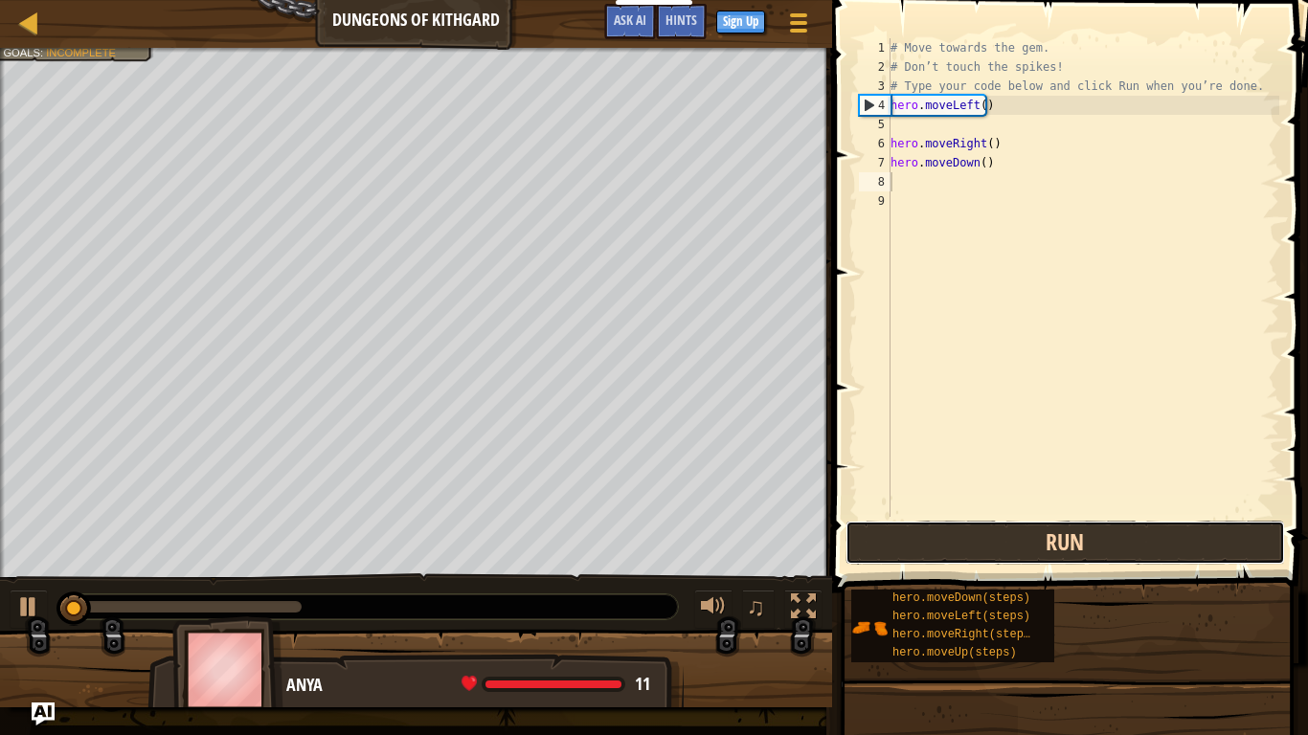
click at [961, 552] on button "Run" at bounding box center [1066, 543] width 440 height 44
click at [961, 552] on button "Running" at bounding box center [1066, 543] width 440 height 44
click at [961, 552] on button "Run" at bounding box center [1066, 543] width 440 height 44
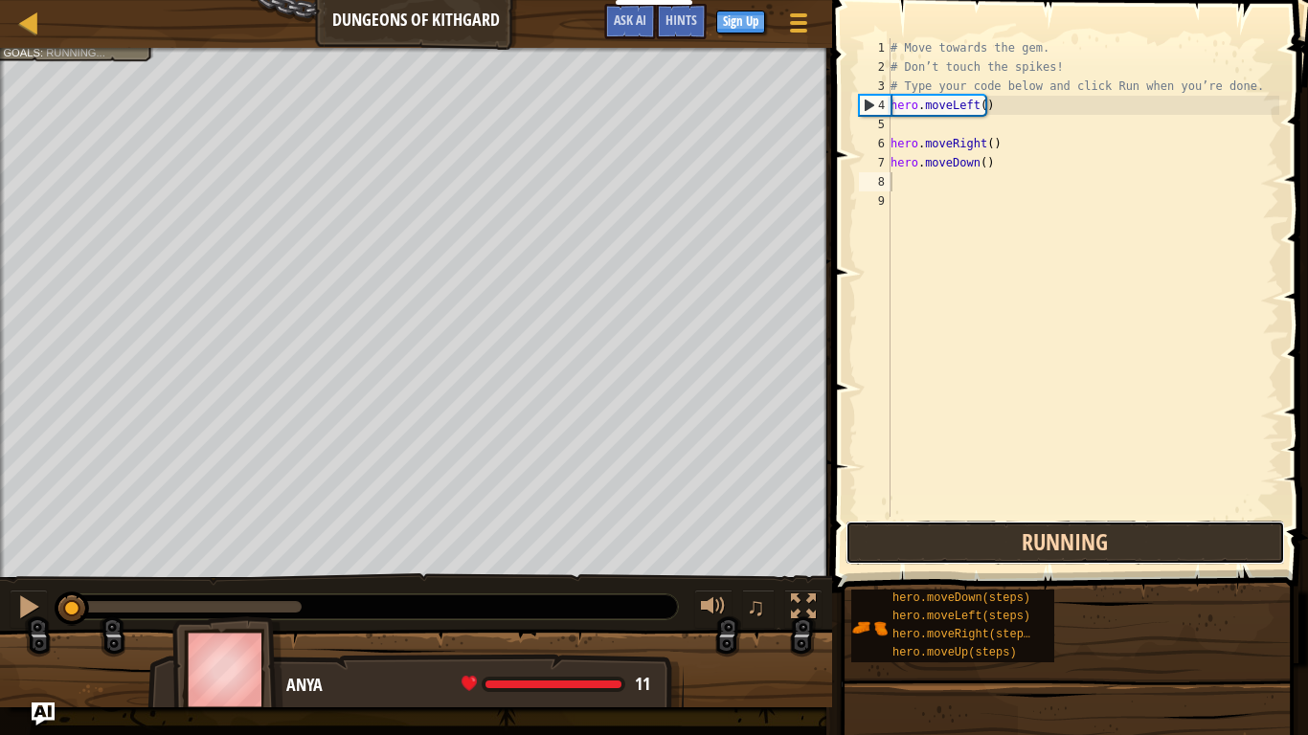
click at [961, 552] on button "Running" at bounding box center [1066, 543] width 440 height 44
click at [961, 552] on button "Run" at bounding box center [1066, 543] width 440 height 44
click at [961, 552] on button "Running" at bounding box center [1066, 543] width 440 height 44
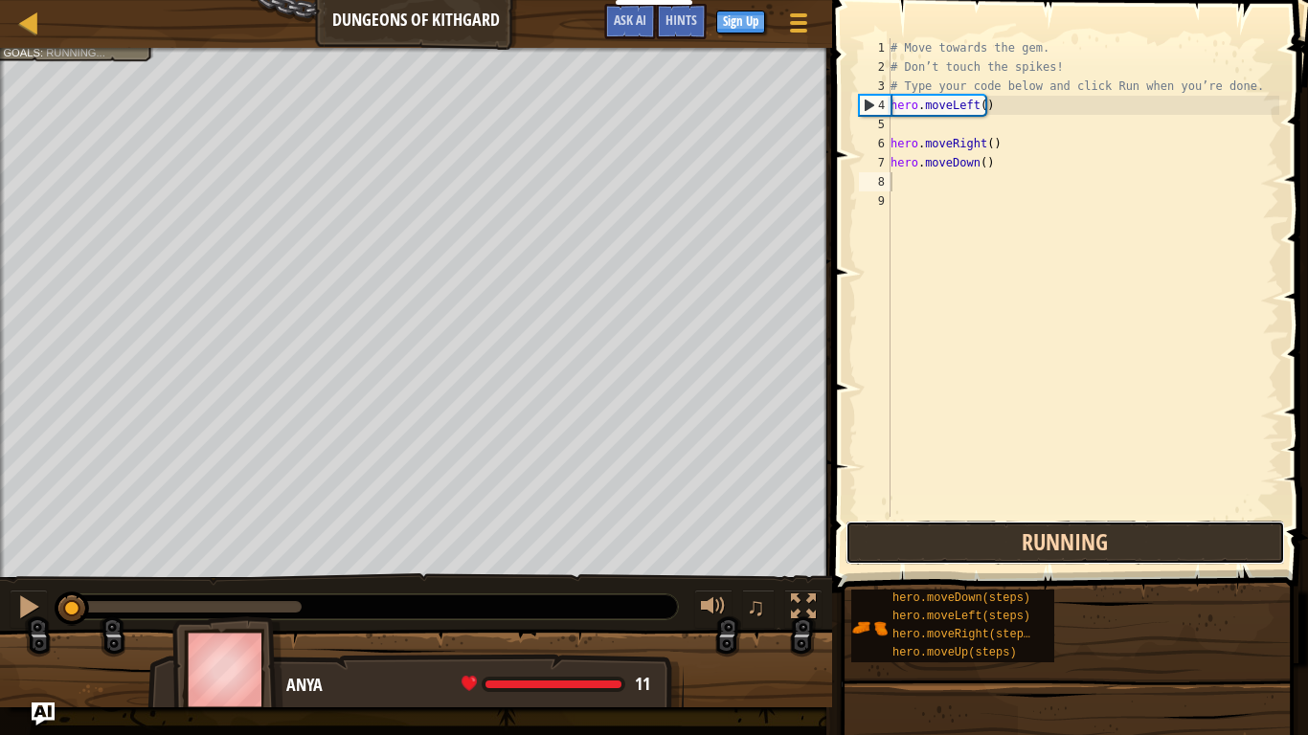
click at [961, 552] on button "Running" at bounding box center [1066, 543] width 440 height 44
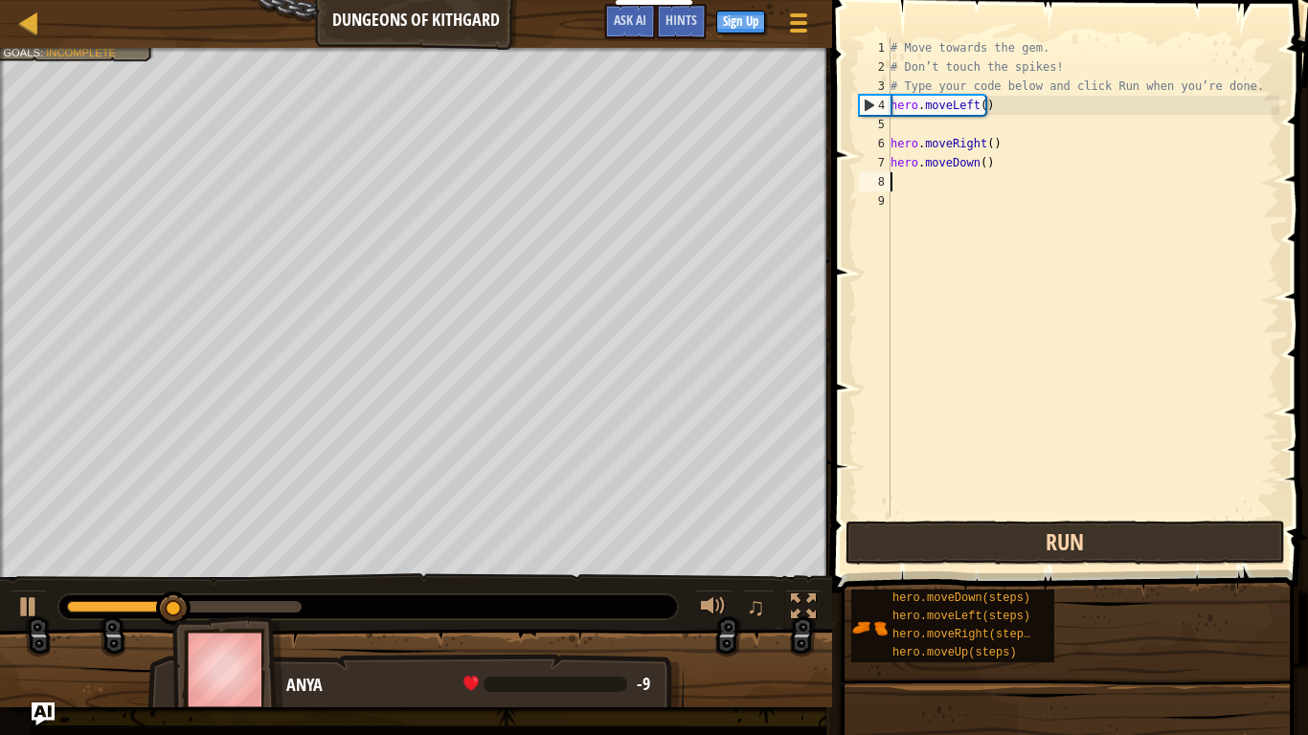
drag, startPoint x: 974, startPoint y: 558, endPoint x: 1161, endPoint y: 553, distance: 186.8
click at [1161, 553] on button "Run" at bounding box center [1066, 543] width 440 height 44
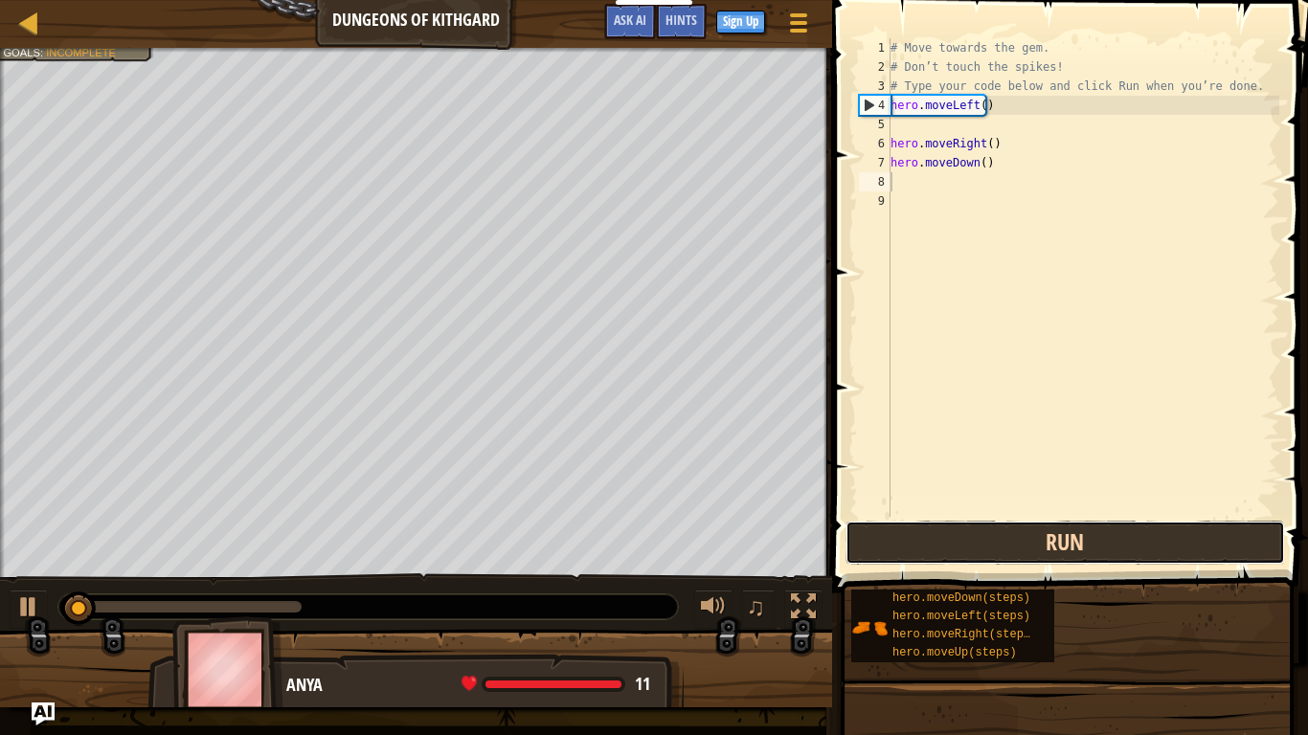
click at [1130, 551] on button "Run" at bounding box center [1066, 543] width 440 height 44
click at [1130, 551] on button "Running" at bounding box center [1066, 543] width 440 height 44
click at [1130, 551] on button "Run" at bounding box center [1066, 543] width 440 height 44
click at [1130, 551] on button "Running" at bounding box center [1066, 543] width 440 height 44
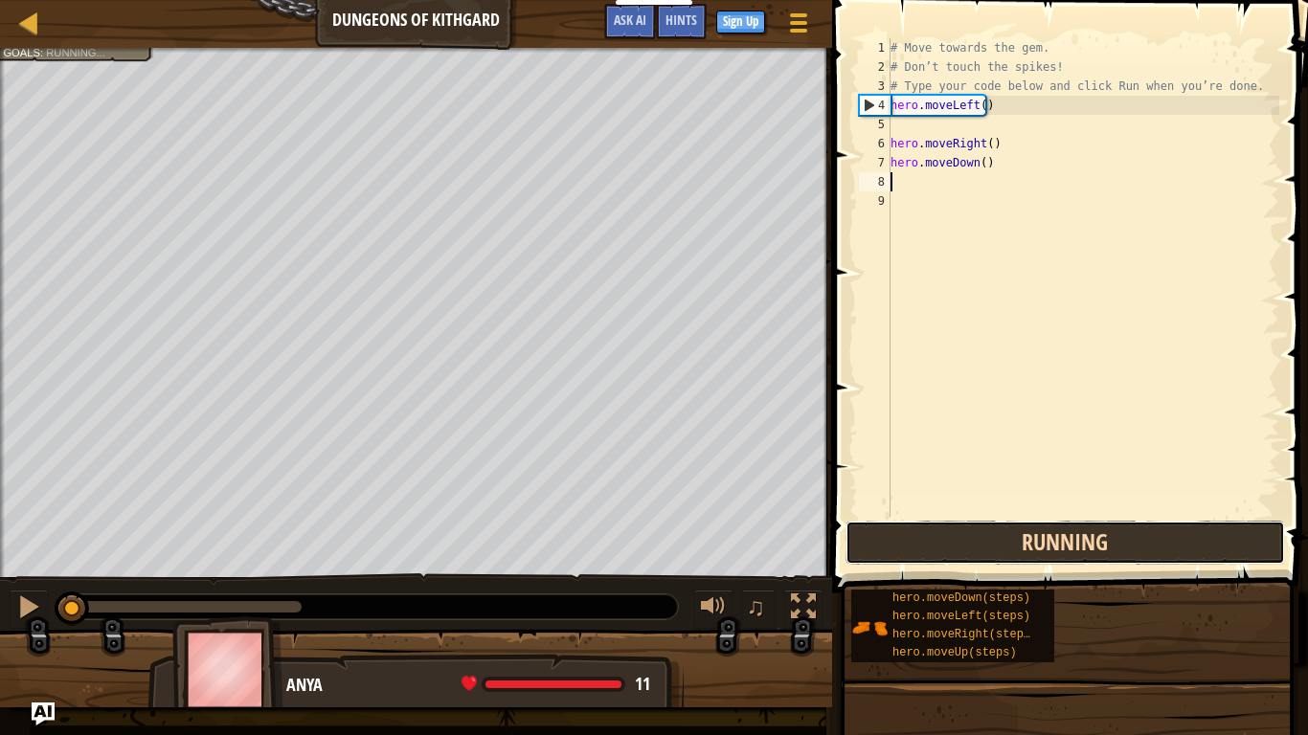
click at [1130, 551] on button "Running" at bounding box center [1066, 543] width 440 height 44
click at [1130, 551] on button "Run" at bounding box center [1066, 543] width 440 height 44
click at [1130, 551] on button "Running" at bounding box center [1066, 543] width 440 height 44
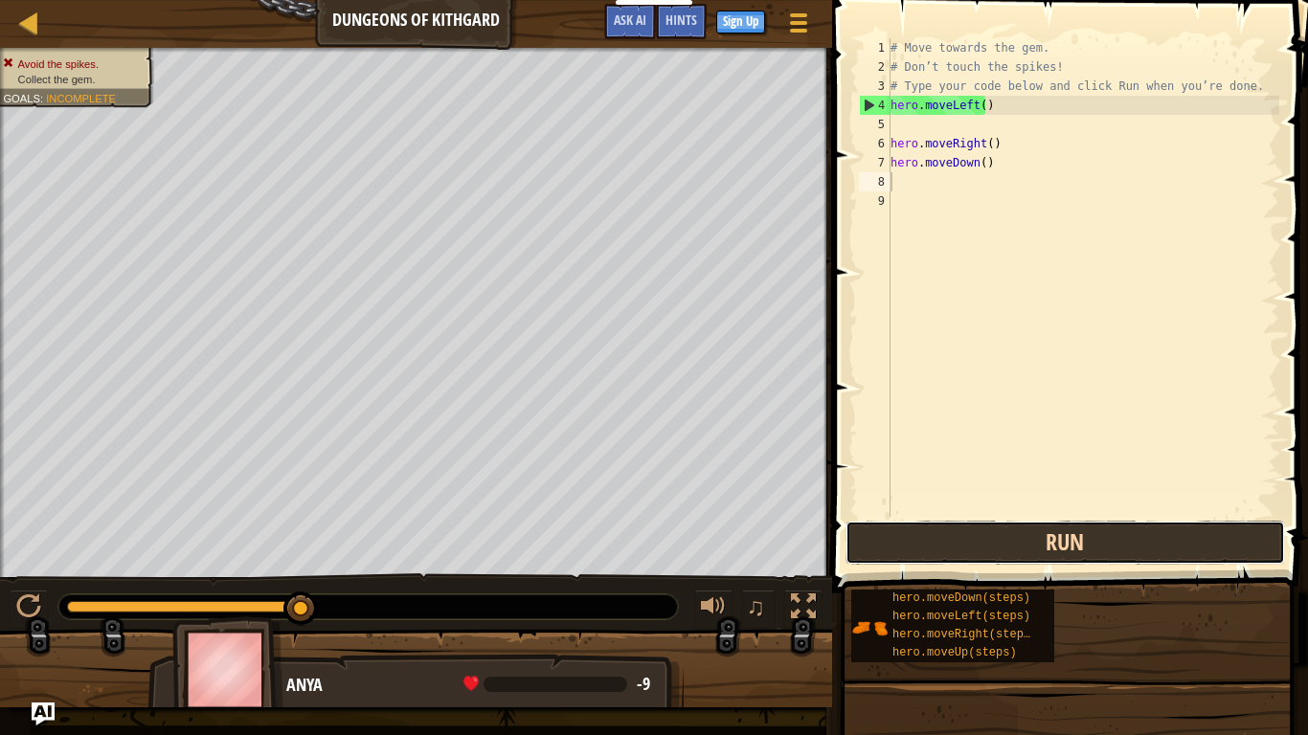
click at [1130, 548] on button "Run" at bounding box center [1066, 543] width 440 height 44
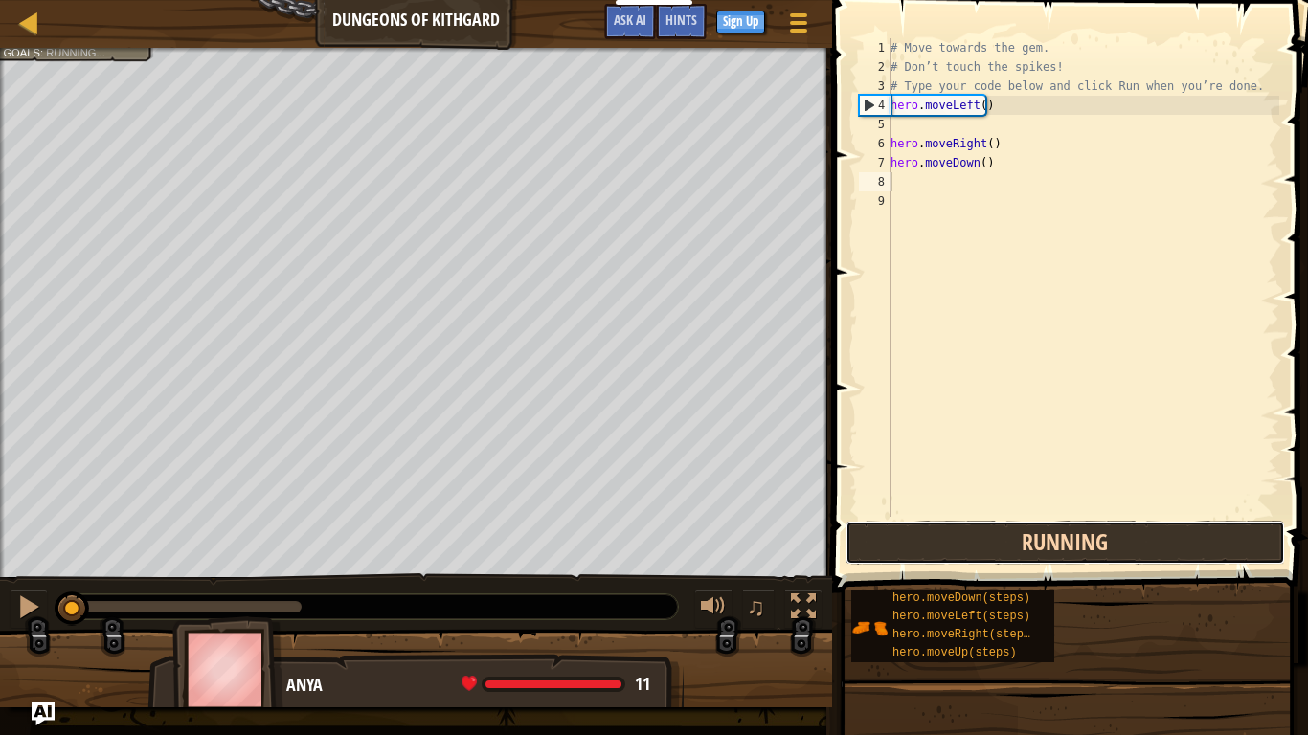
click at [1130, 544] on button "Running" at bounding box center [1066, 543] width 440 height 44
click at [1130, 544] on button "Run" at bounding box center [1066, 543] width 440 height 44
click at [1130, 544] on button "Running" at bounding box center [1066, 543] width 440 height 44
click at [1130, 543] on button "Running" at bounding box center [1066, 543] width 440 height 44
click at [1131, 543] on button "Run" at bounding box center [1066, 543] width 440 height 44
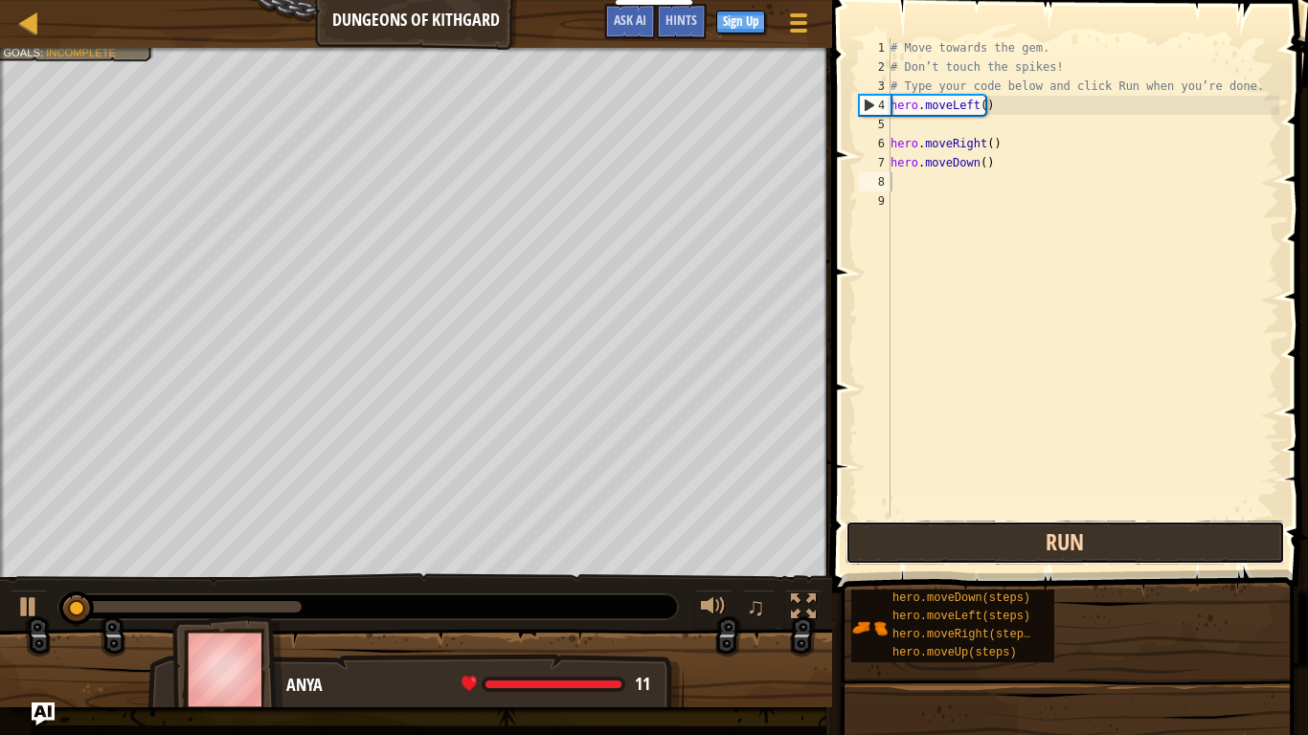
click at [1131, 543] on button "Run" at bounding box center [1066, 543] width 440 height 44
click at [1131, 543] on button "Running" at bounding box center [1066, 543] width 440 height 44
click at [1131, 543] on button "Run" at bounding box center [1066, 543] width 440 height 44
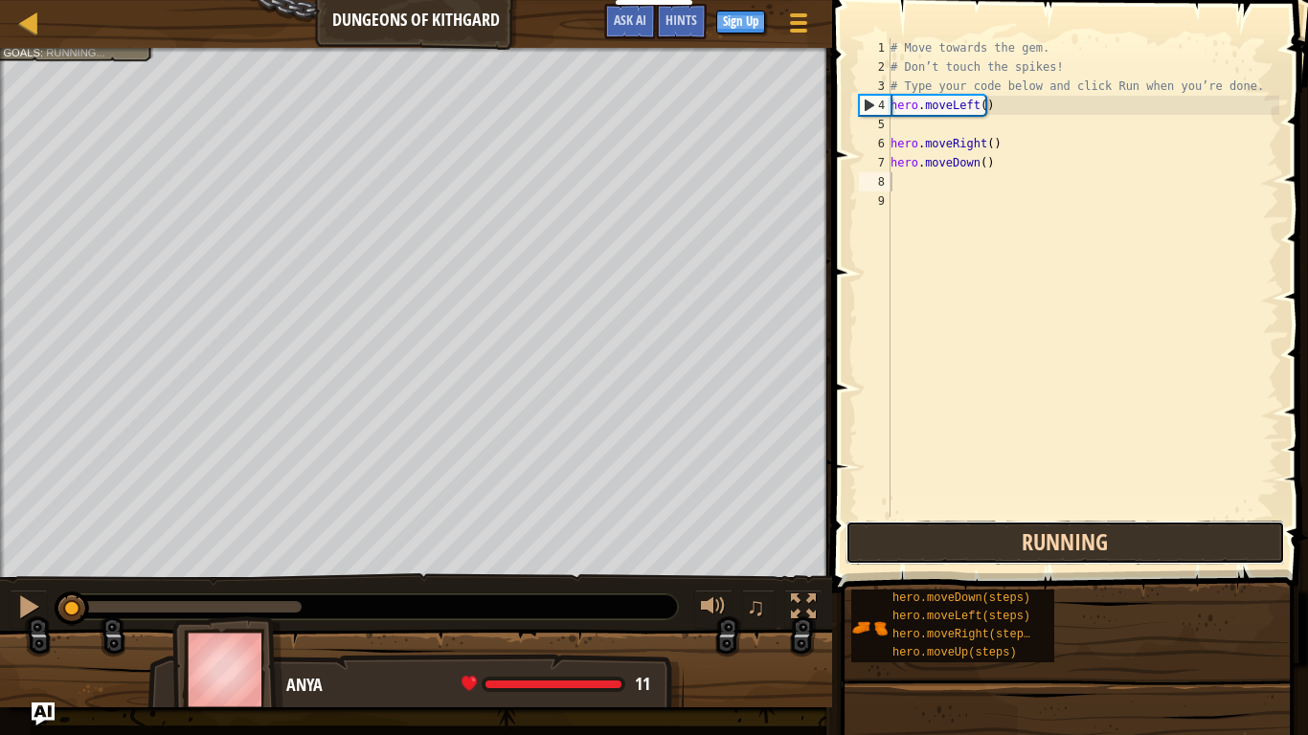
click at [1131, 543] on button "Running" at bounding box center [1066, 543] width 440 height 44
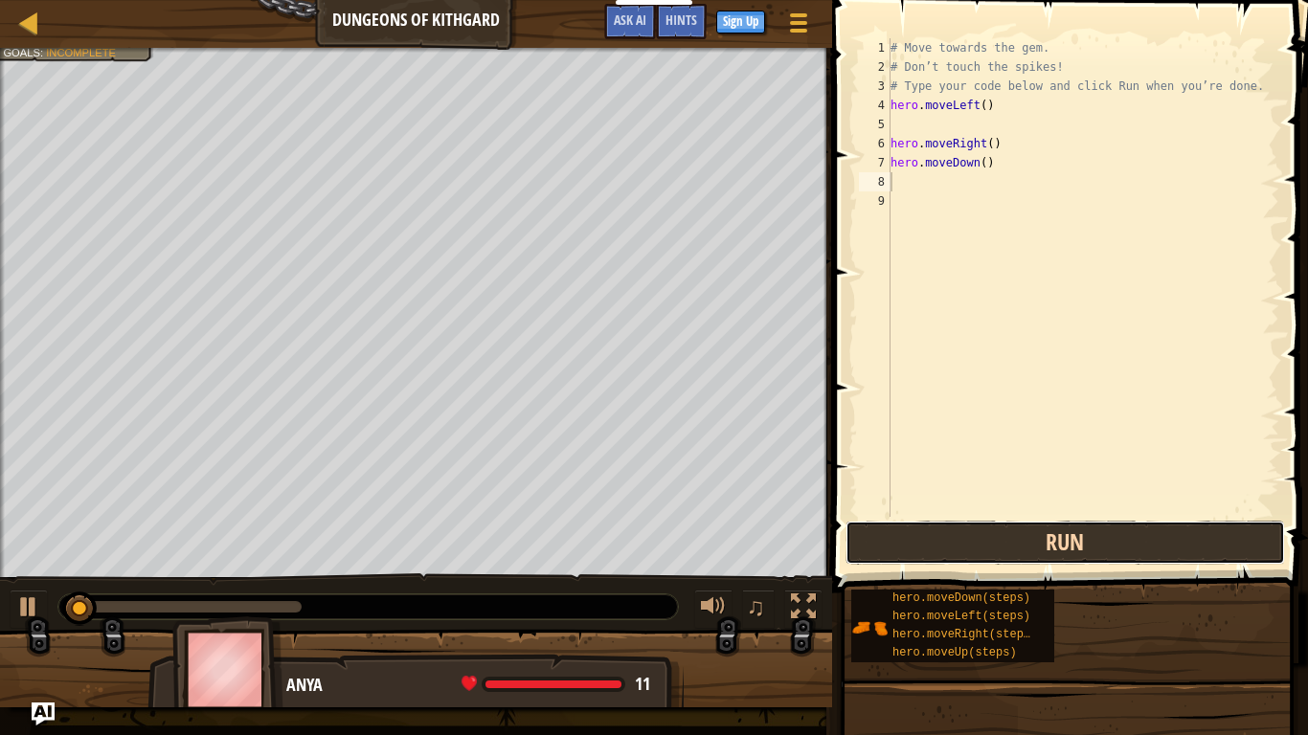
click at [1131, 543] on button "Run" at bounding box center [1066, 543] width 440 height 44
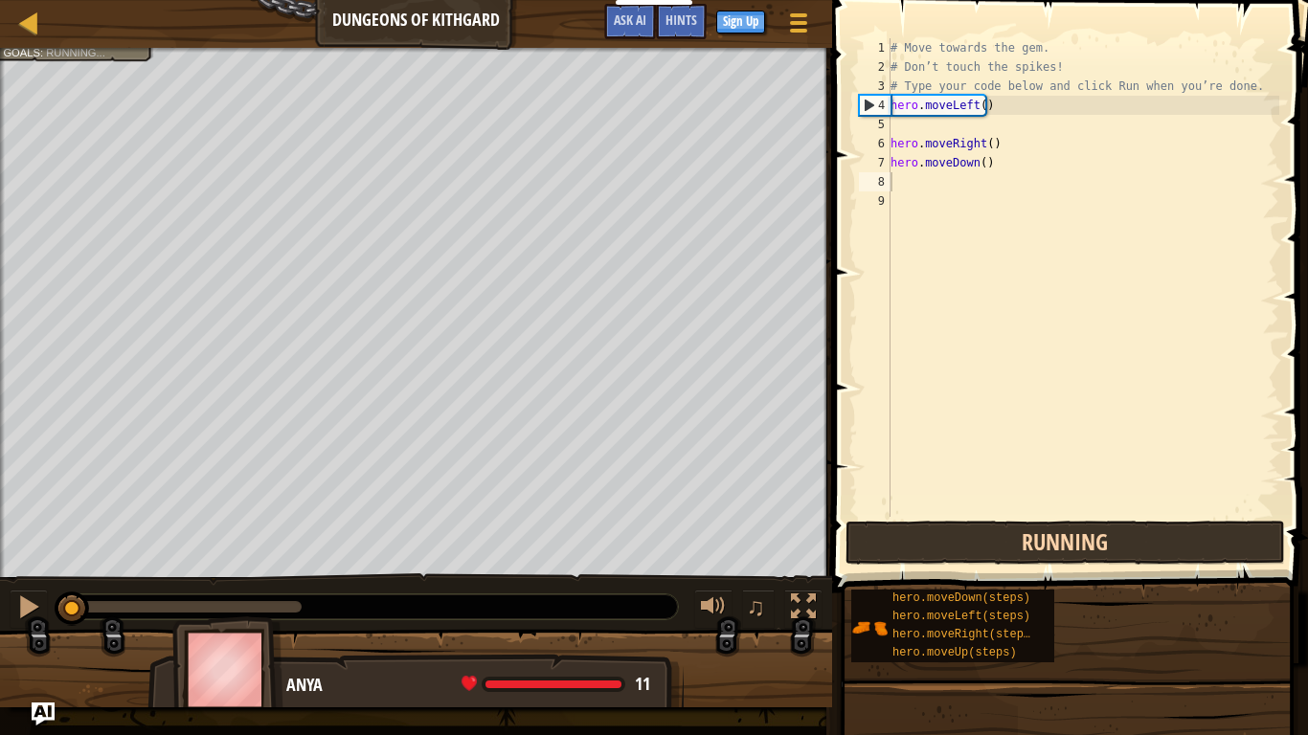
click at [1131, 543] on button "Running" at bounding box center [1066, 543] width 440 height 44
click at [1131, 543] on button "Run" at bounding box center [1066, 543] width 440 height 44
click at [1131, 543] on button "Running" at bounding box center [1066, 543] width 440 height 44
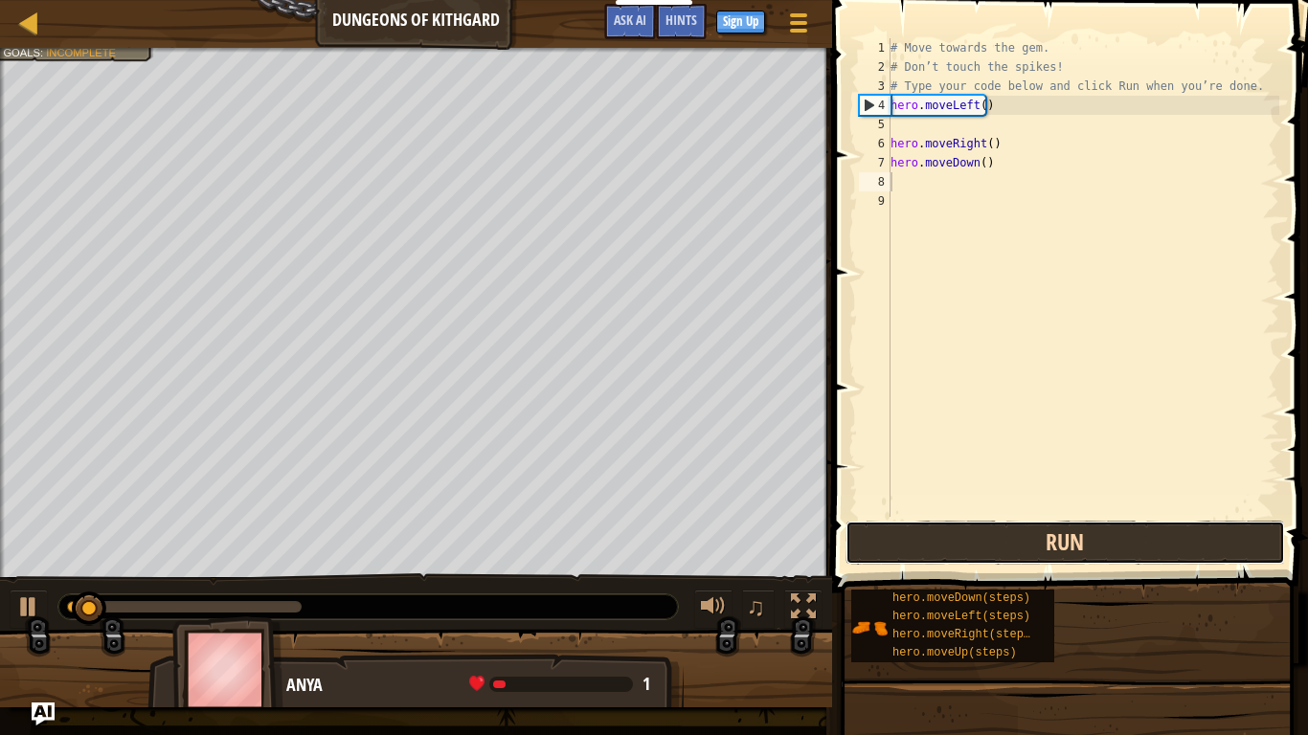
click at [1131, 543] on button "Run" at bounding box center [1066, 543] width 440 height 44
click at [1131, 543] on button "Running" at bounding box center [1066, 543] width 440 height 44
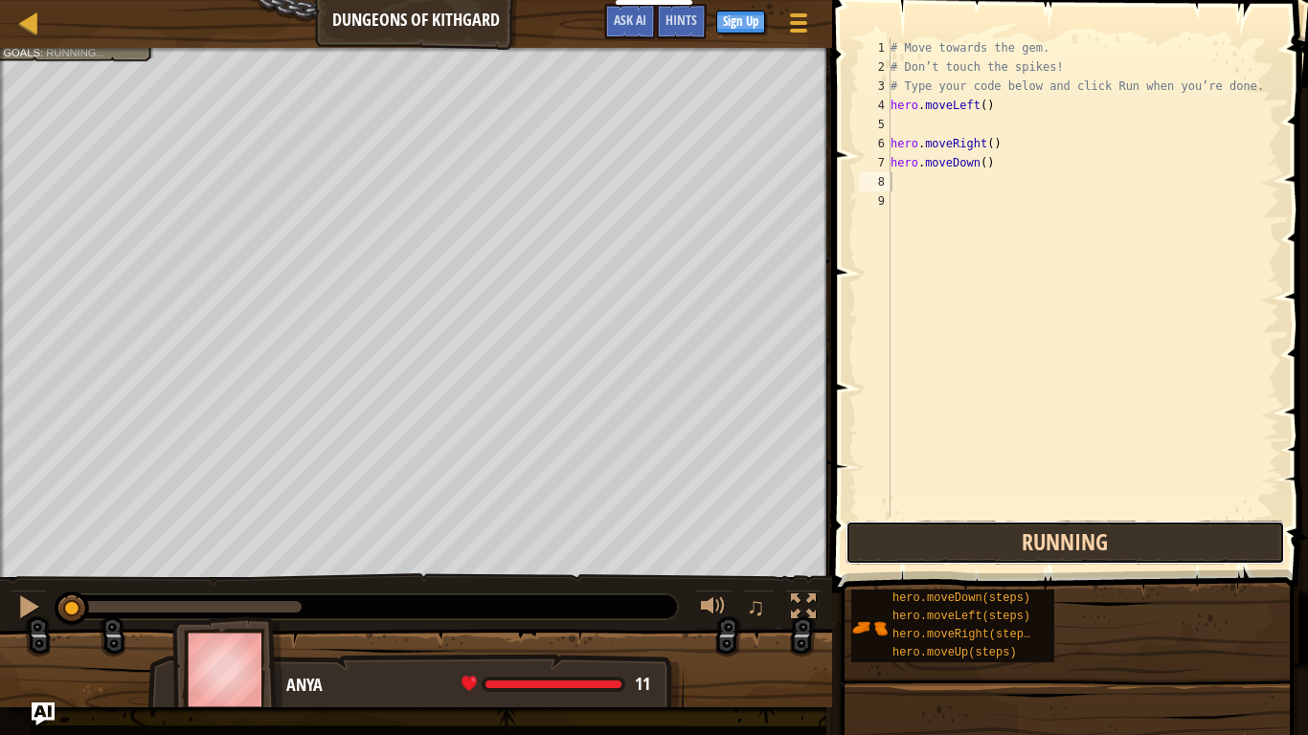
click at [1131, 543] on button "Running" at bounding box center [1066, 543] width 440 height 44
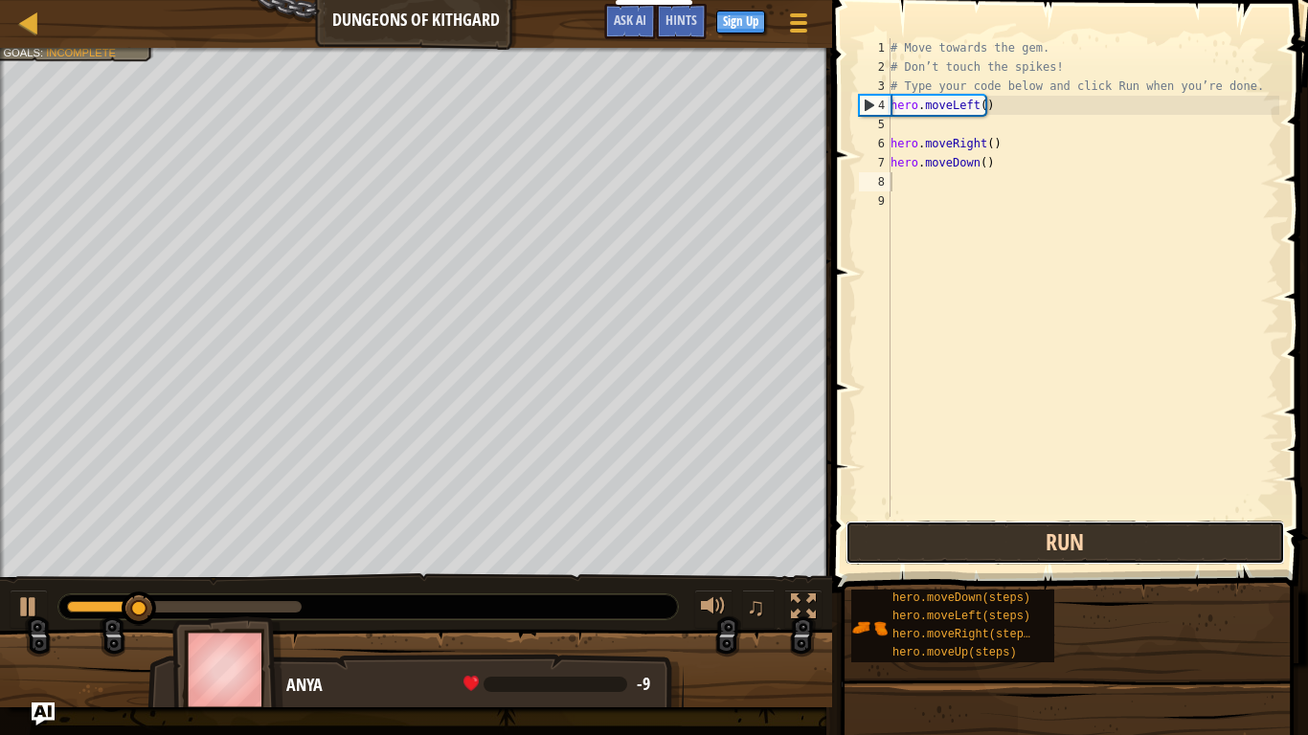
click at [1133, 543] on button "Run" at bounding box center [1066, 543] width 440 height 44
click at [1135, 542] on button "Running" at bounding box center [1066, 543] width 440 height 44
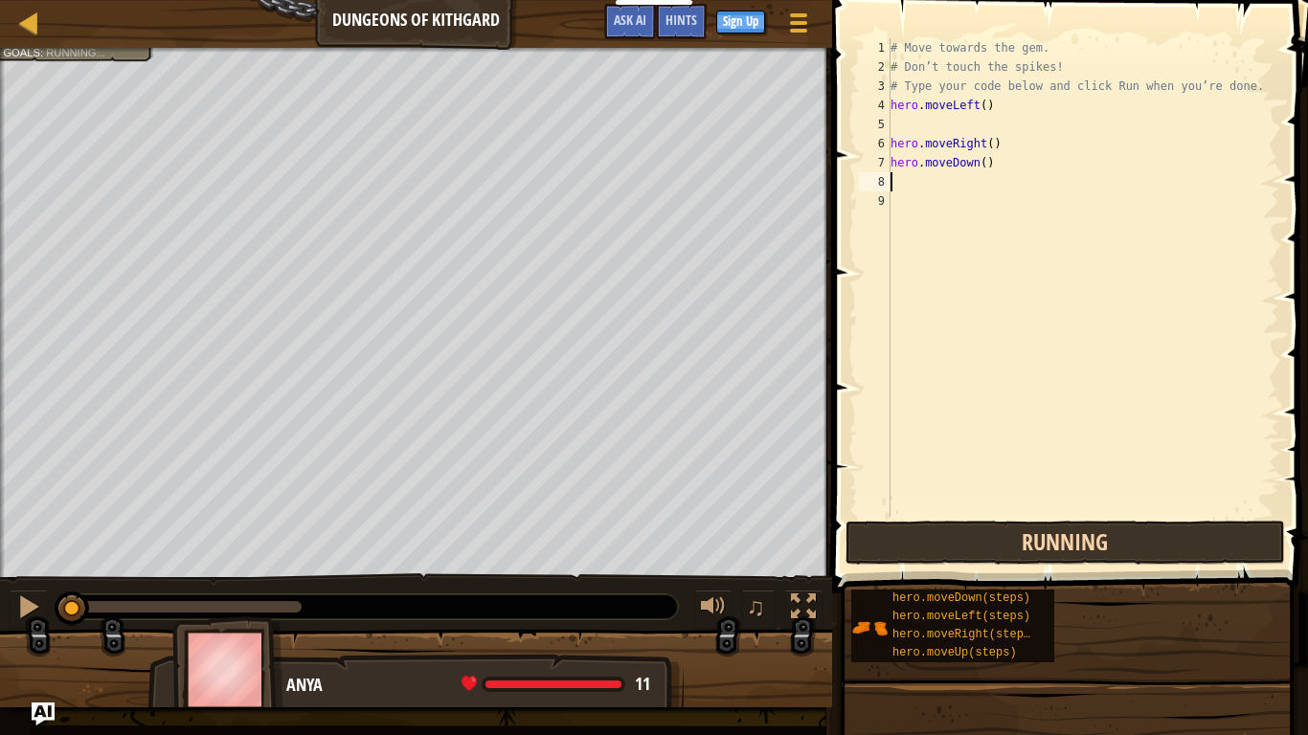
click at [1135, 542] on button "Running" at bounding box center [1066, 543] width 440 height 44
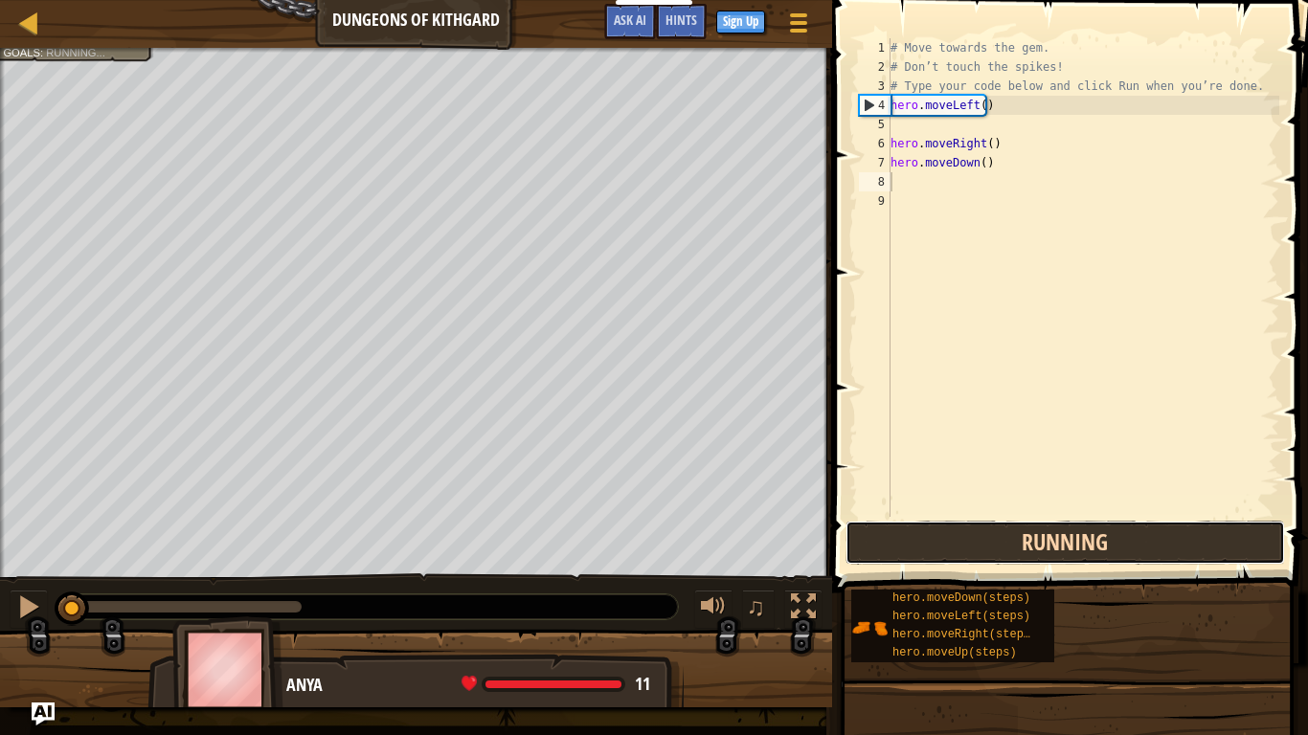
click at [1135, 542] on button "Running" at bounding box center [1066, 543] width 440 height 44
click at [1136, 541] on button "Run" at bounding box center [1066, 543] width 440 height 44
click at [1136, 541] on button "Running" at bounding box center [1066, 543] width 440 height 44
click at [1136, 541] on button "Run" at bounding box center [1066, 543] width 440 height 44
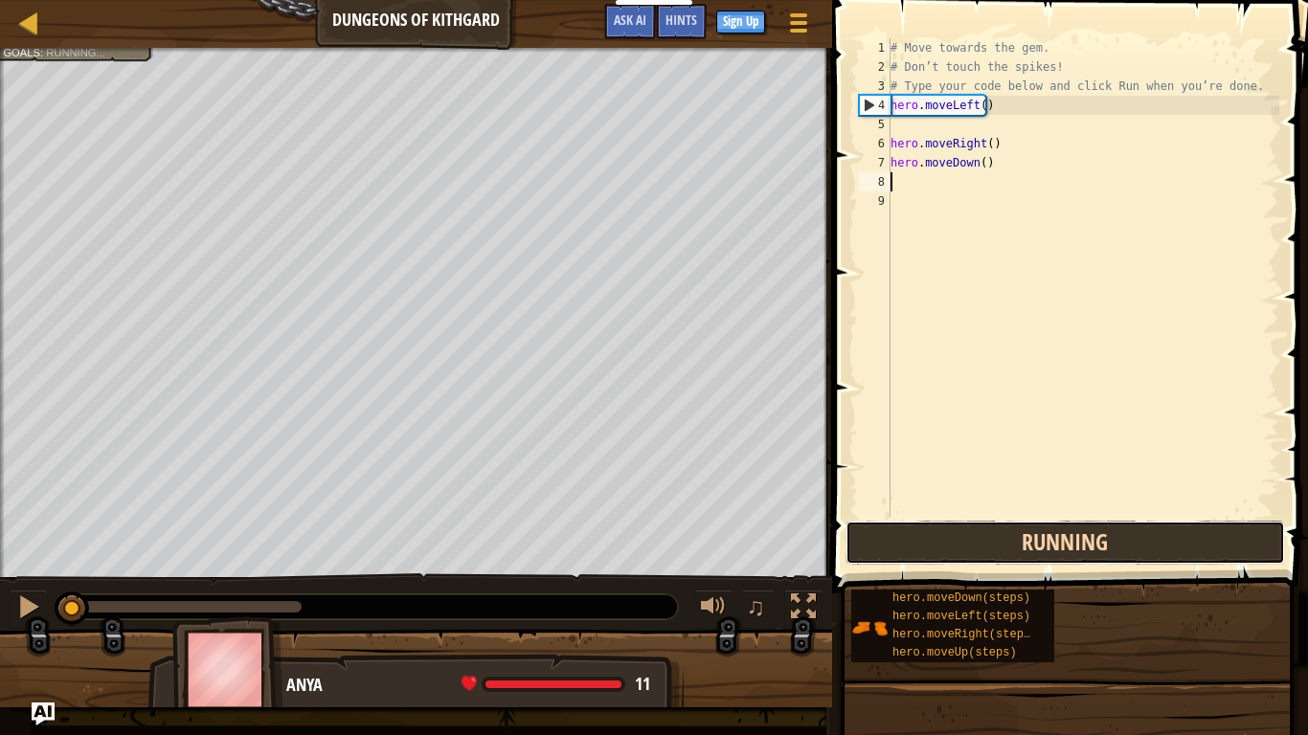
click at [1136, 541] on button "Running" at bounding box center [1066, 543] width 440 height 44
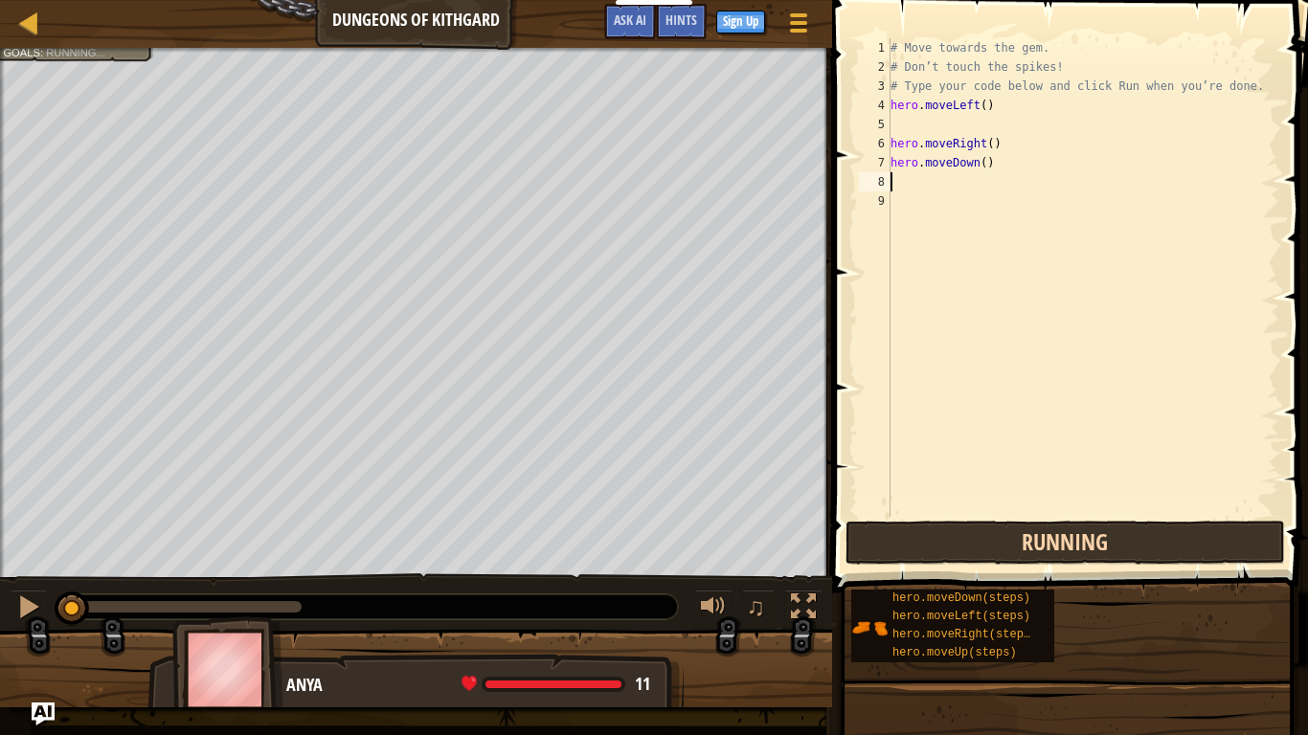
click at [1136, 541] on button "Running" at bounding box center [1066, 543] width 440 height 44
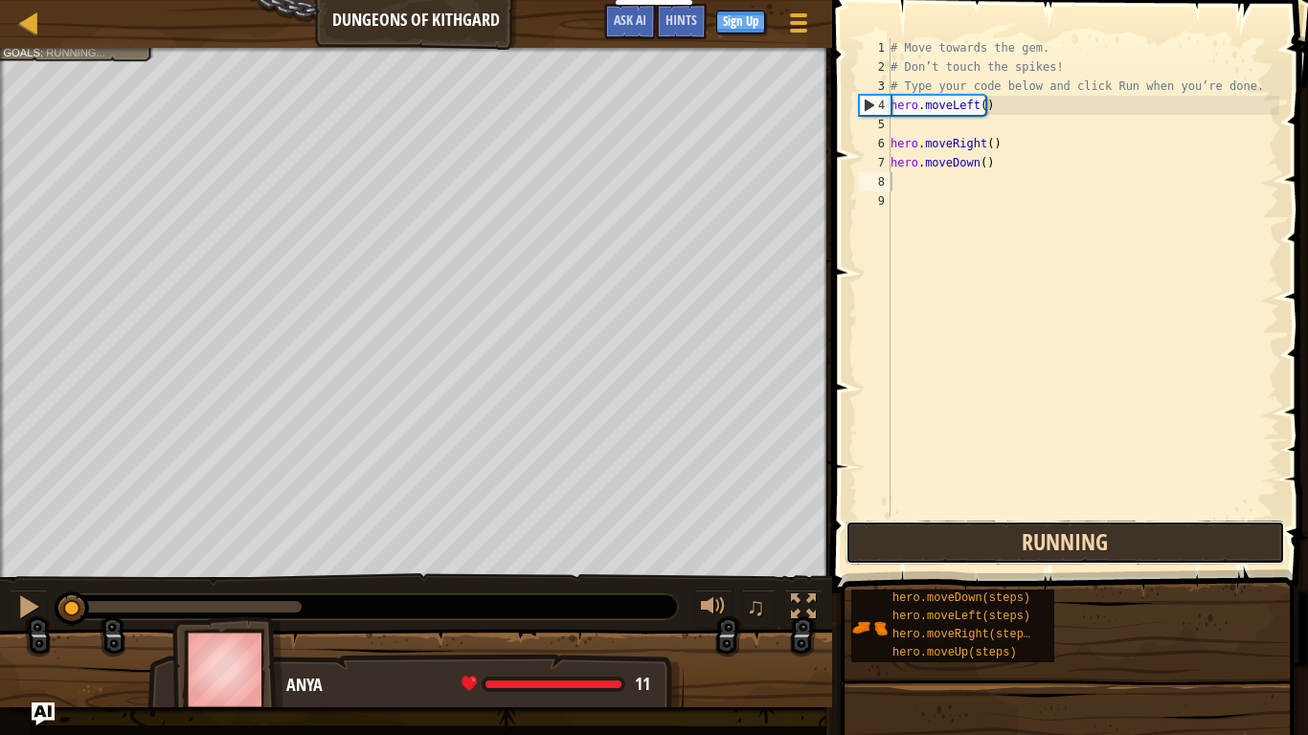
click at [1136, 541] on button "Running" at bounding box center [1066, 543] width 440 height 44
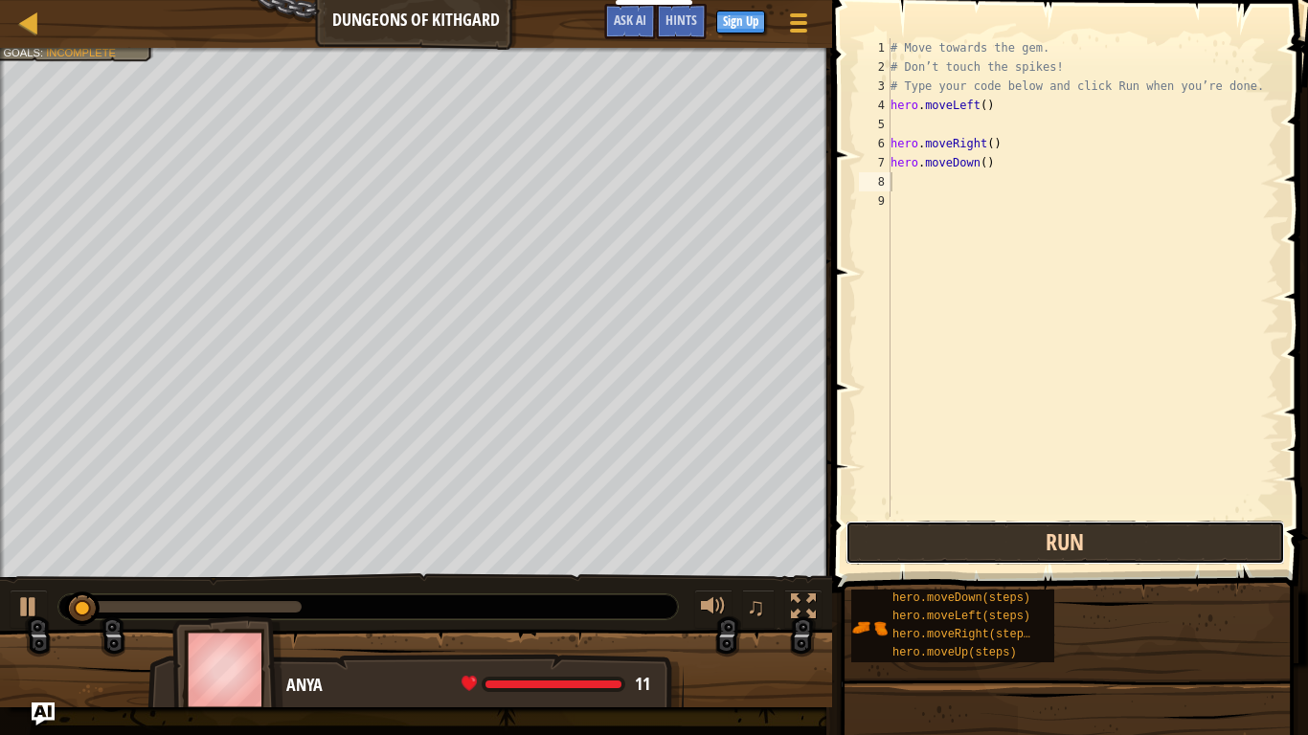
click at [1136, 541] on button "Run" at bounding box center [1066, 543] width 440 height 44
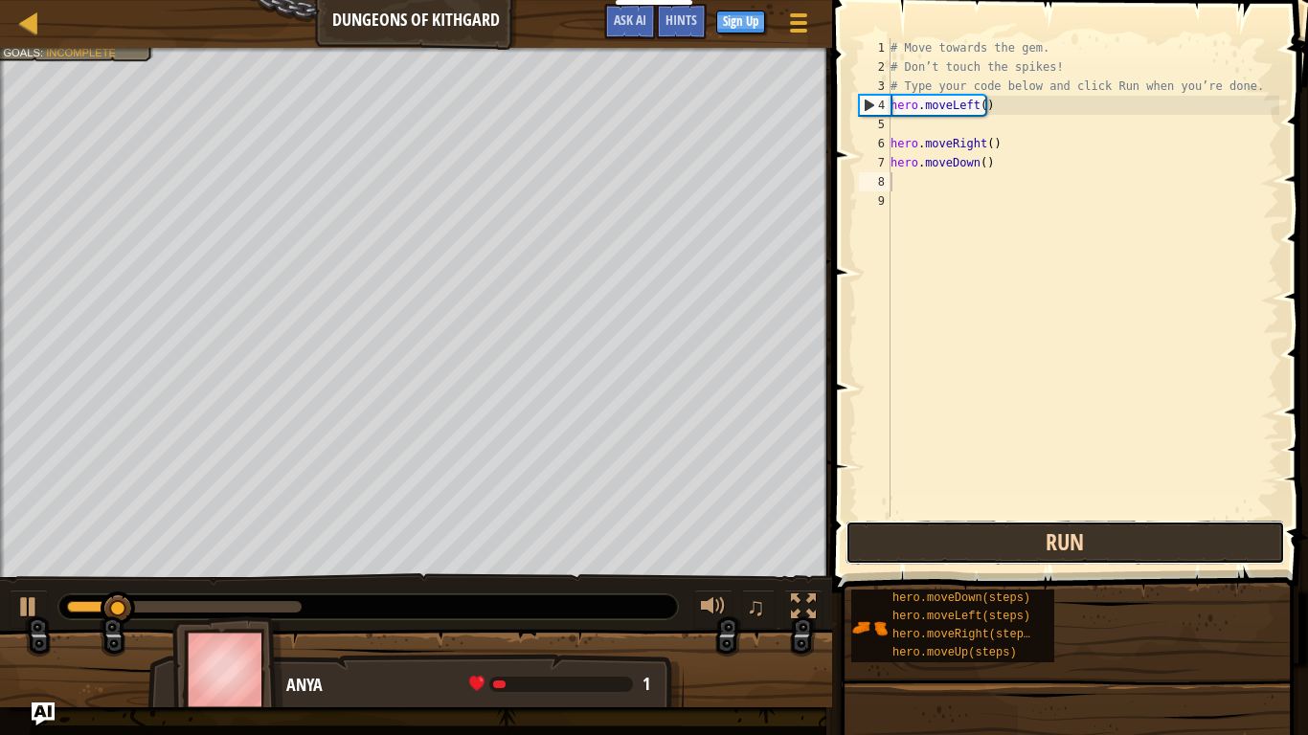
click at [1136, 541] on button "Run" at bounding box center [1066, 543] width 440 height 44
click at [1136, 541] on button "Running" at bounding box center [1066, 543] width 440 height 44
click at [1136, 541] on button "Run" at bounding box center [1066, 543] width 440 height 44
click at [1136, 541] on button "Running" at bounding box center [1066, 543] width 440 height 44
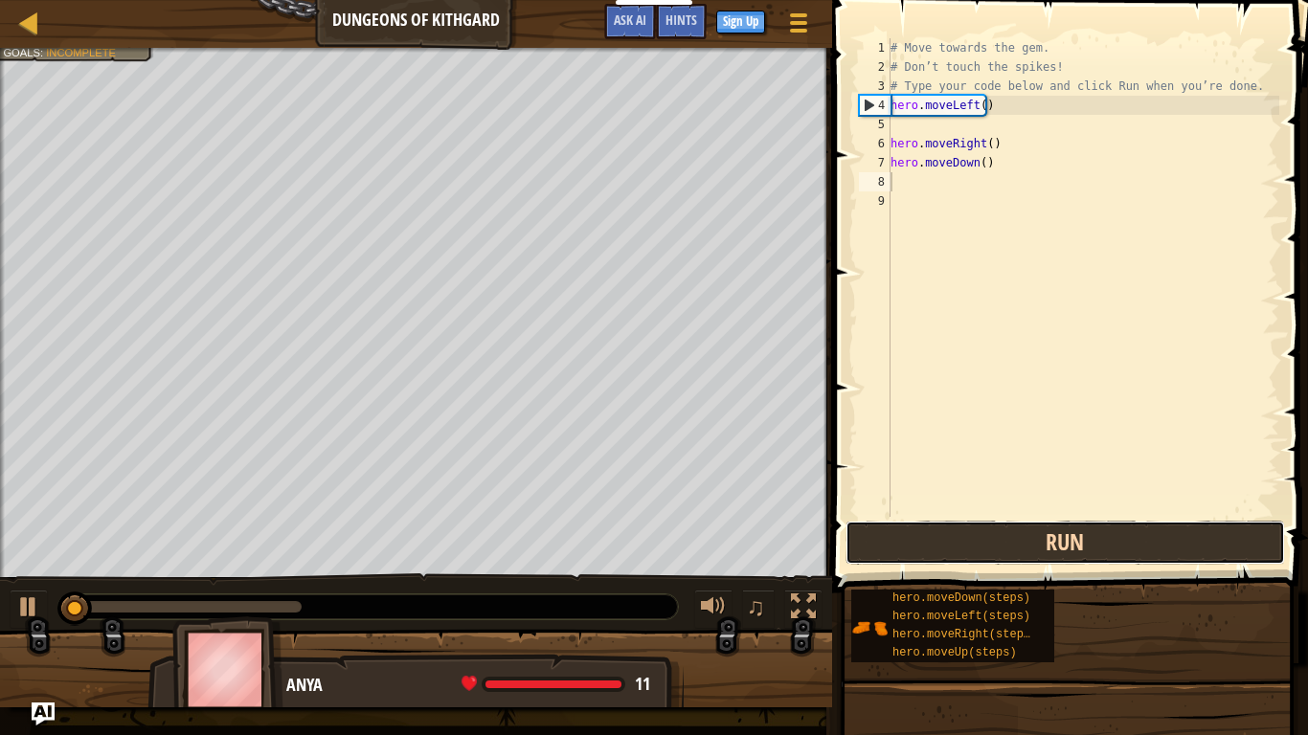
click at [1136, 541] on button "Run" at bounding box center [1066, 543] width 440 height 44
click at [1136, 541] on button "Running" at bounding box center [1066, 543] width 440 height 44
click at [1136, 541] on button "Run" at bounding box center [1066, 543] width 440 height 44
click at [1136, 541] on button "Running" at bounding box center [1066, 543] width 440 height 44
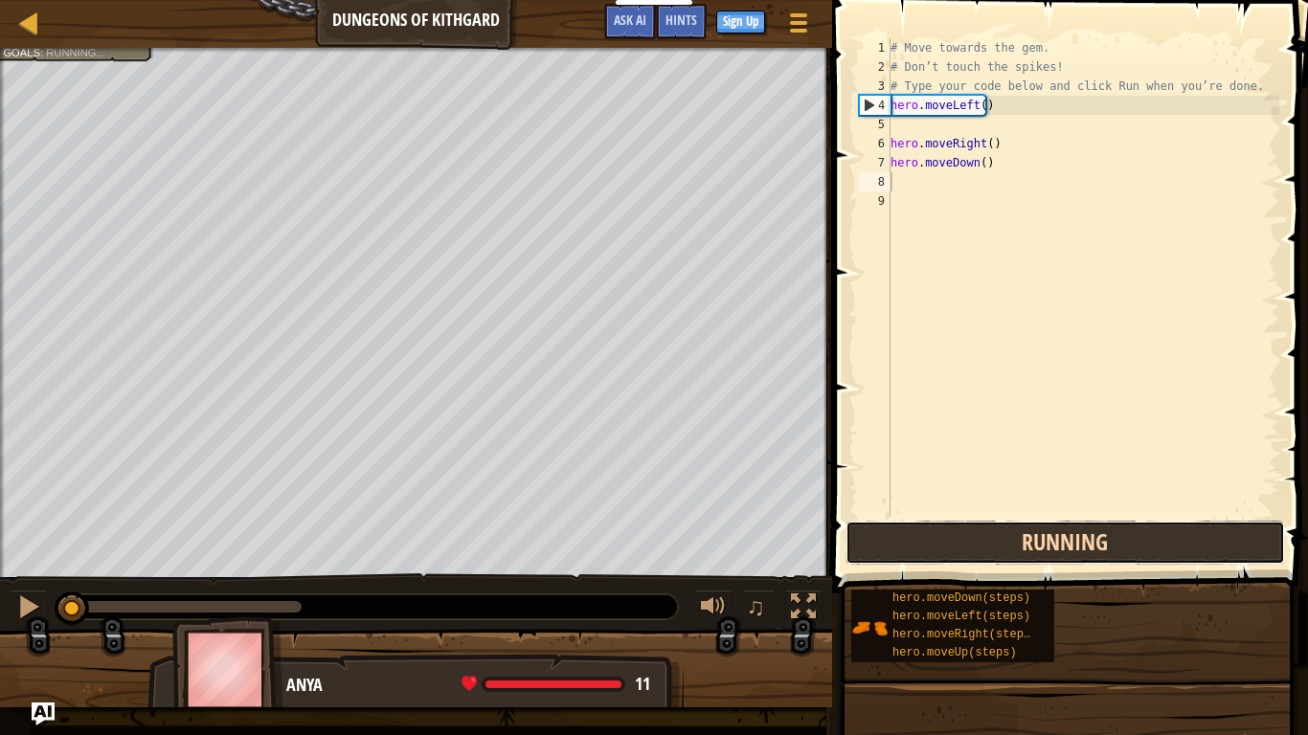
click at [1136, 541] on button "Running" at bounding box center [1066, 543] width 440 height 44
click at [1136, 541] on button "Run" at bounding box center [1066, 543] width 440 height 44
click at [1136, 541] on button "Running" at bounding box center [1066, 543] width 440 height 44
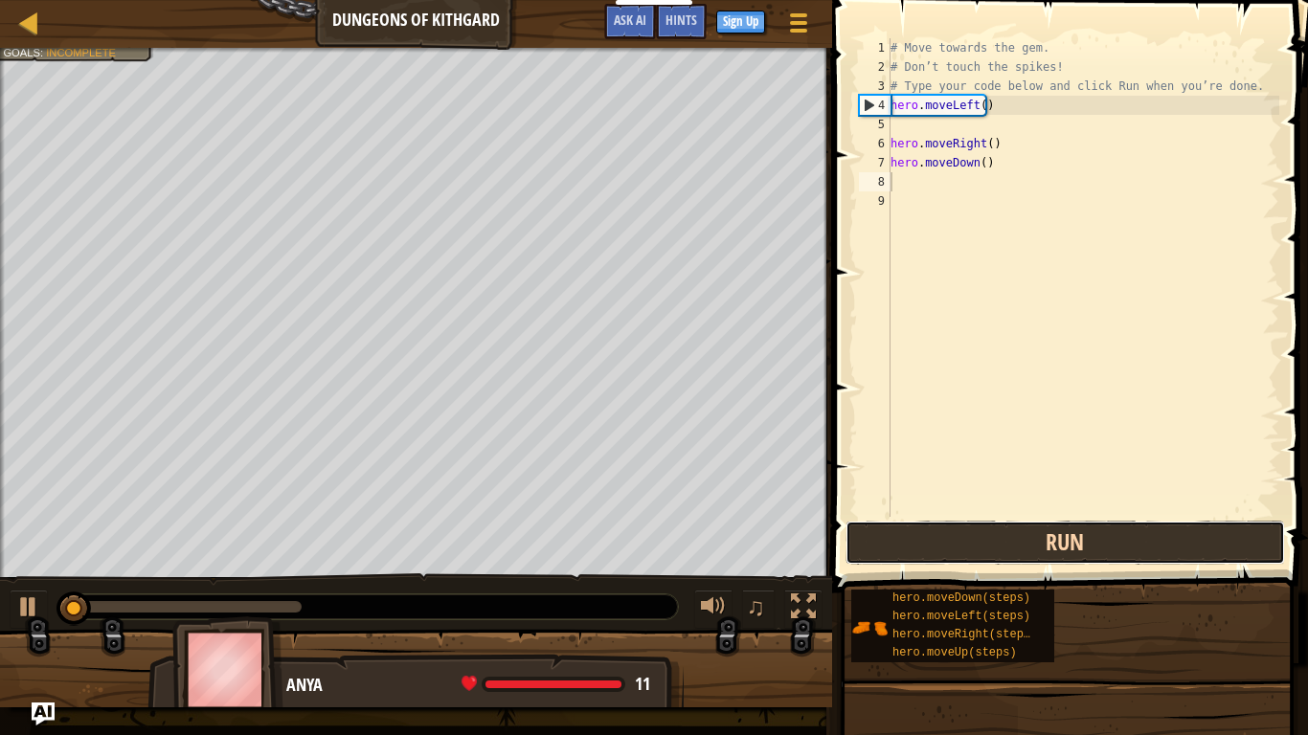
click at [1136, 541] on button "Run" at bounding box center [1066, 543] width 440 height 44
click at [1136, 541] on button "Running" at bounding box center [1066, 543] width 440 height 44
click at [1136, 541] on button "Run" at bounding box center [1066, 543] width 440 height 44
click at [1136, 541] on button "Running" at bounding box center [1066, 543] width 440 height 44
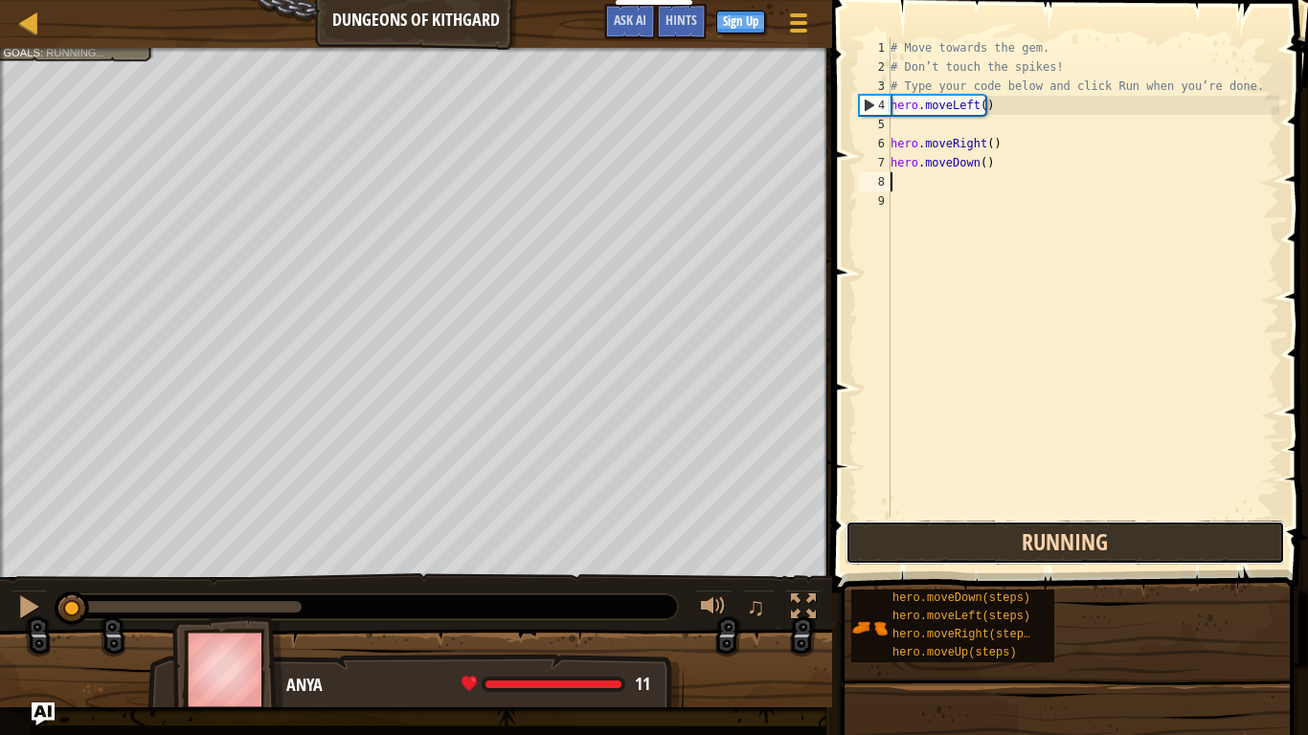
click at [1136, 541] on button "Running" at bounding box center [1066, 543] width 440 height 44
click at [1136, 541] on button "Run" at bounding box center [1066, 543] width 440 height 44
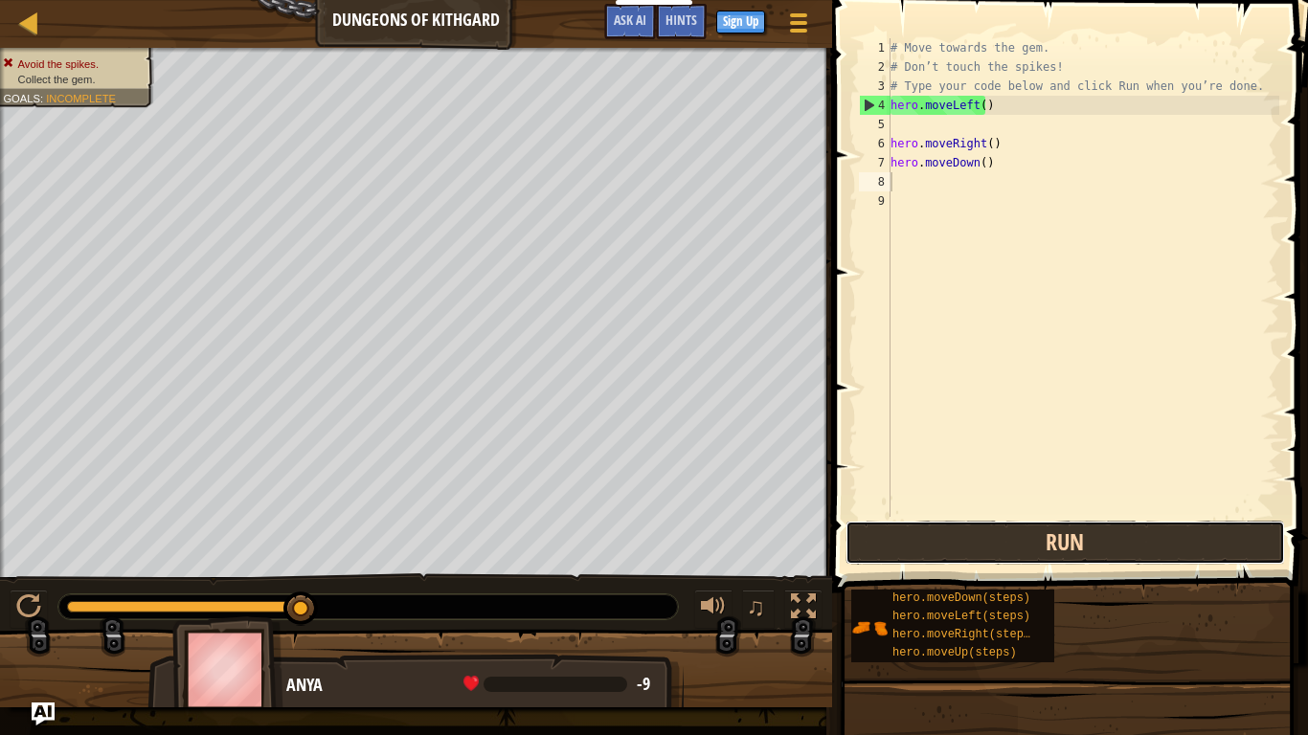
drag, startPoint x: 1040, startPoint y: 547, endPoint x: 1122, endPoint y: 546, distance: 82.4
click at [1122, 546] on button "Run" at bounding box center [1066, 543] width 440 height 44
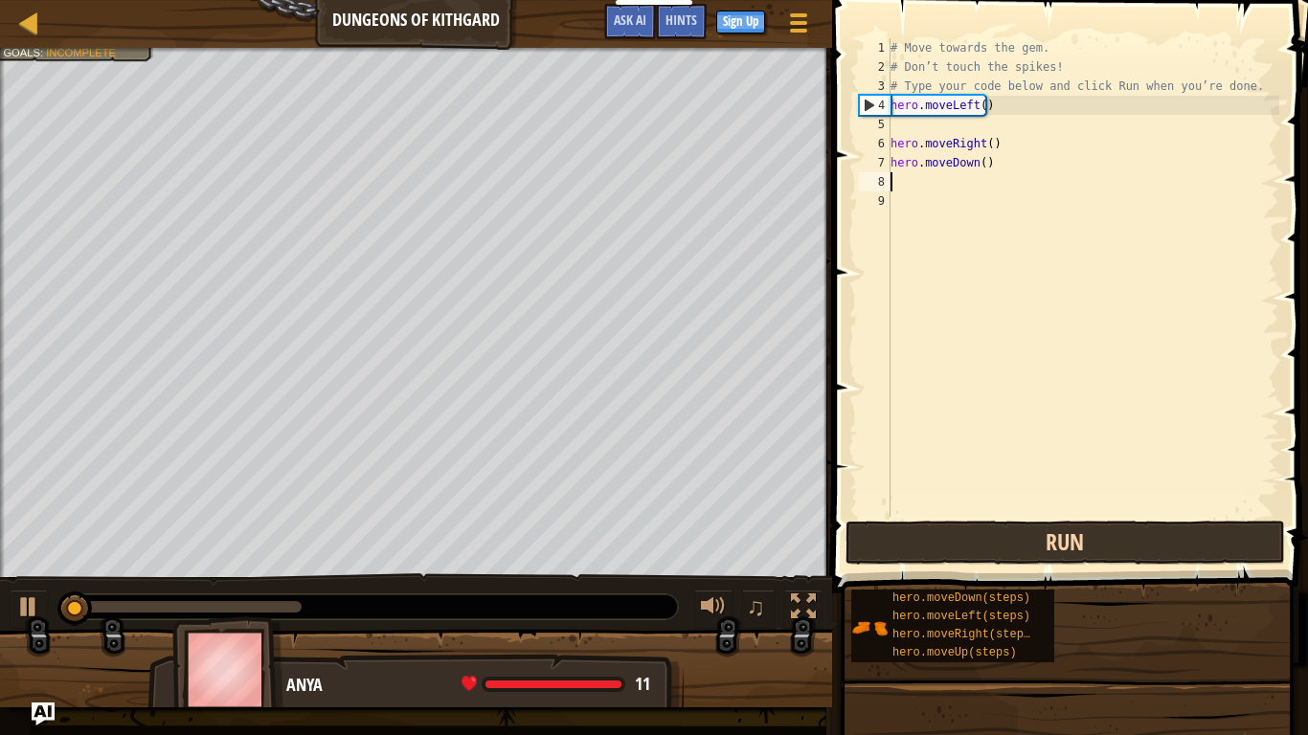
click at [1122, 546] on button "Run" at bounding box center [1066, 543] width 440 height 44
drag, startPoint x: 1134, startPoint y: 546, endPoint x: 1146, endPoint y: 546, distance: 12.4
click at [1146, 546] on button "Running" at bounding box center [1066, 543] width 440 height 44
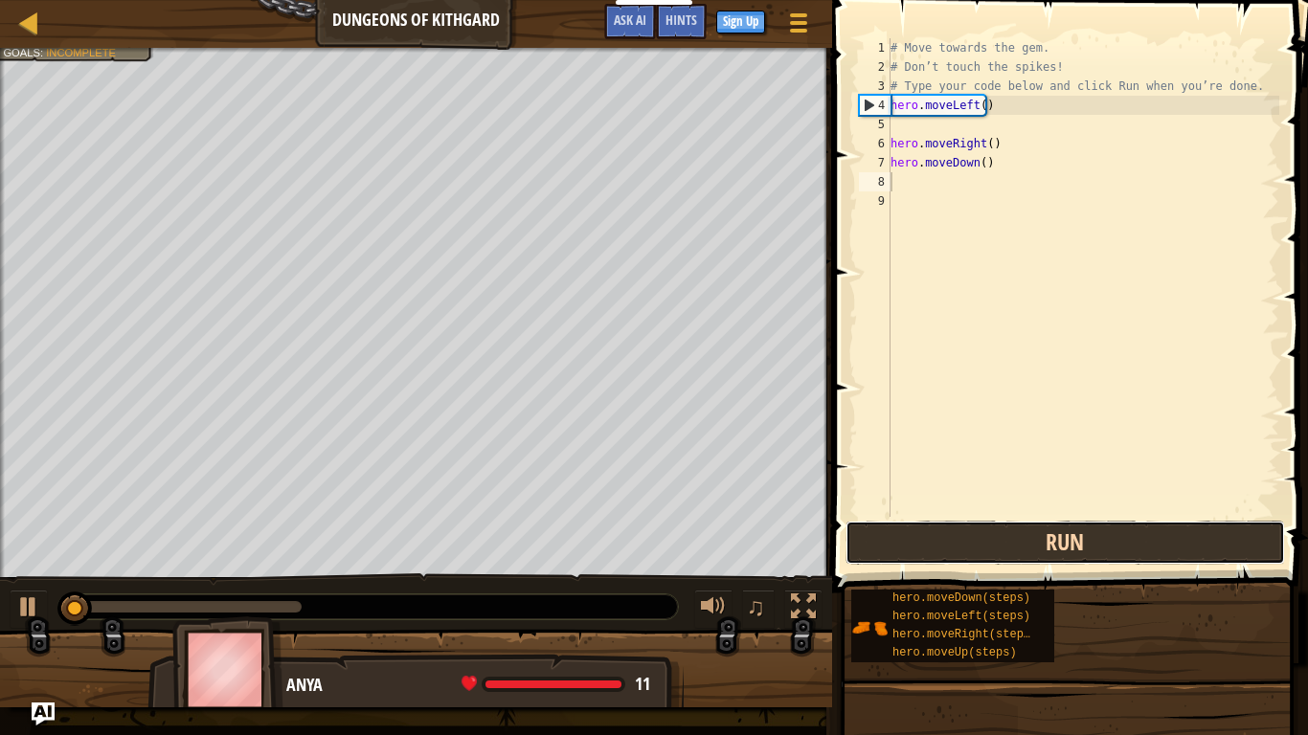
click at [1146, 546] on button "Run" at bounding box center [1066, 543] width 440 height 44
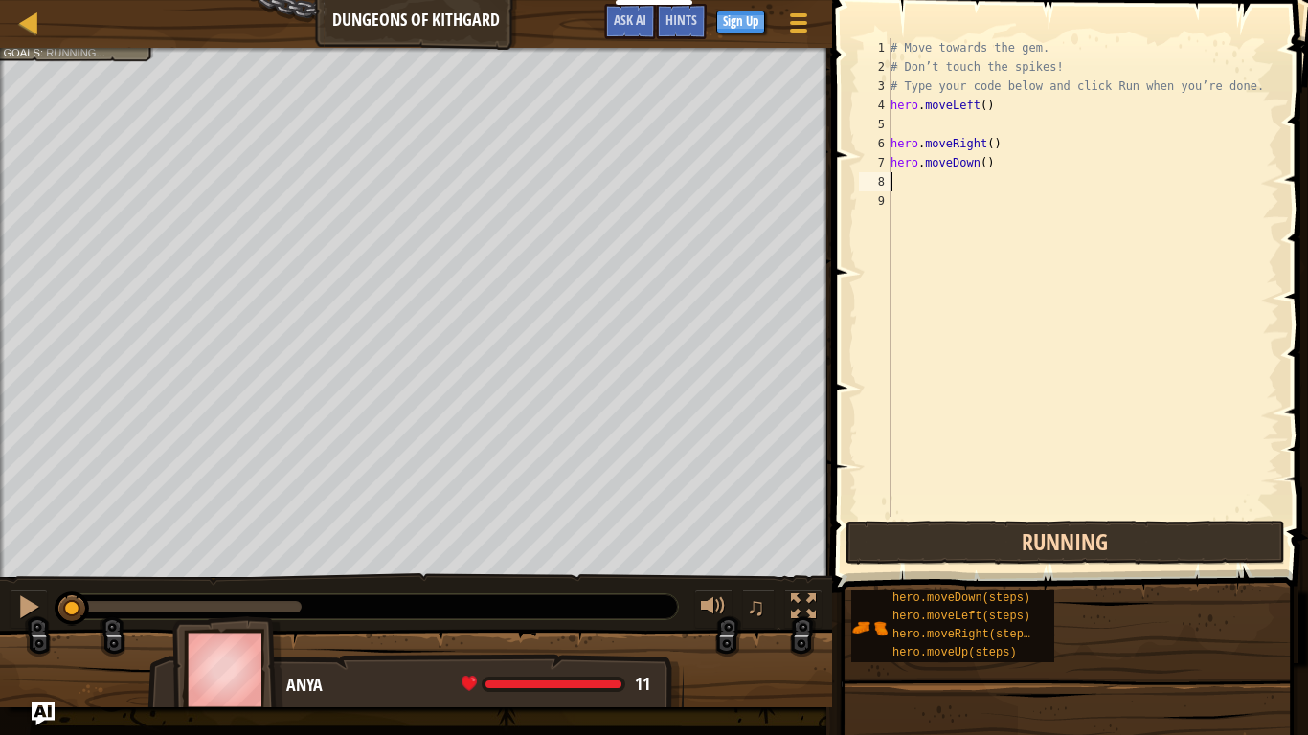
click at [1146, 546] on button "Running" at bounding box center [1066, 543] width 440 height 44
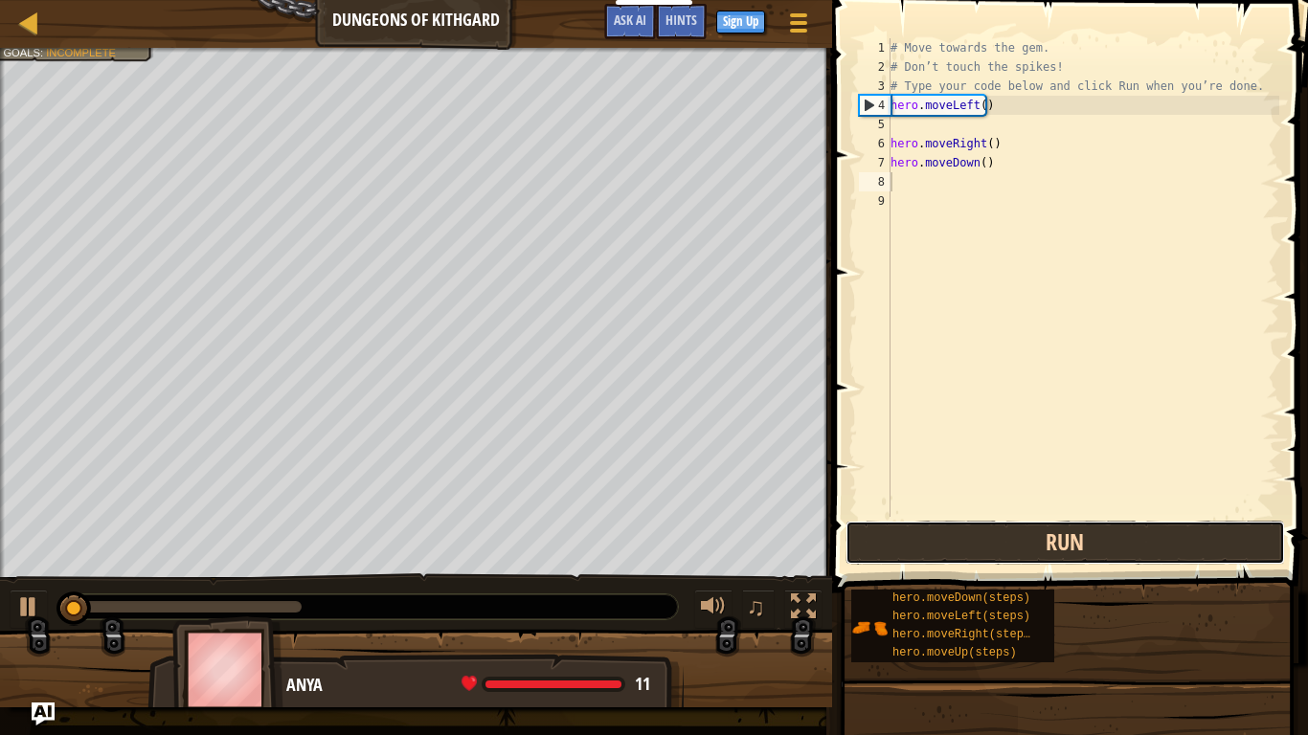
click at [1149, 548] on button "Run" at bounding box center [1066, 543] width 440 height 44
click at [1149, 549] on button "Run" at bounding box center [1066, 543] width 440 height 44
click at [1146, 551] on button "Run" at bounding box center [1066, 543] width 440 height 44
click at [1146, 551] on button "Running" at bounding box center [1066, 543] width 440 height 44
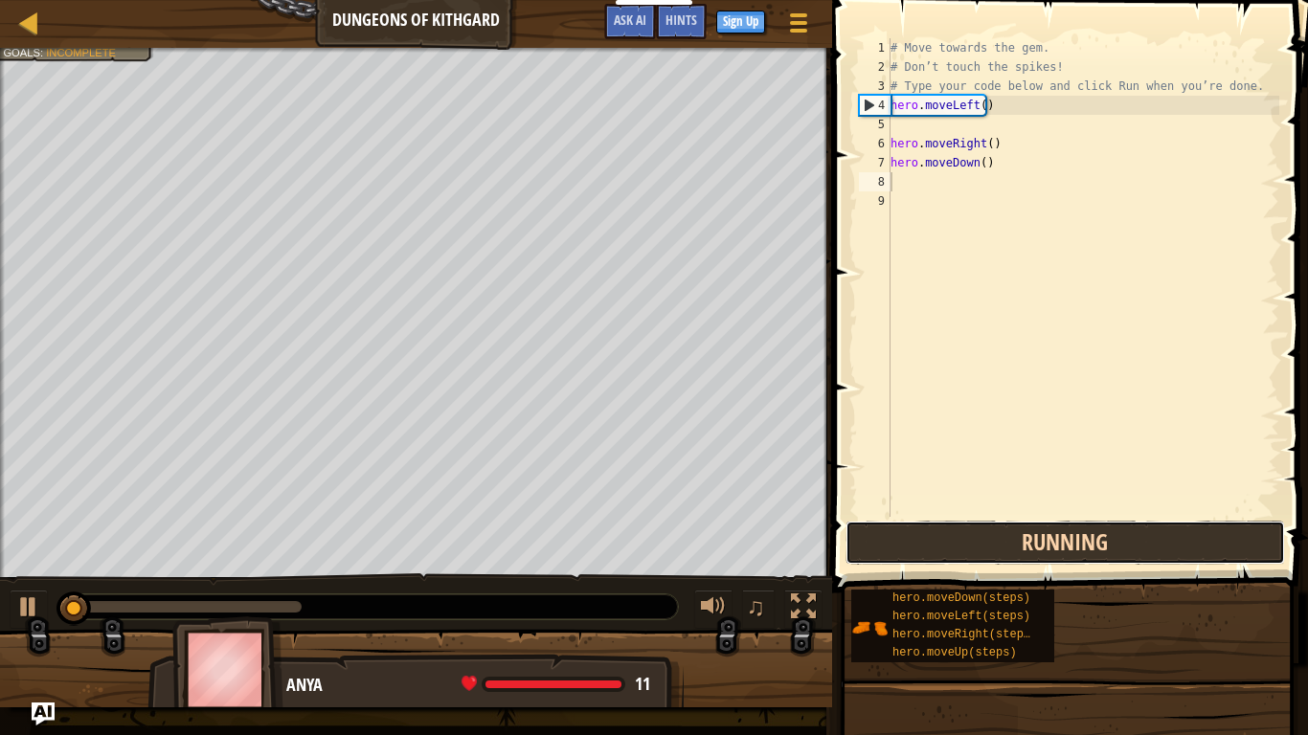
click at [1146, 551] on button "Running" at bounding box center [1066, 543] width 440 height 44
click at [1146, 551] on button "Run" at bounding box center [1066, 543] width 440 height 44
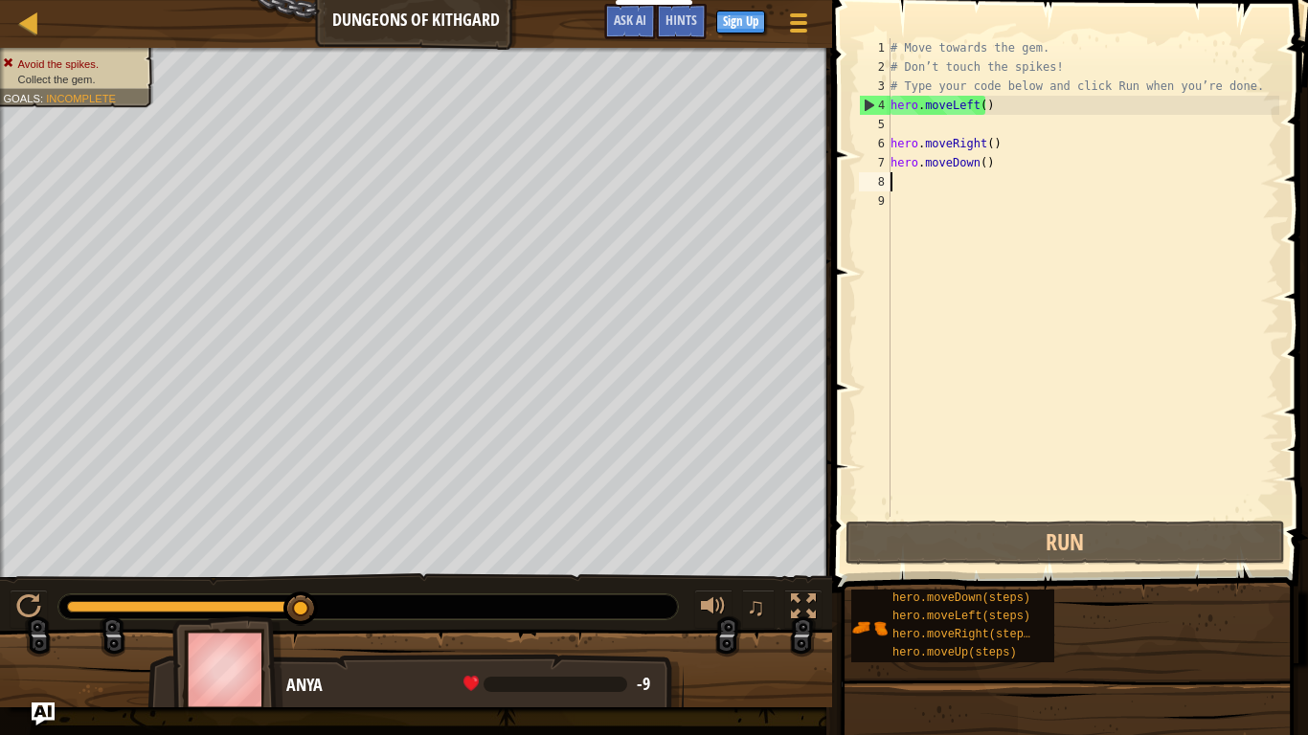
click at [879, 94] on div "3" at bounding box center [875, 86] width 32 height 19
type textarea "# Type your code below and click Run when you’re done."
click at [857, 97] on div "# Type your code below and click Run when you’re done. 1 2 3 4 5 6 7 8 9 # Move…" at bounding box center [1067, 277] width 424 height 479
drag, startPoint x: 857, startPoint y: 97, endPoint x: 907, endPoint y: 465, distance: 372.0
click at [906, 459] on div "# Type your code below and click Run when you’re done. 1 2 3 4 5 6 7 8 9 # Move…" at bounding box center [1067, 277] width 424 height 479
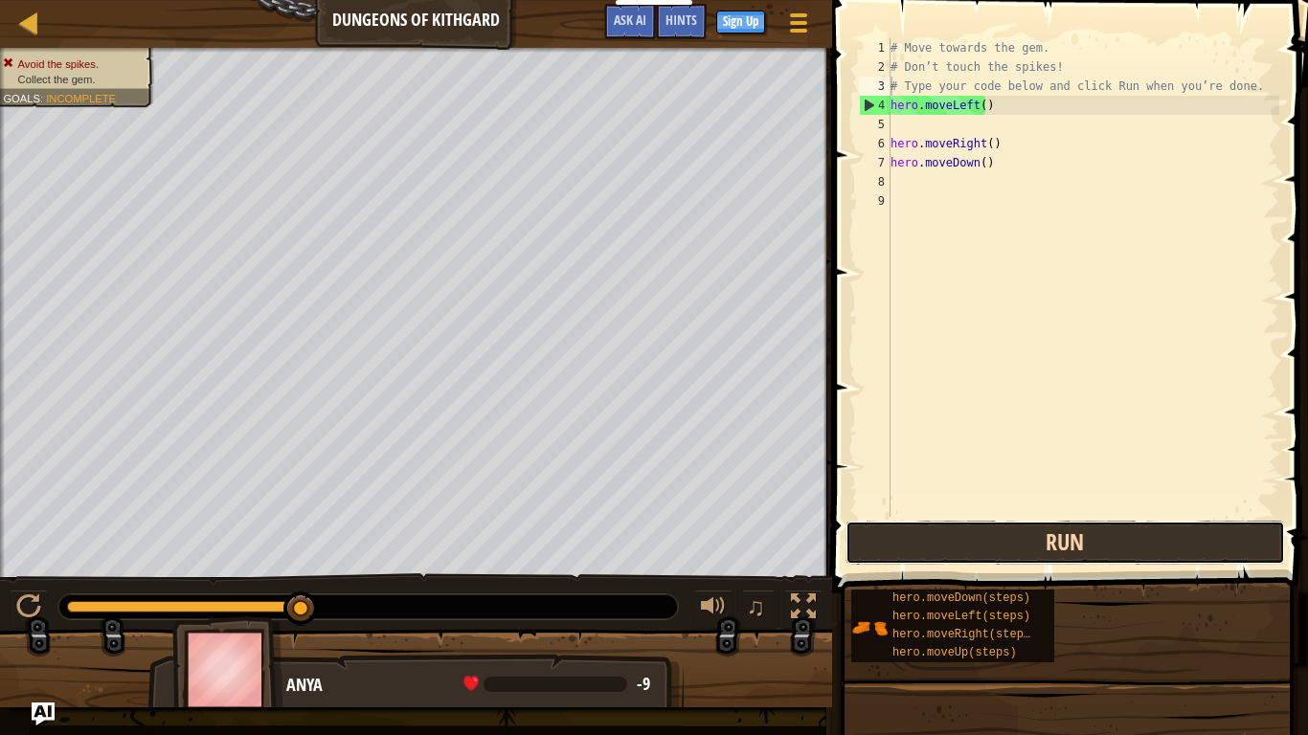
click at [911, 540] on button "Run" at bounding box center [1066, 543] width 440 height 44
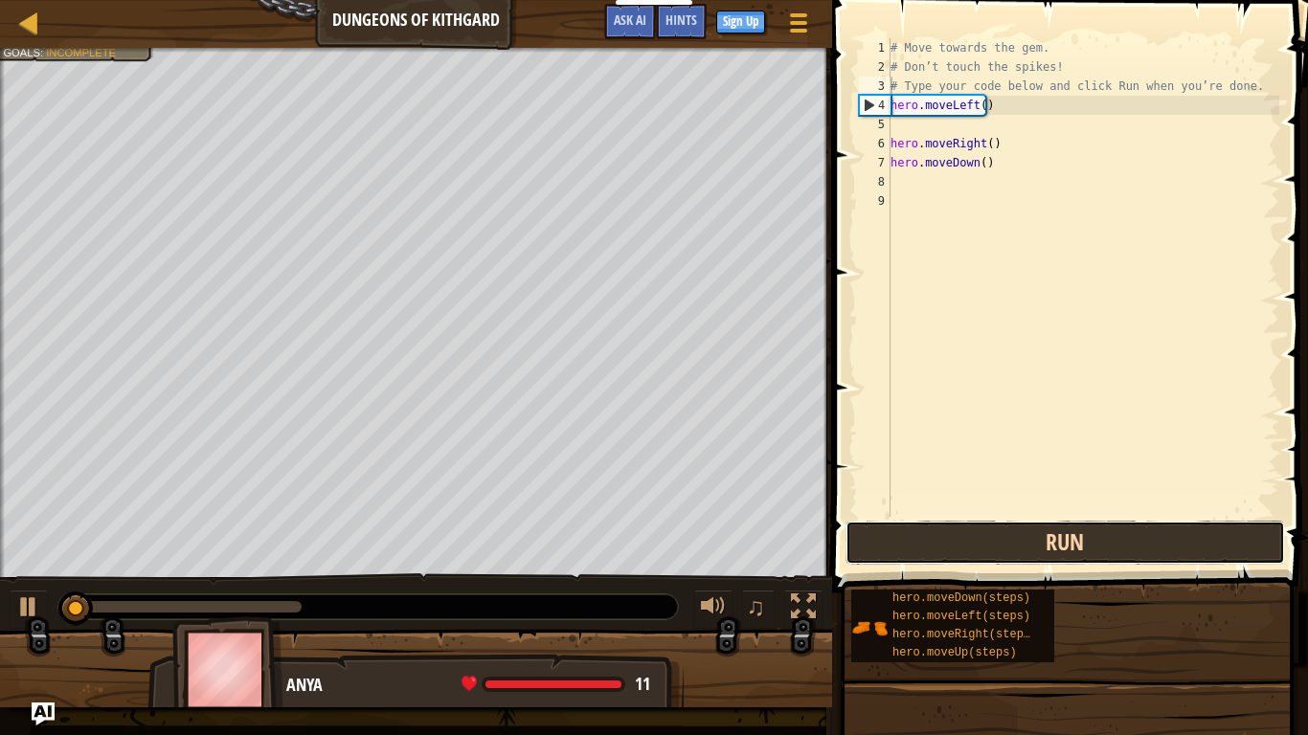
click at [911, 540] on button "Run" at bounding box center [1066, 543] width 440 height 44
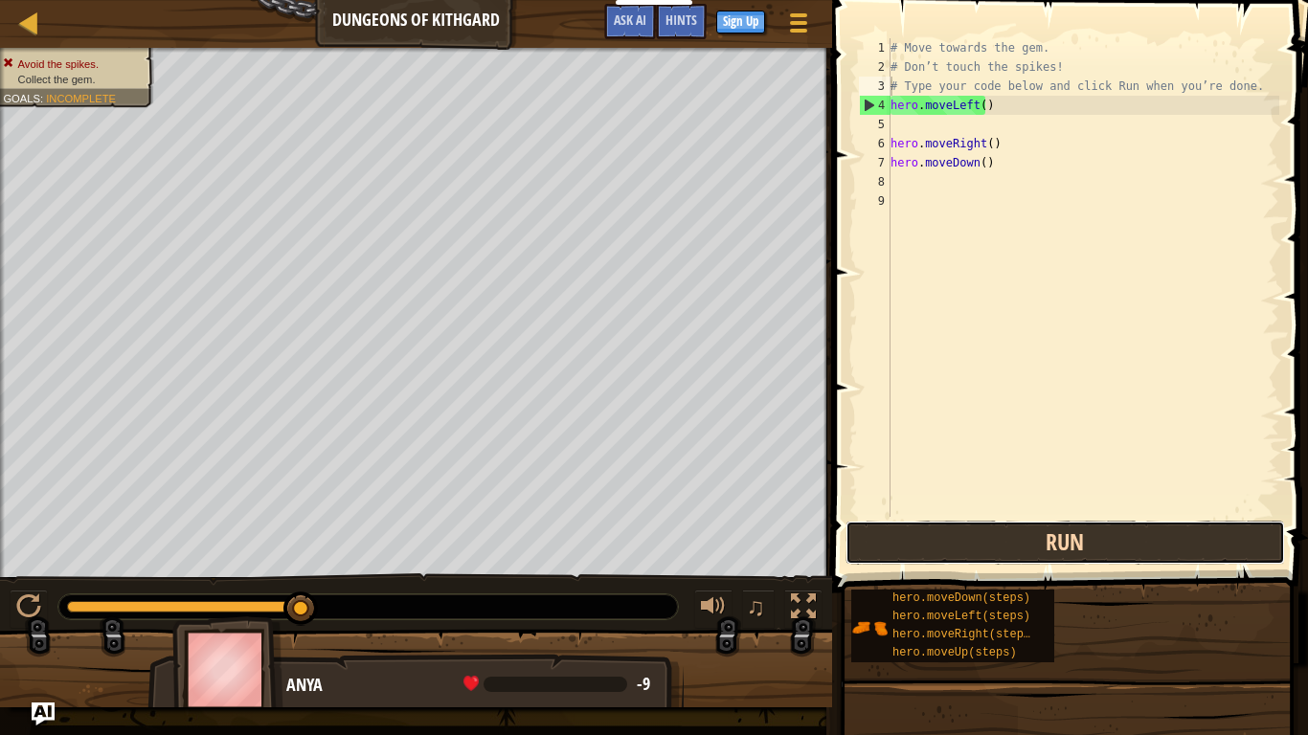
click at [911, 540] on button "Run" at bounding box center [1066, 543] width 440 height 44
click at [902, 532] on button "Run" at bounding box center [1066, 543] width 440 height 44
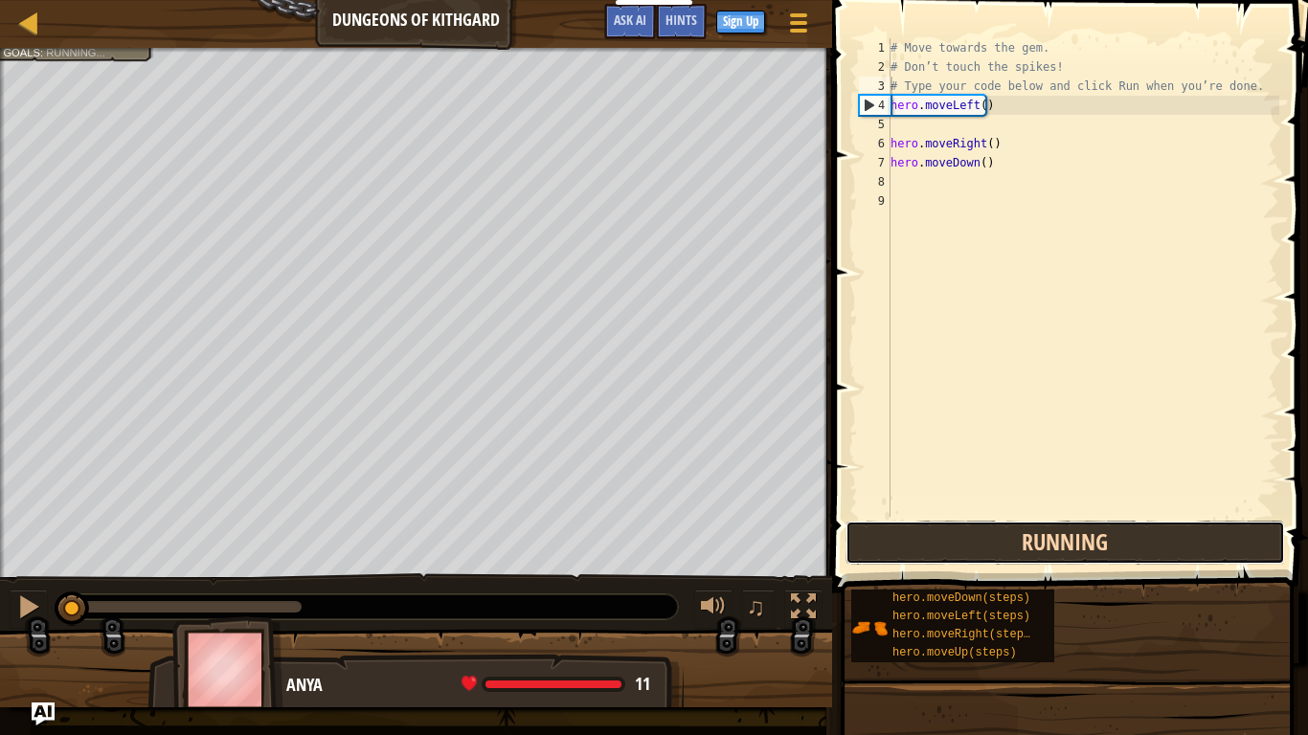
click at [900, 531] on button "Running" at bounding box center [1066, 543] width 440 height 44
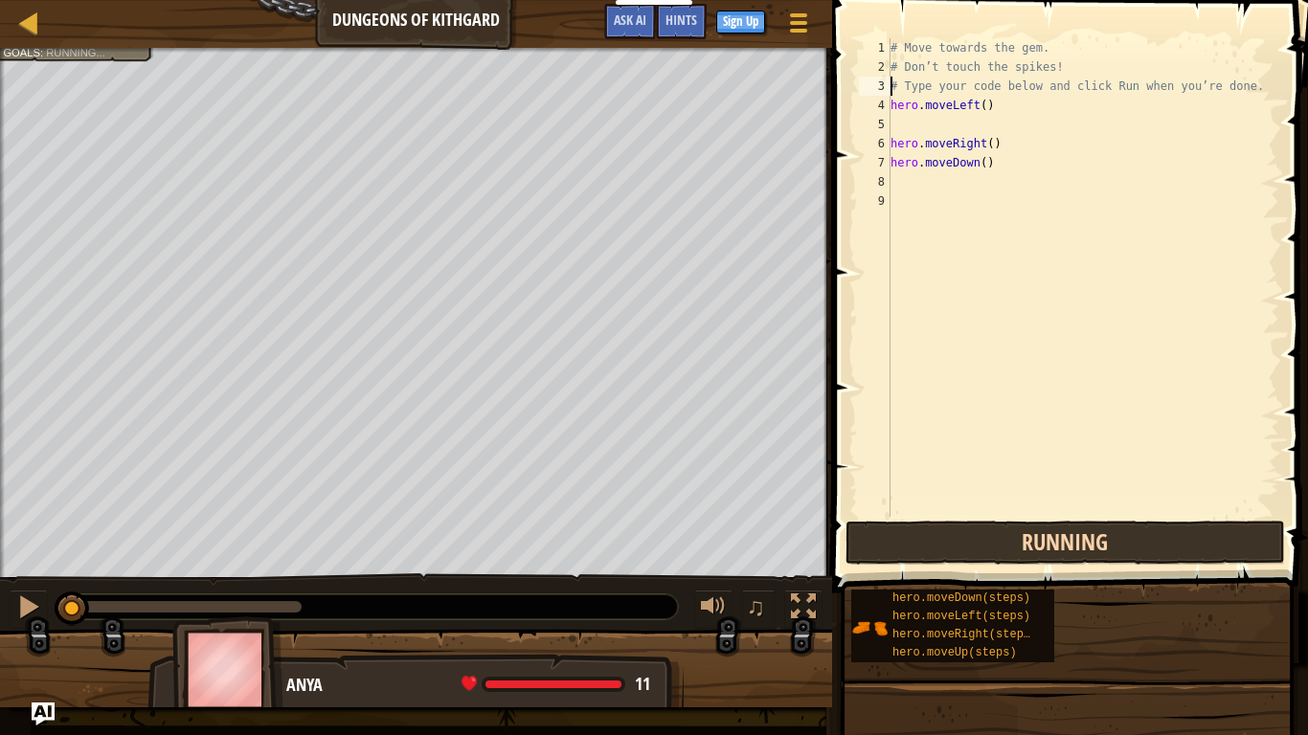
click at [900, 531] on button "Running" at bounding box center [1066, 543] width 440 height 44
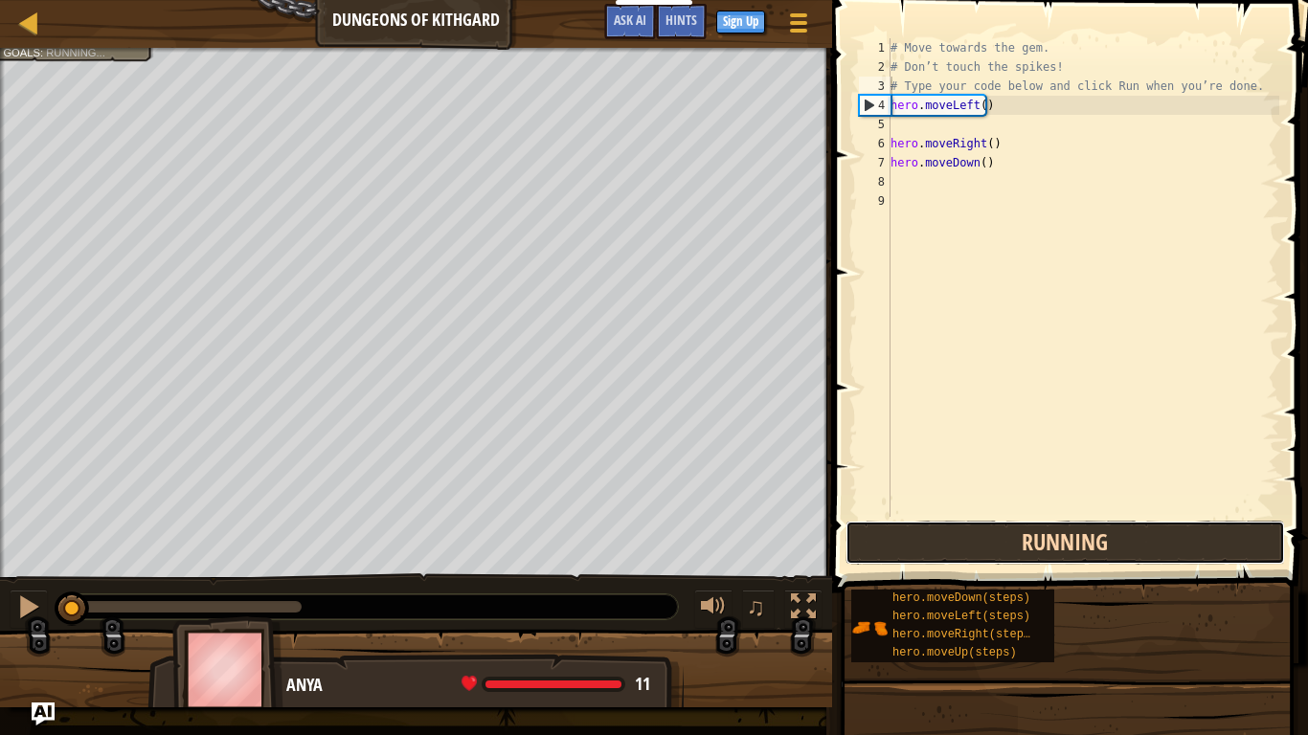
click at [900, 531] on button "Running" at bounding box center [1066, 543] width 440 height 44
click at [900, 531] on button "Run" at bounding box center [1066, 543] width 440 height 44
click at [921, 523] on button "Running" at bounding box center [1066, 543] width 440 height 44
click at [922, 533] on button "Run" at bounding box center [1066, 543] width 440 height 44
click at [922, 533] on button "Running" at bounding box center [1066, 543] width 440 height 44
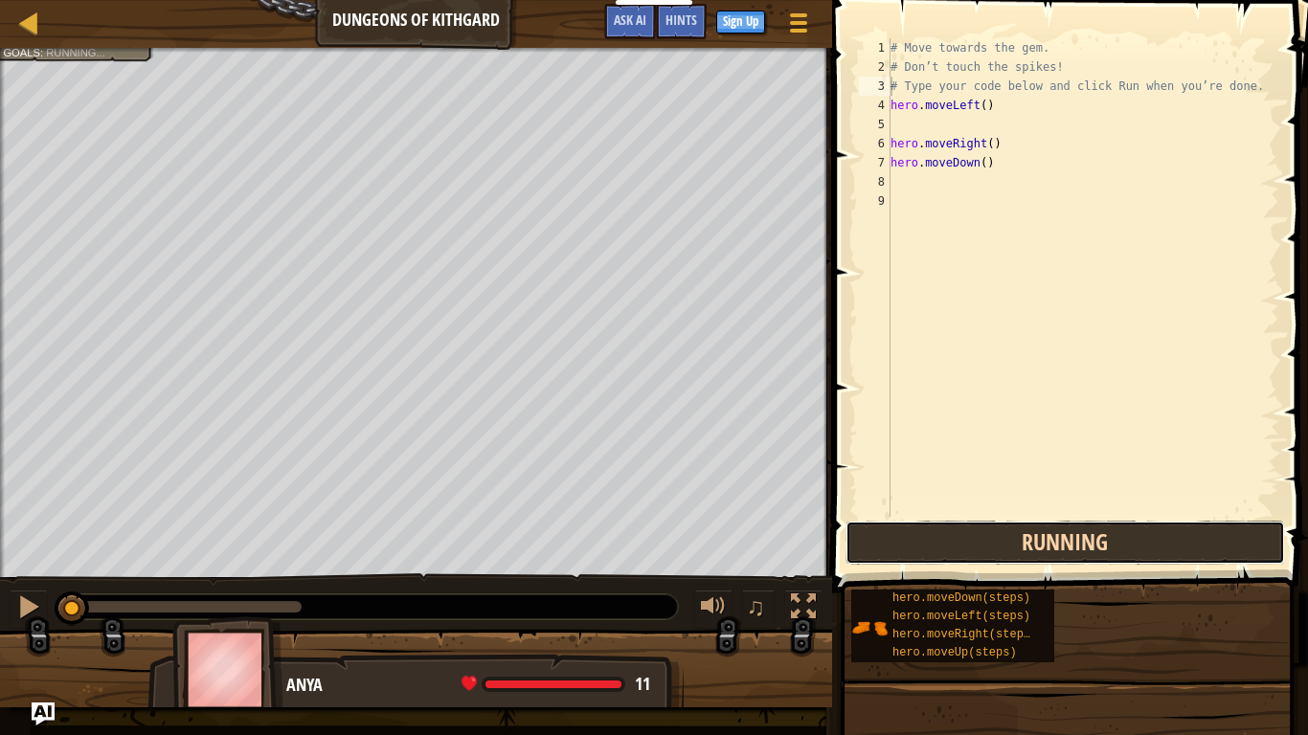
click at [922, 533] on button "Running" at bounding box center [1066, 543] width 440 height 44
click at [925, 535] on button "Run" at bounding box center [1066, 543] width 440 height 44
click at [926, 537] on button "Run" at bounding box center [1066, 543] width 440 height 44
click at [927, 537] on button "Run" at bounding box center [1066, 543] width 440 height 44
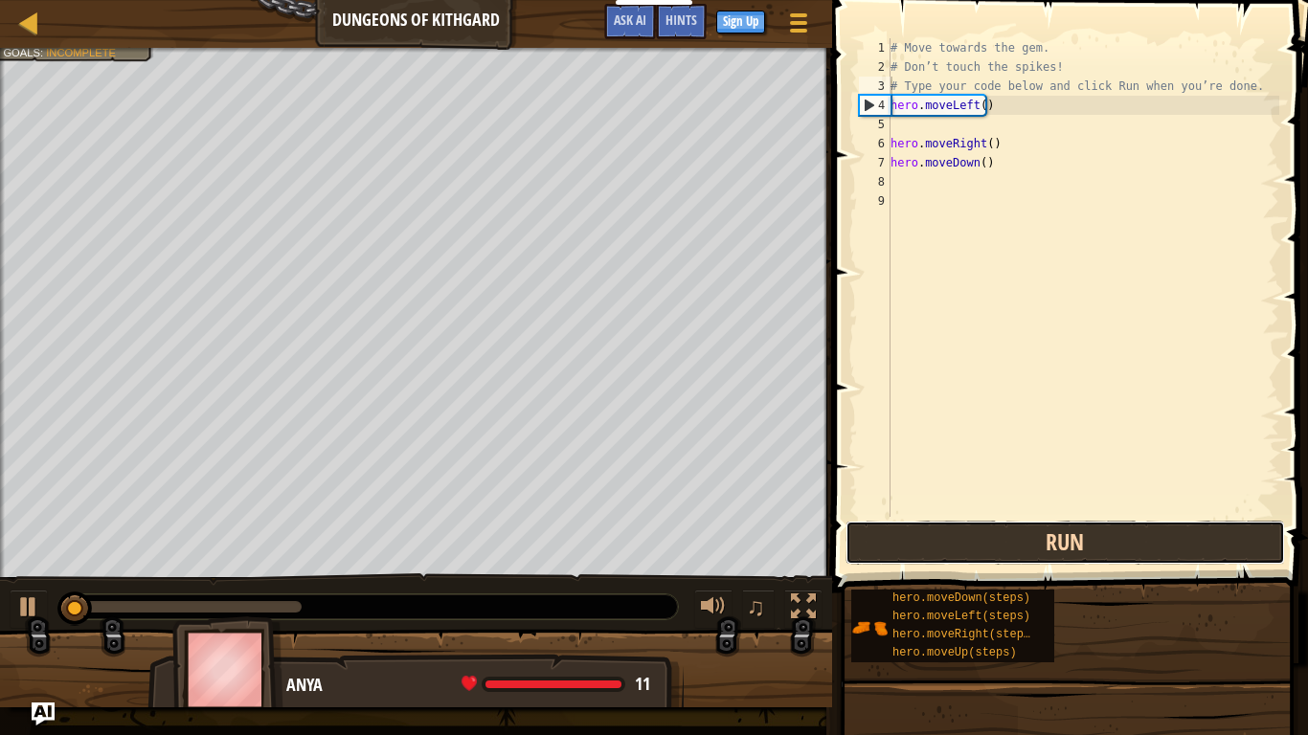
click at [927, 537] on button "Run" at bounding box center [1066, 543] width 440 height 44
click at [929, 538] on button "Run" at bounding box center [1066, 543] width 440 height 44
click at [930, 538] on button "Running" at bounding box center [1066, 543] width 440 height 44
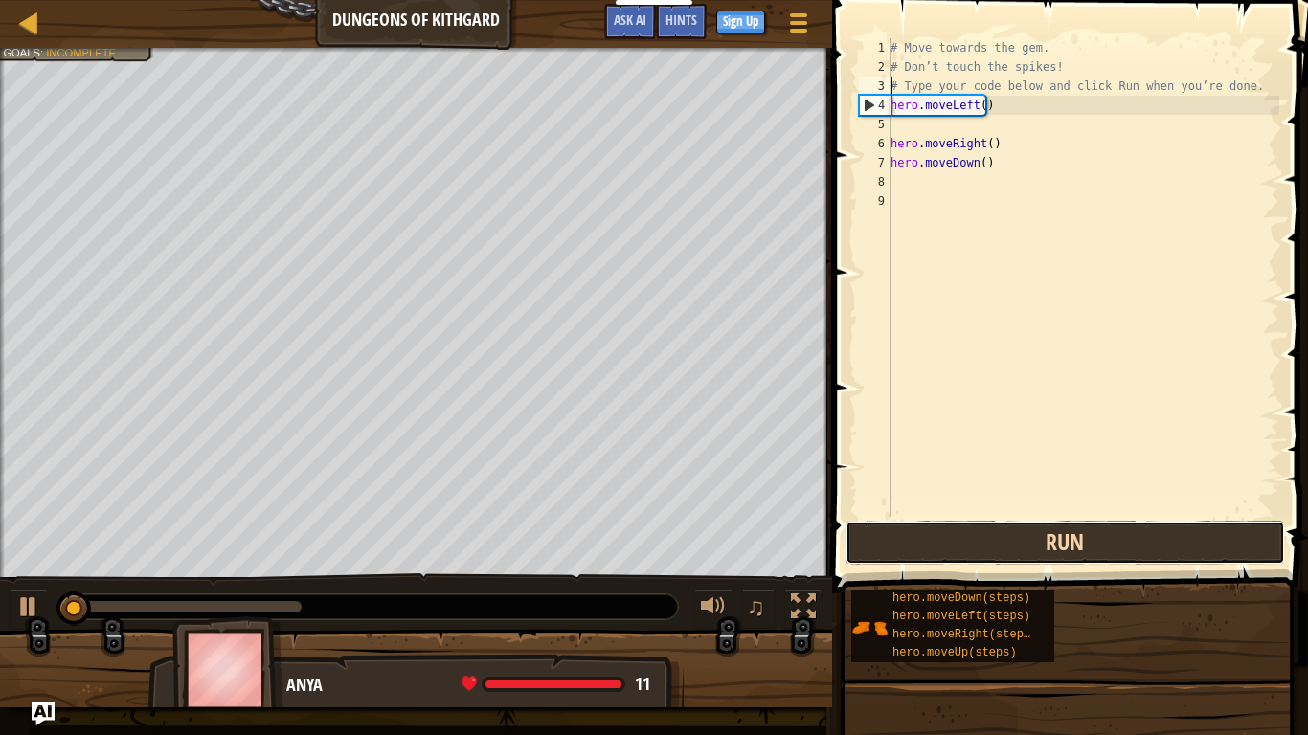
click at [930, 538] on button "Run" at bounding box center [1066, 543] width 440 height 44
click at [930, 538] on button "Running" at bounding box center [1066, 543] width 440 height 44
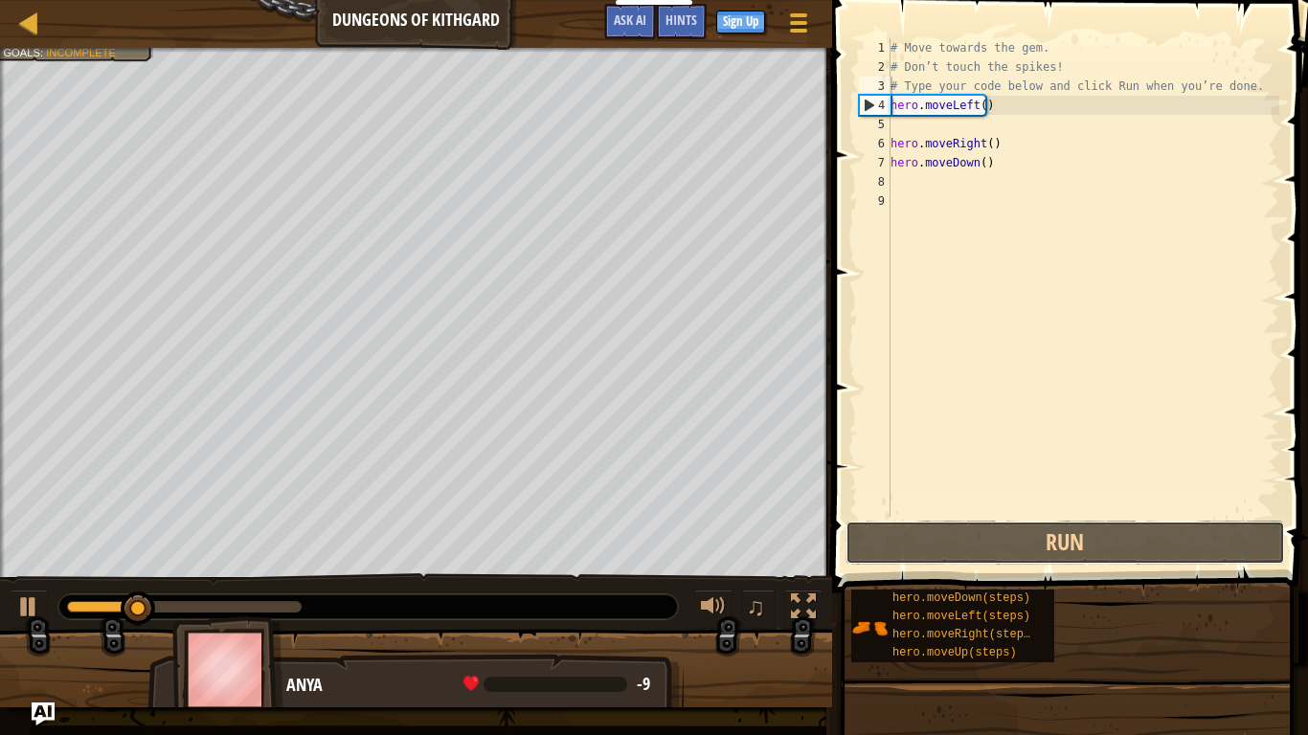
drag, startPoint x: 930, startPoint y: 538, endPoint x: 1032, endPoint y: 574, distance: 108.4
click at [1032, 574] on div "Hints # Type your code below and click Run when you’re done. 1 2 3 4 5 6 7 8 9 …" at bounding box center [1067, 363] width 482 height 726
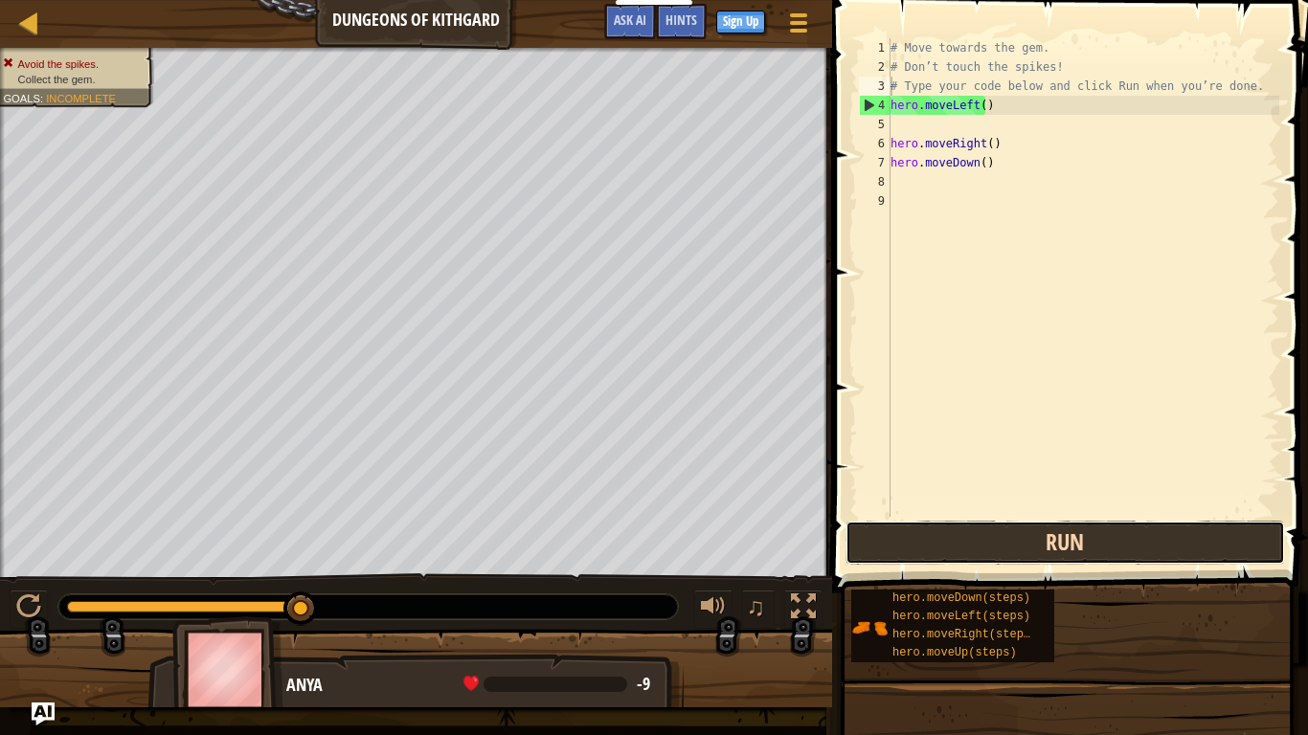
click at [1134, 543] on button "Run" at bounding box center [1066, 543] width 440 height 44
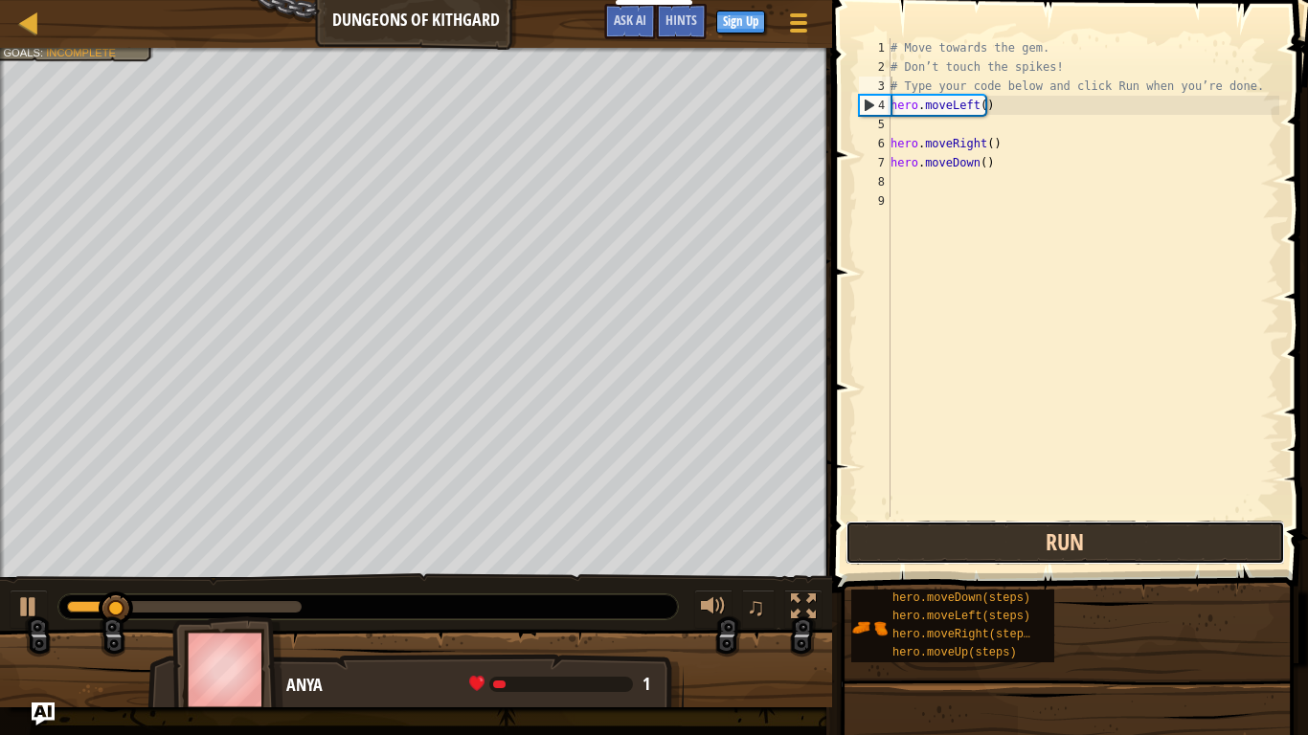
click at [1134, 543] on button "Run" at bounding box center [1066, 543] width 440 height 44
click at [1135, 543] on button "Running" at bounding box center [1066, 543] width 440 height 44
click at [1133, 545] on button "Run" at bounding box center [1066, 543] width 440 height 44
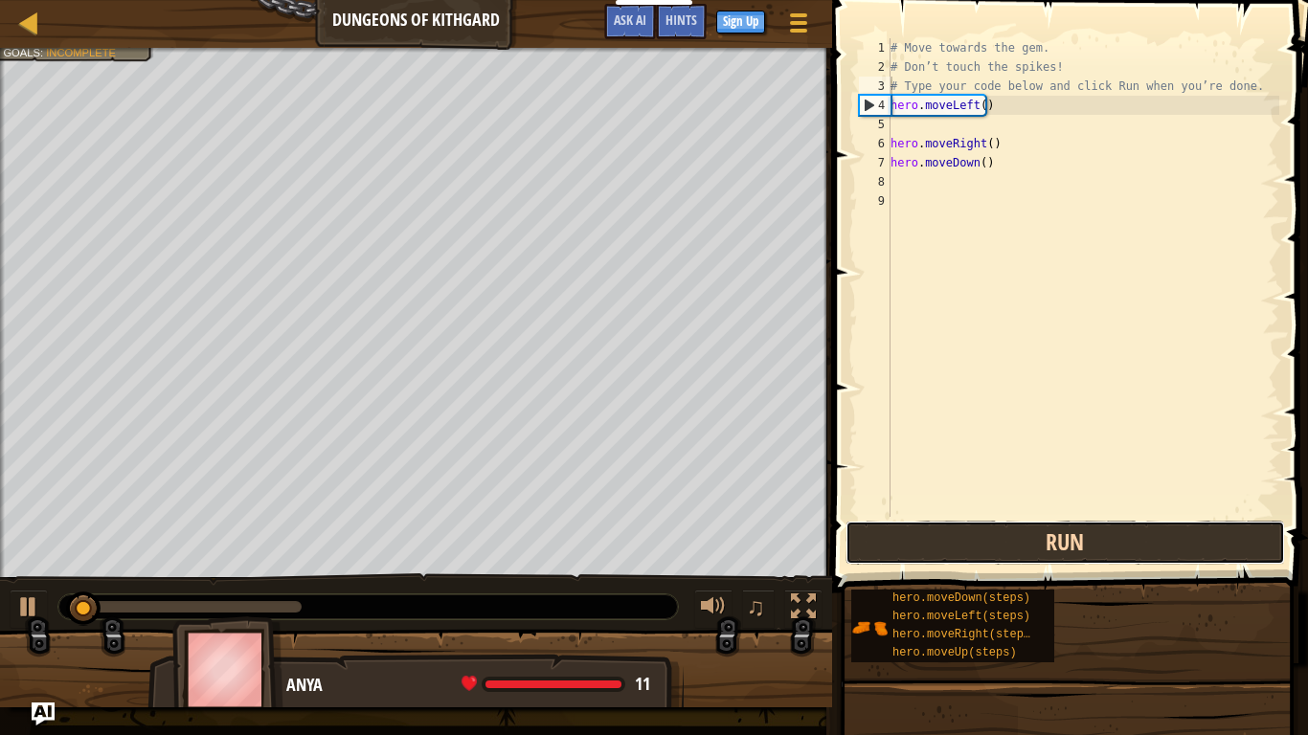
click at [1133, 545] on button "Run" at bounding box center [1066, 543] width 440 height 44
click at [1134, 544] on button "Running" at bounding box center [1066, 543] width 440 height 44
click at [1140, 549] on button "Run" at bounding box center [1066, 543] width 440 height 44
click at [1140, 550] on button "Run" at bounding box center [1066, 543] width 440 height 44
click at [1141, 550] on button "Run" at bounding box center [1066, 543] width 440 height 44
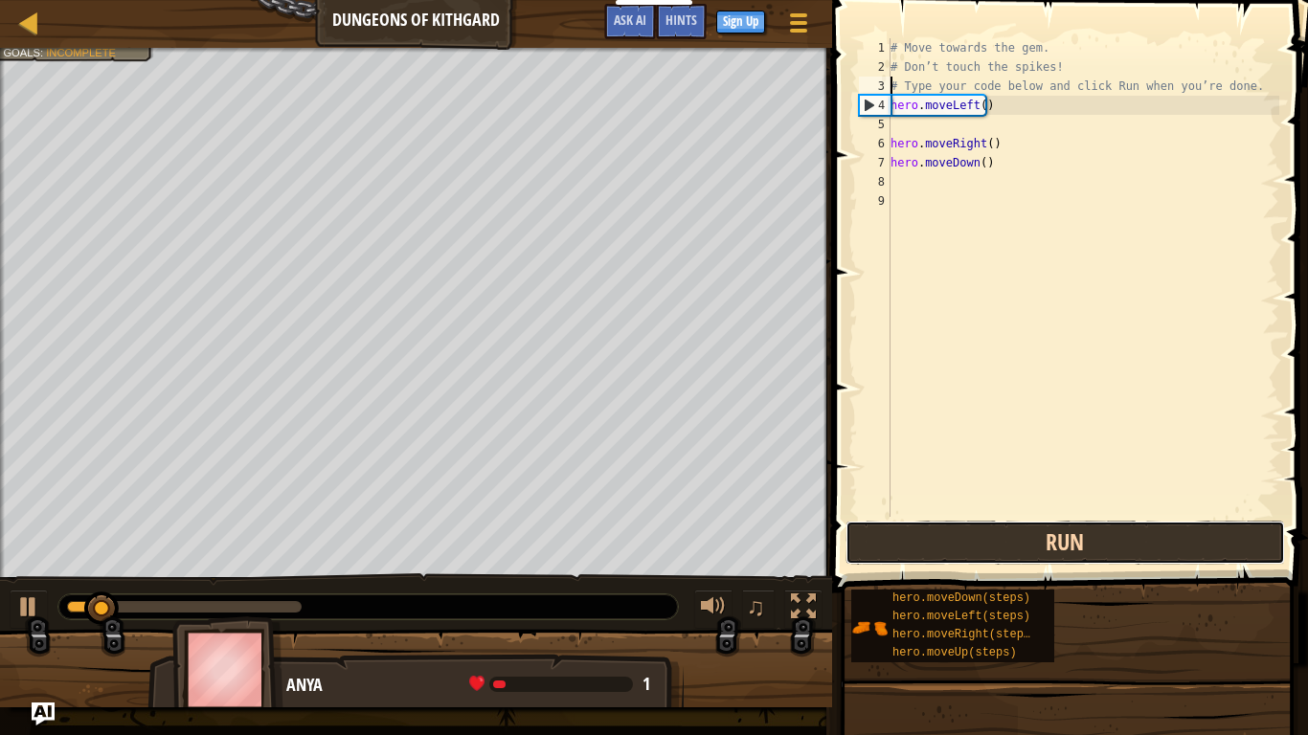
click at [1141, 550] on button "Run" at bounding box center [1066, 543] width 440 height 44
click at [1141, 550] on button "Running" at bounding box center [1066, 543] width 440 height 44
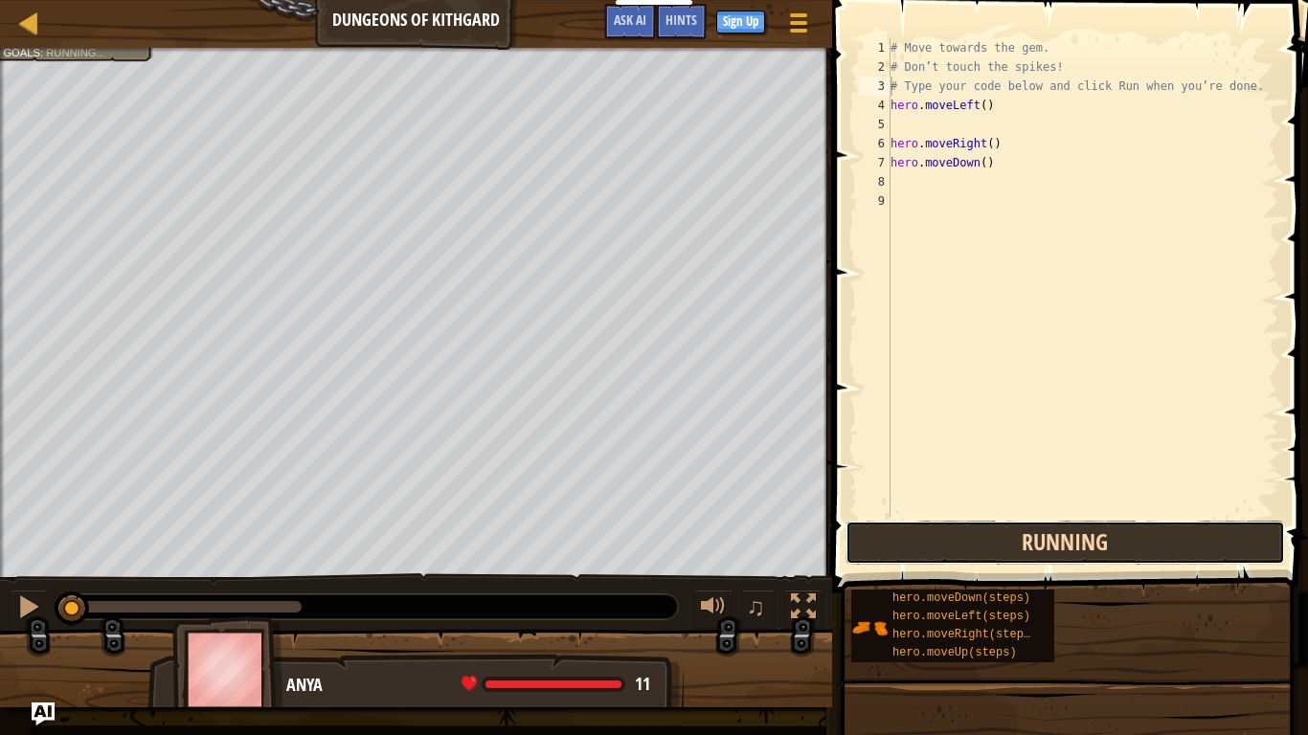
click at [1141, 550] on button "Running" at bounding box center [1066, 543] width 440 height 44
click at [1141, 550] on button "Run" at bounding box center [1066, 543] width 440 height 44
click at [1141, 550] on button "Running" at bounding box center [1066, 543] width 440 height 44
click at [1144, 551] on button "Running" at bounding box center [1066, 543] width 440 height 44
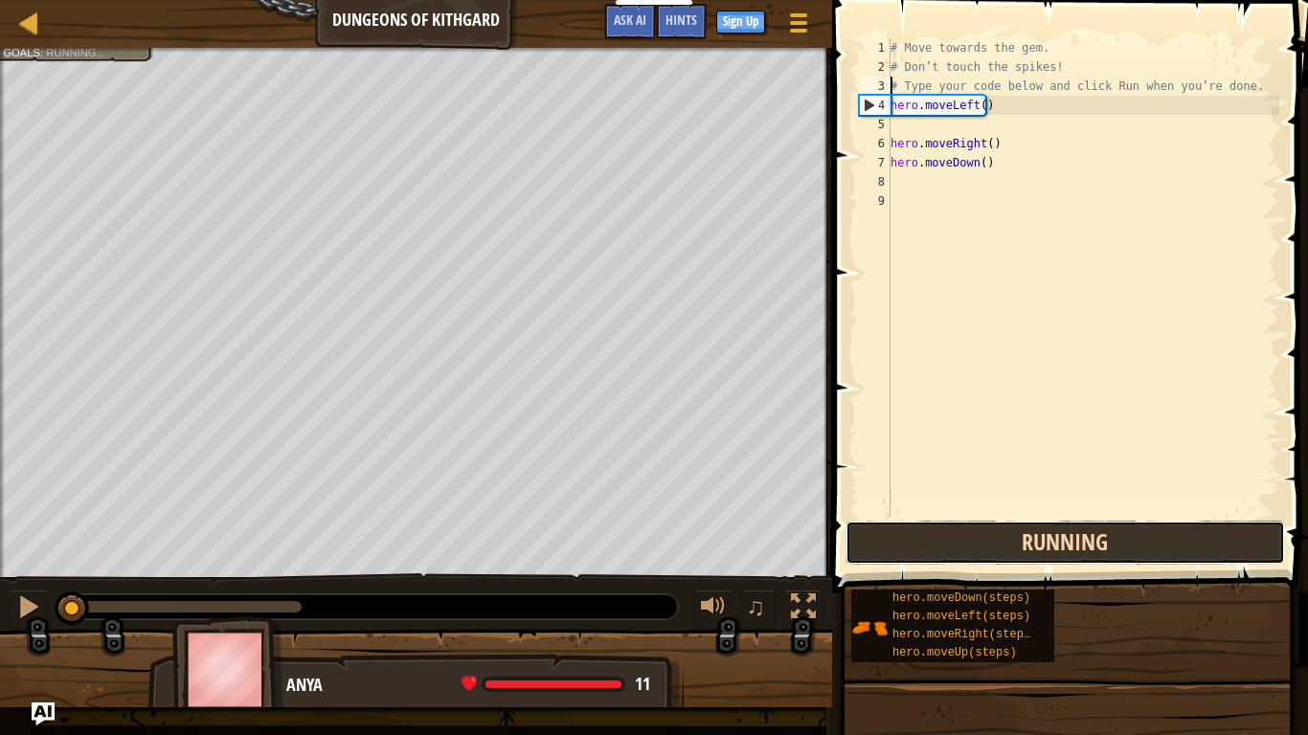
click at [1144, 551] on button "Running" at bounding box center [1066, 543] width 440 height 44
click at [1146, 552] on button "Run" at bounding box center [1066, 543] width 440 height 44
click at [1146, 552] on button "Running" at bounding box center [1066, 543] width 440 height 44
click at [1147, 553] on button "Running" at bounding box center [1066, 543] width 440 height 44
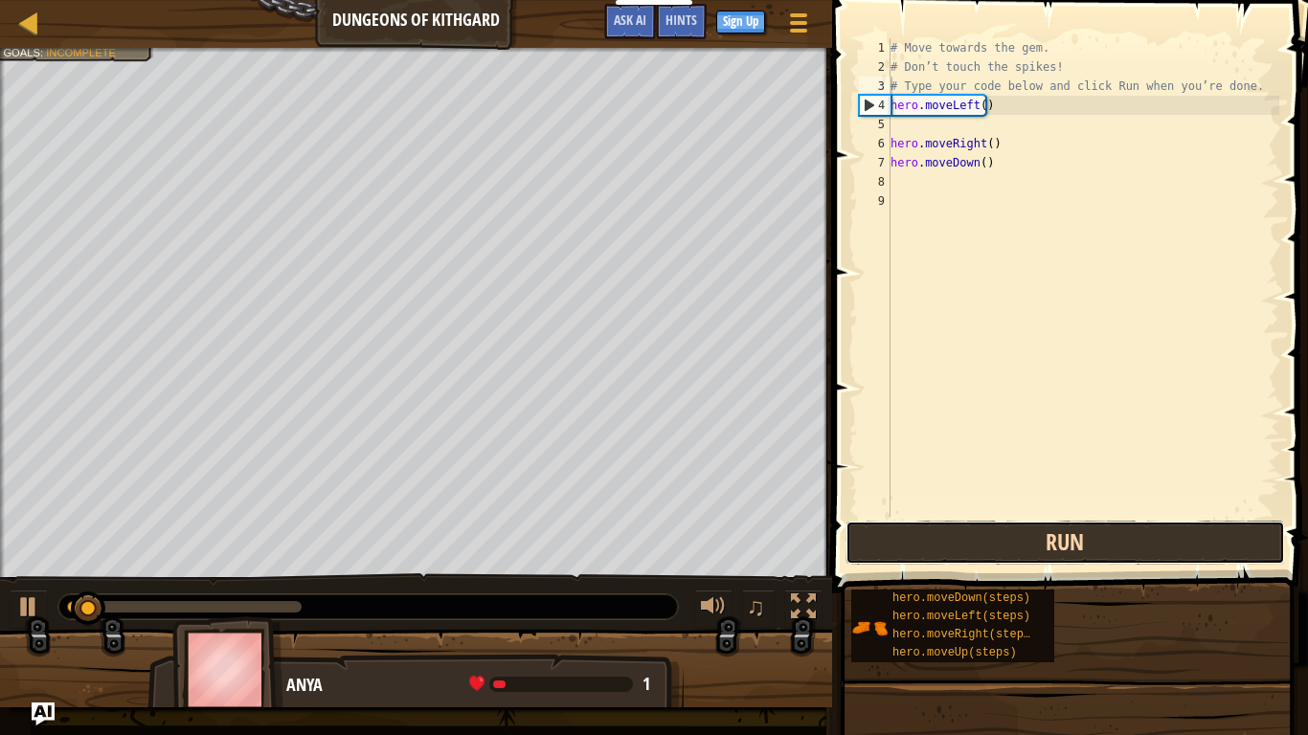
click at [1163, 551] on button "Run" at bounding box center [1066, 543] width 440 height 44
click at [1165, 551] on button "Running" at bounding box center [1066, 543] width 440 height 44
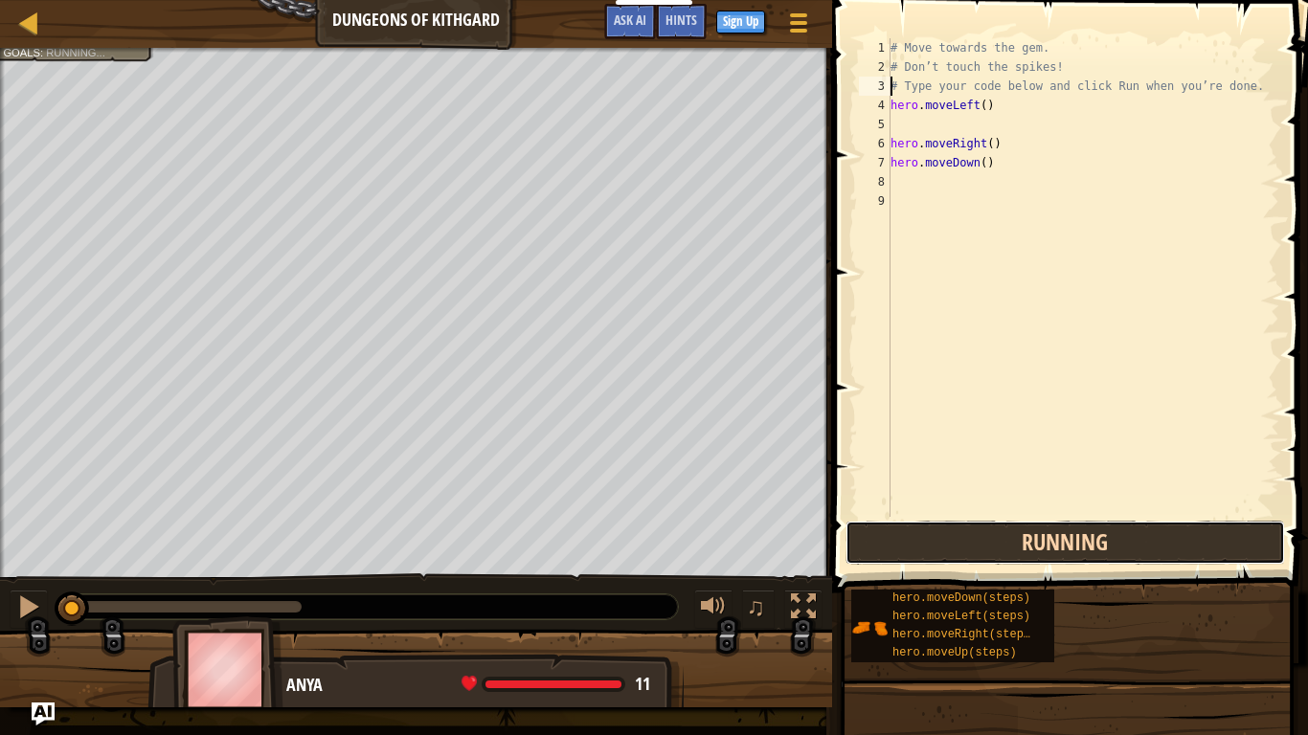
click at [1165, 551] on button "Running" at bounding box center [1066, 543] width 440 height 44
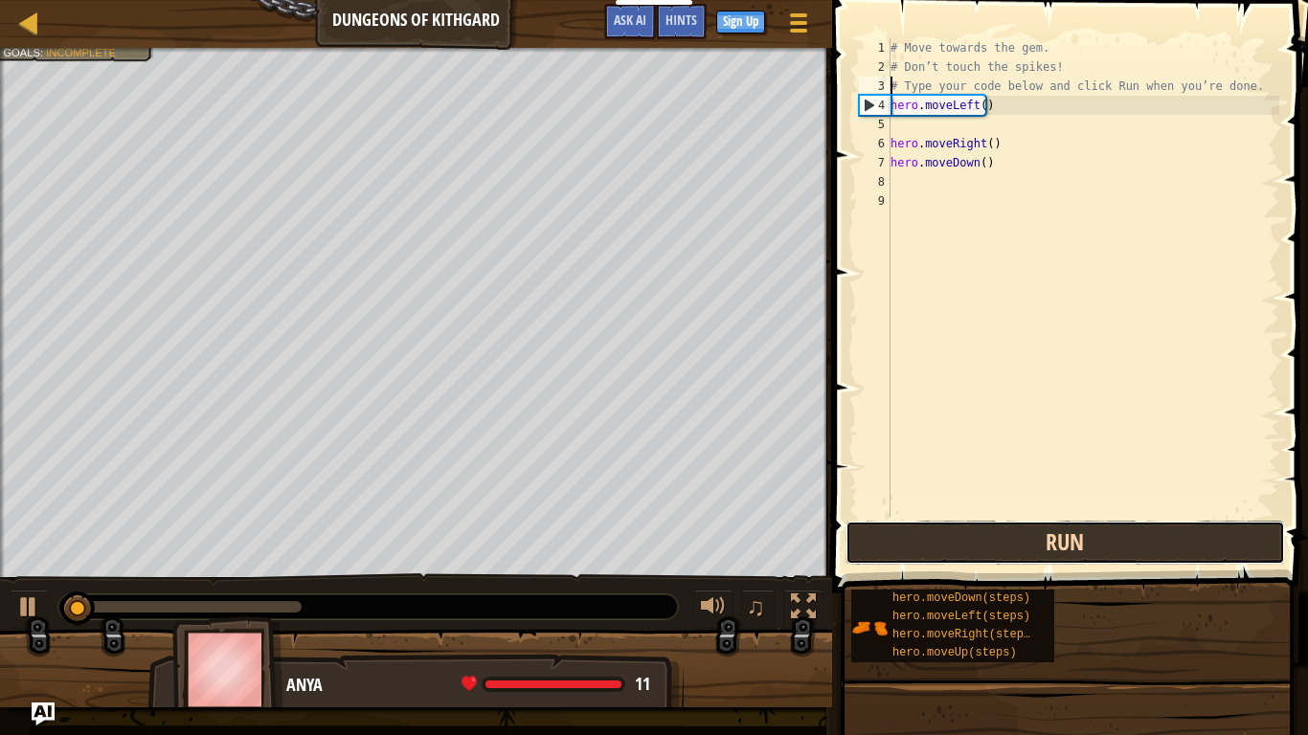
click at [1165, 551] on button "Run" at bounding box center [1066, 543] width 440 height 44
click at [1166, 551] on button "Running" at bounding box center [1066, 543] width 440 height 44
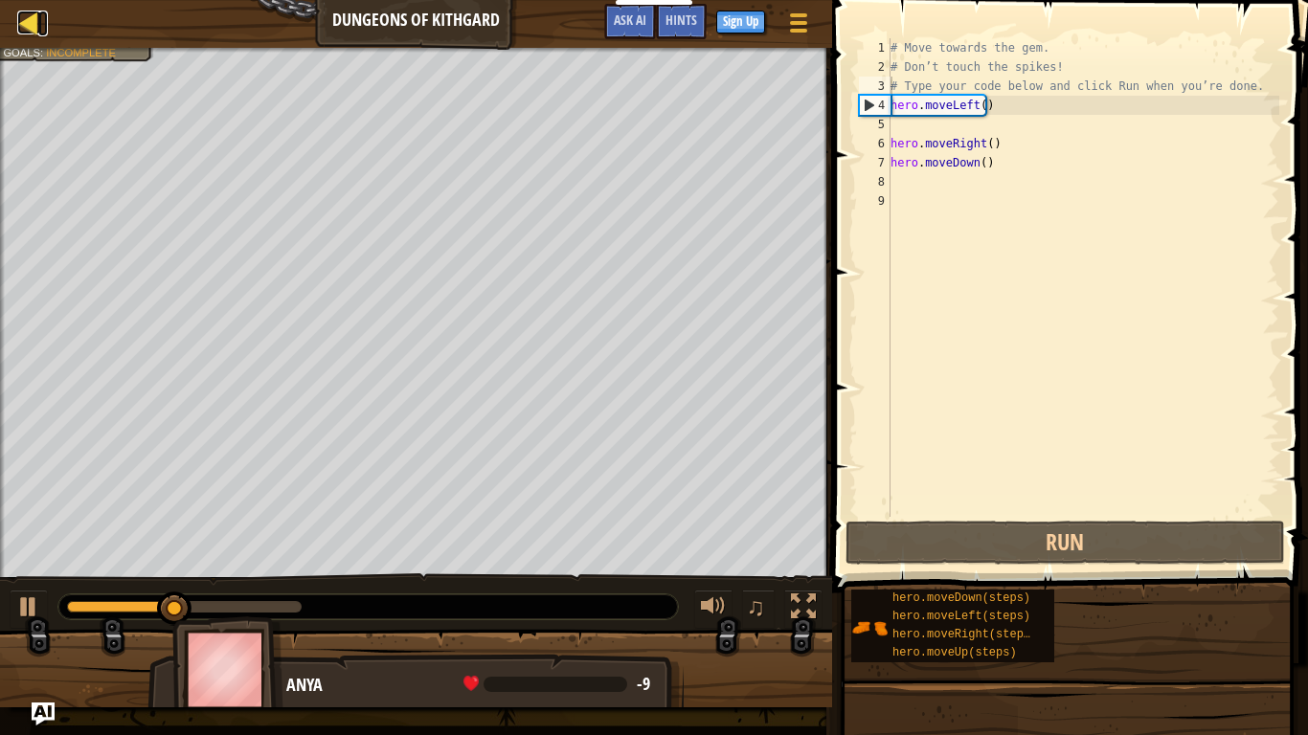
click at [29, 34] on div at bounding box center [29, 23] width 24 height 24
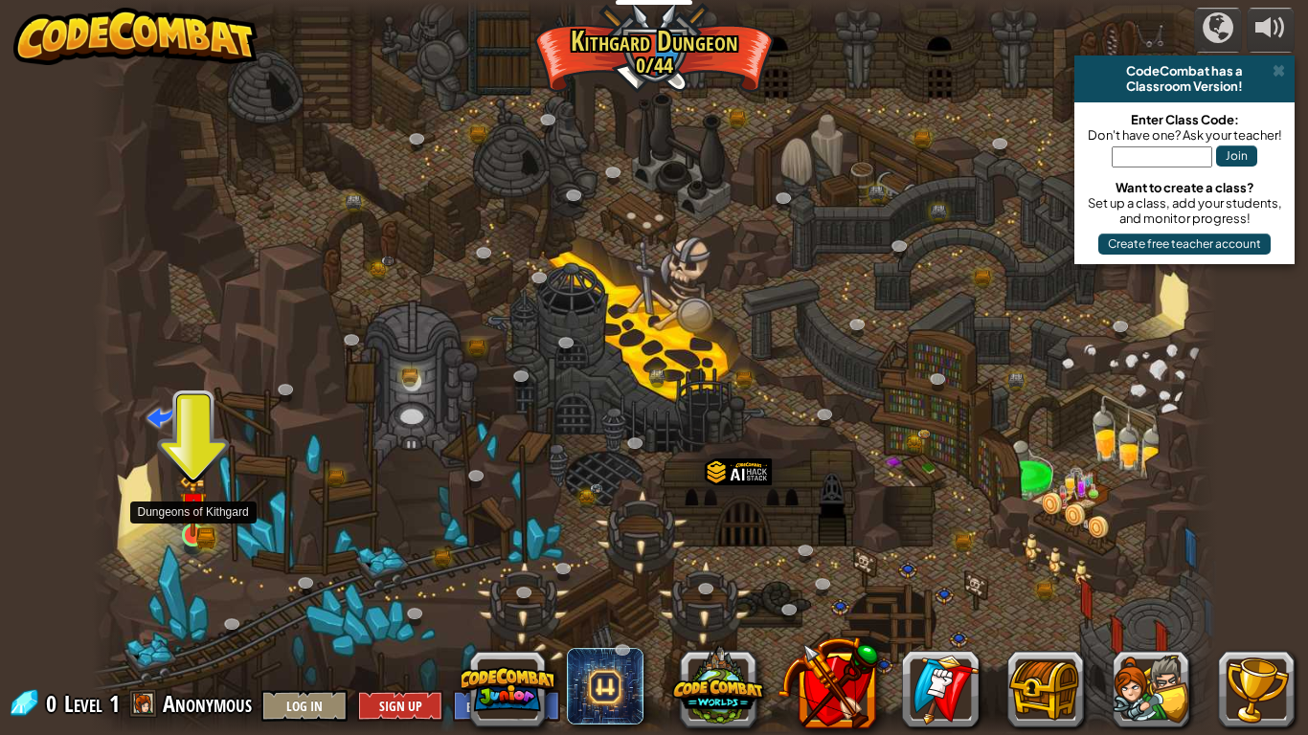
click at [192, 525] on img at bounding box center [193, 506] width 29 height 62
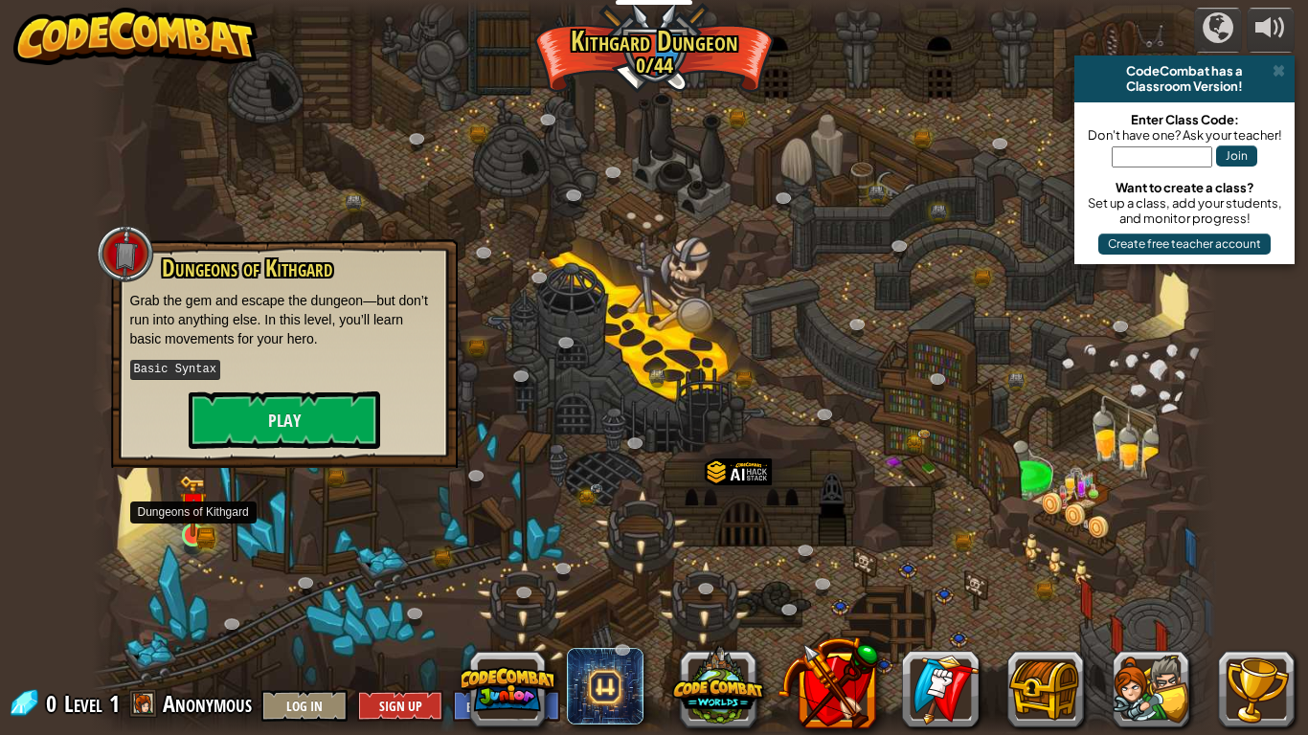
click at [179, 536] on img at bounding box center [193, 506] width 29 height 62
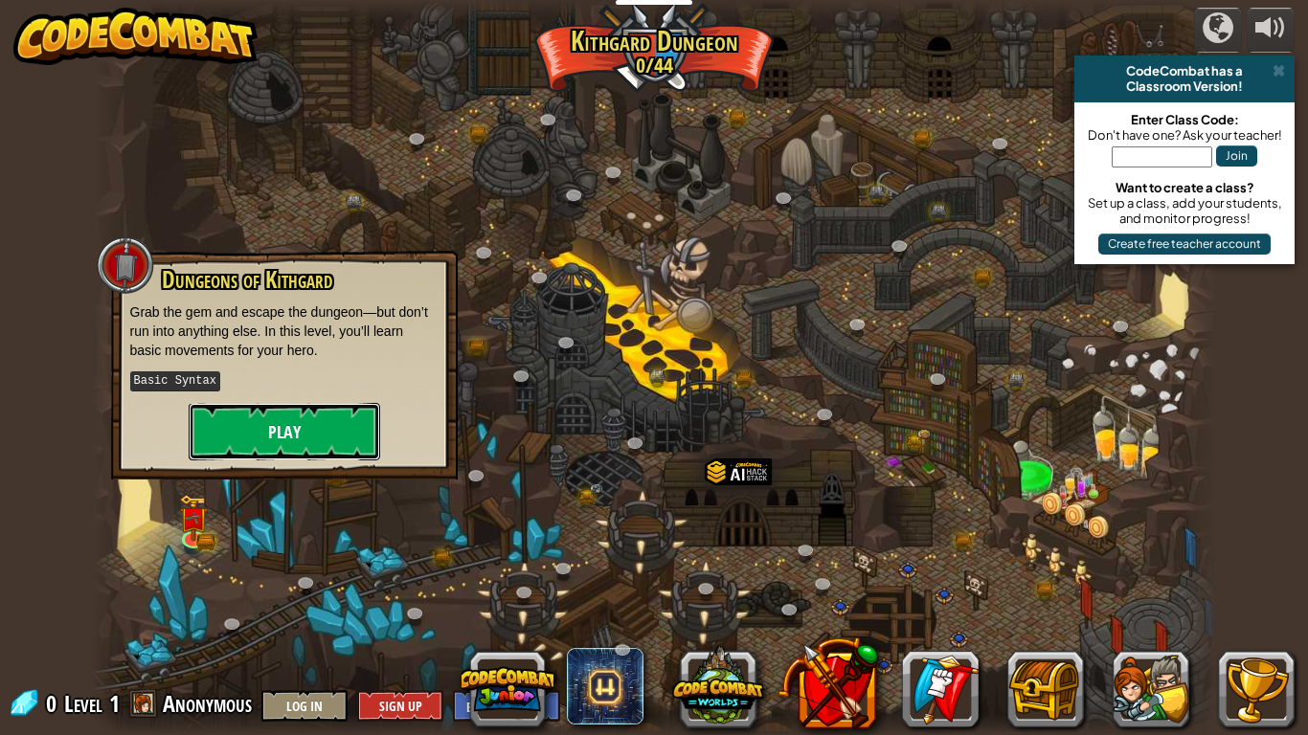
click at [245, 440] on button "Play" at bounding box center [285, 431] width 192 height 57
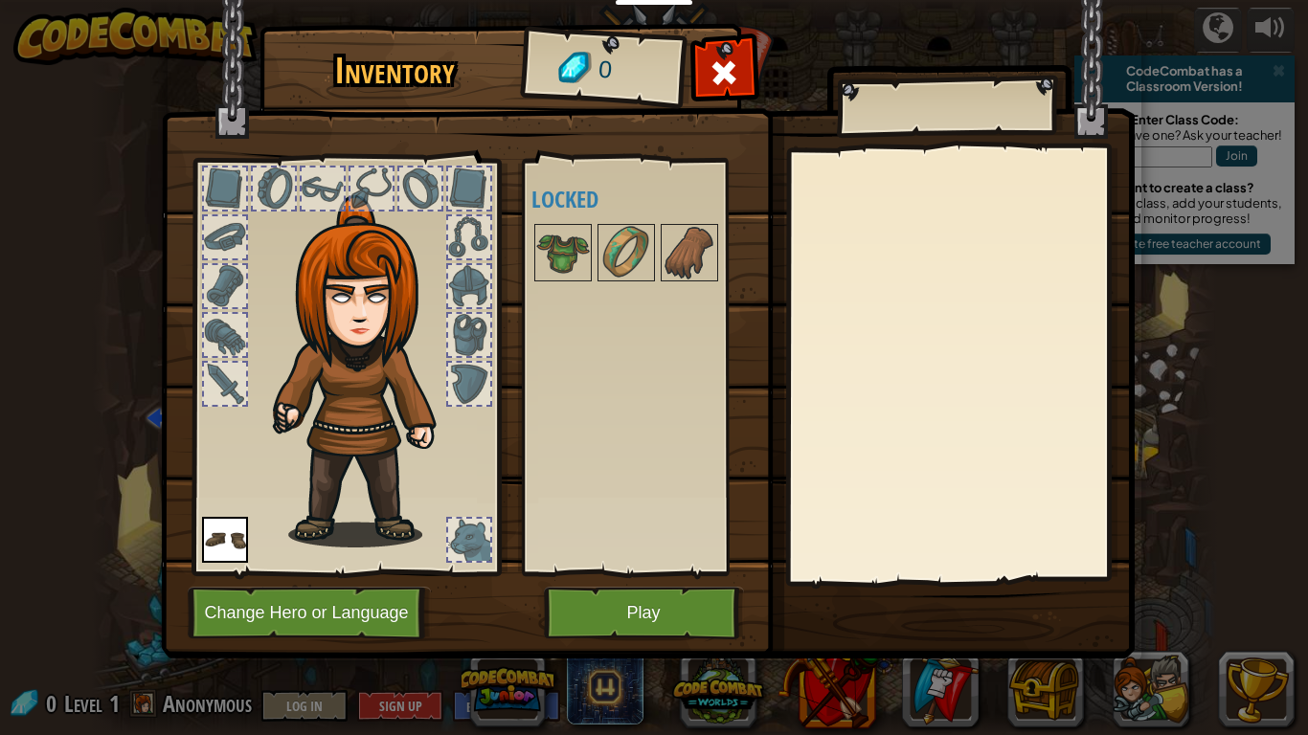
click at [891, 215] on div at bounding box center [960, 365] width 338 height 430
click at [735, 63] on span at bounding box center [724, 72] width 31 height 31
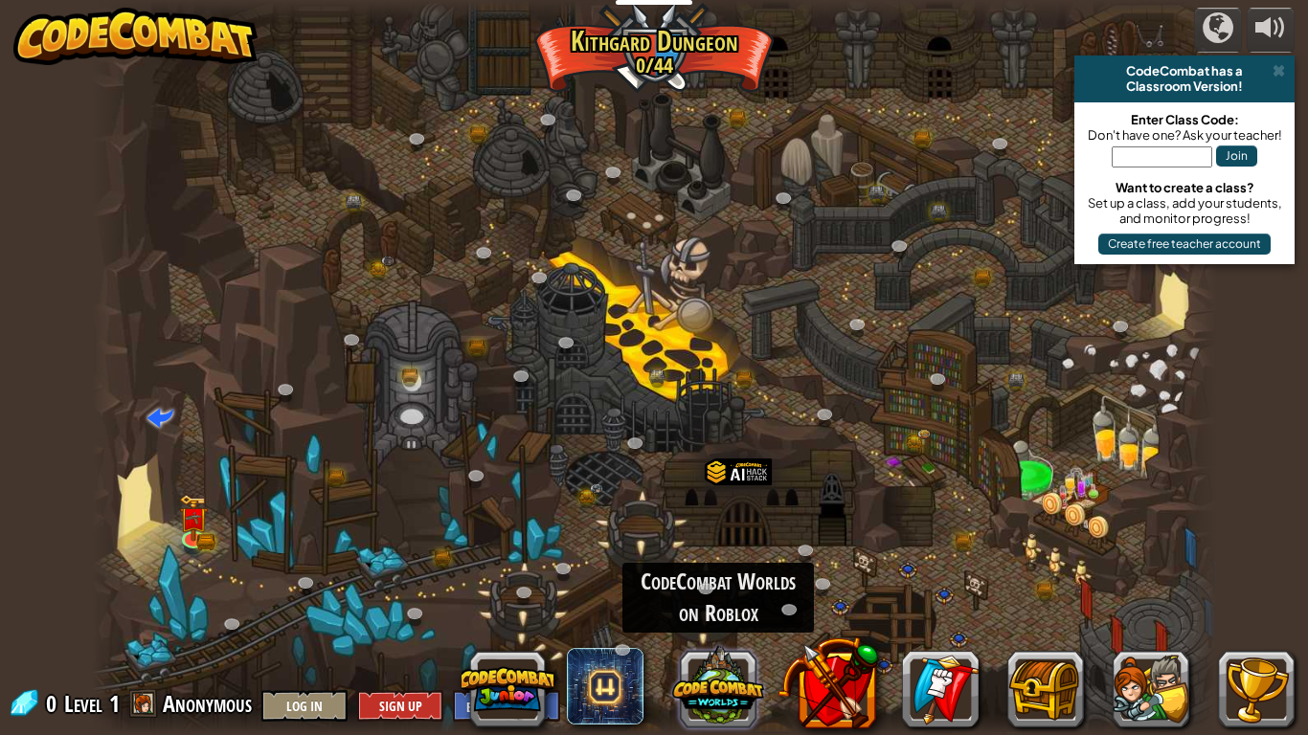
click at [727, 580] on button at bounding box center [718, 687] width 92 height 92
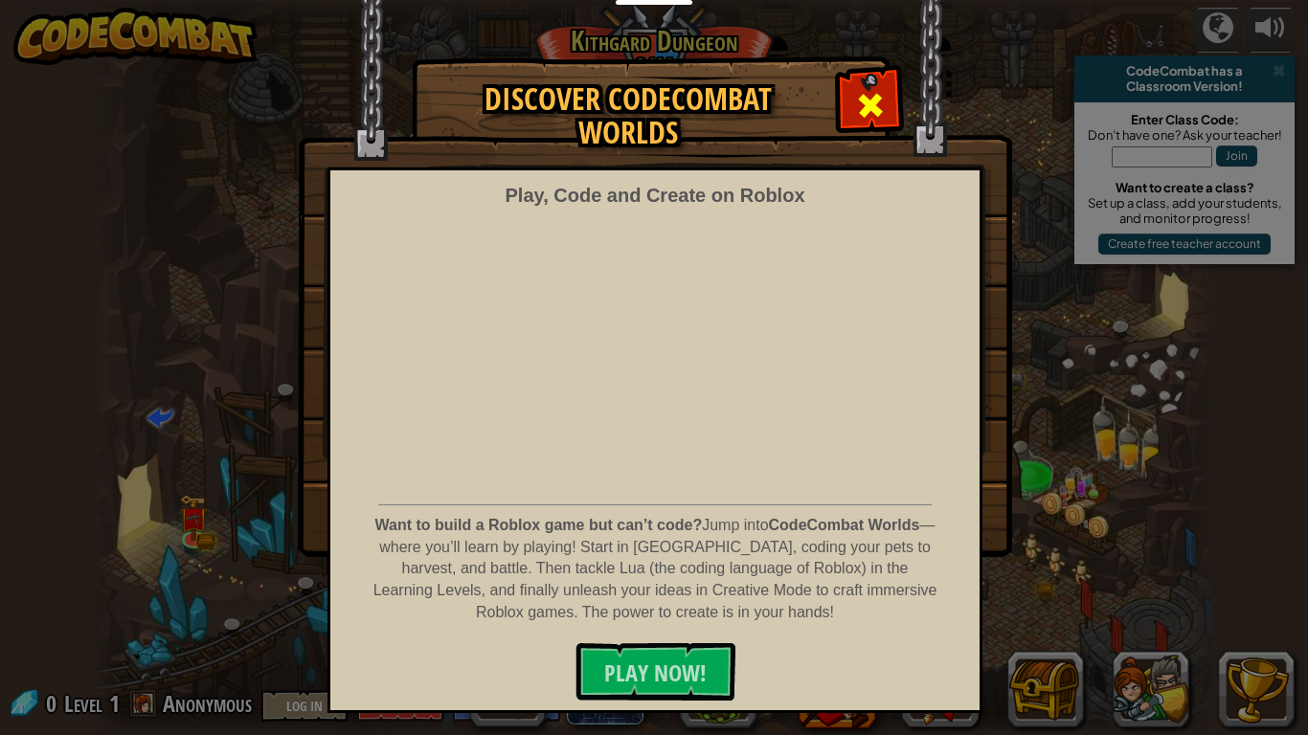
click at [869, 93] on span at bounding box center [870, 105] width 31 height 31
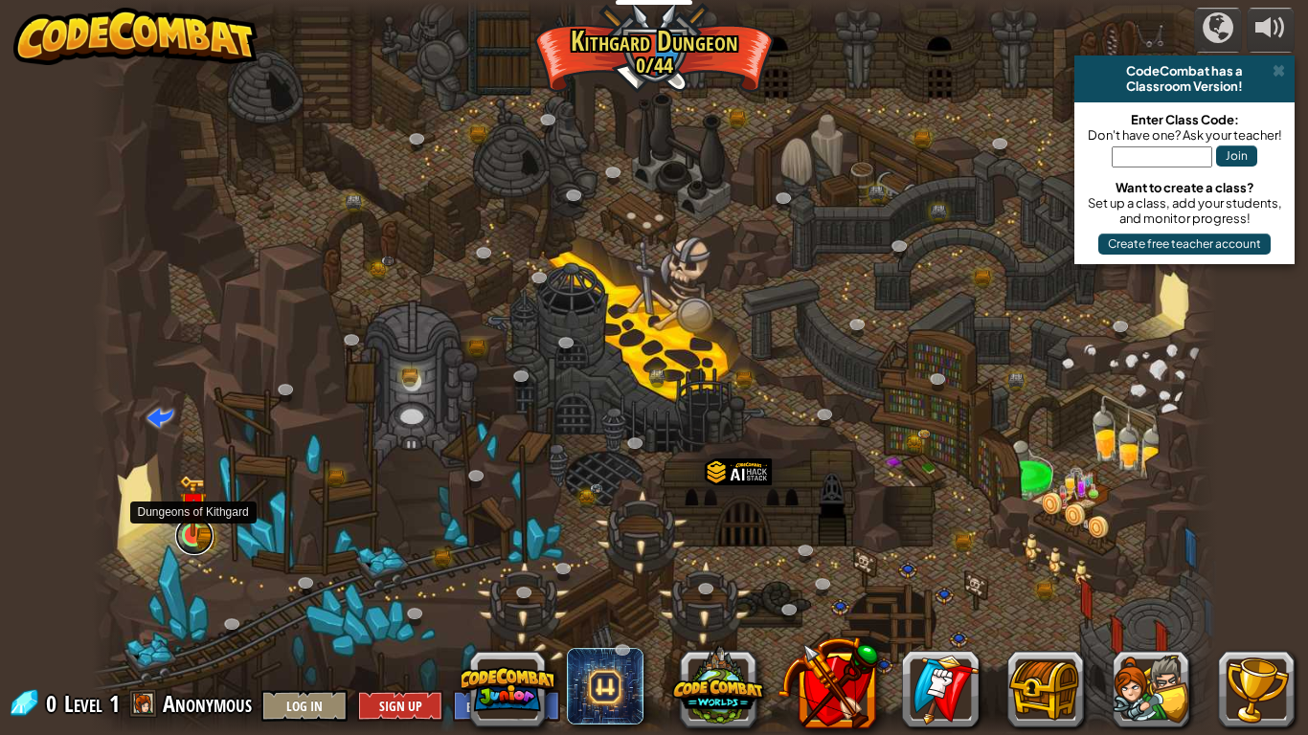
click at [186, 537] on link at bounding box center [194, 536] width 38 height 38
